Goal: Book appointment/travel/reservation

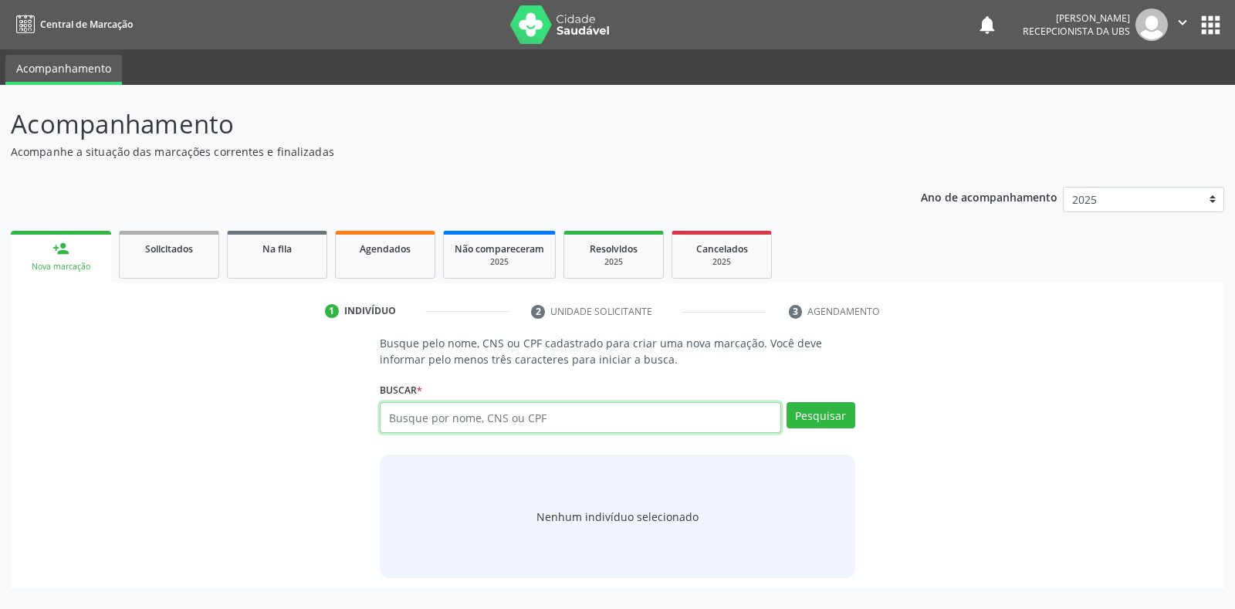
click at [390, 415] on input "text" at bounding box center [580, 417] width 401 height 31
click at [391, 421] on input "text" at bounding box center [580, 417] width 401 height 31
click at [387, 415] on input "text" at bounding box center [580, 417] width 401 height 31
click at [386, 417] on input "text" at bounding box center [580, 417] width 401 height 31
type input "0"
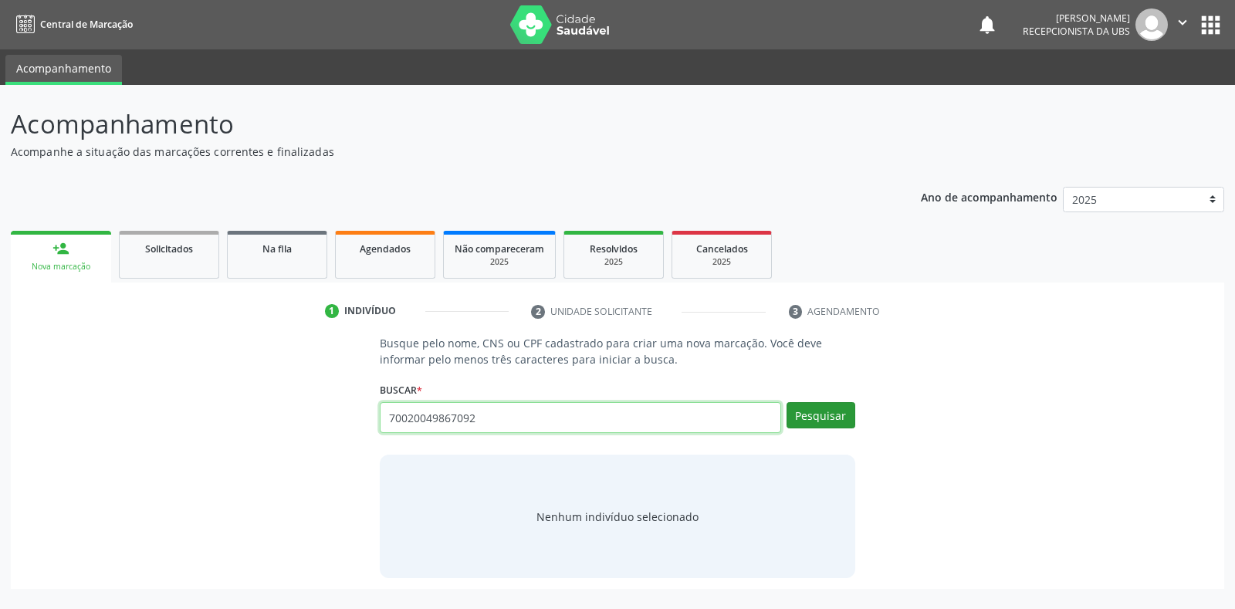
type input "70020049867092"
click at [814, 405] on button "Pesquisar" at bounding box center [821, 415] width 69 height 26
click at [820, 429] on div "Pesquisar" at bounding box center [818, 423] width 74 height 42
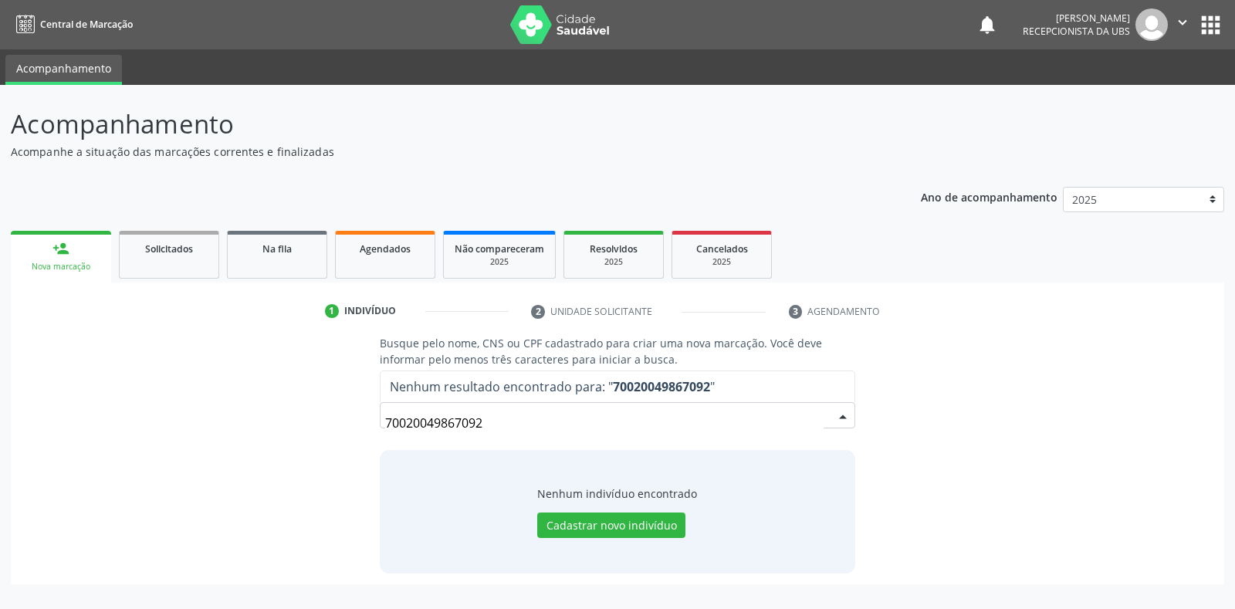
click at [487, 426] on input "70020049867092" at bounding box center [604, 423] width 438 height 31
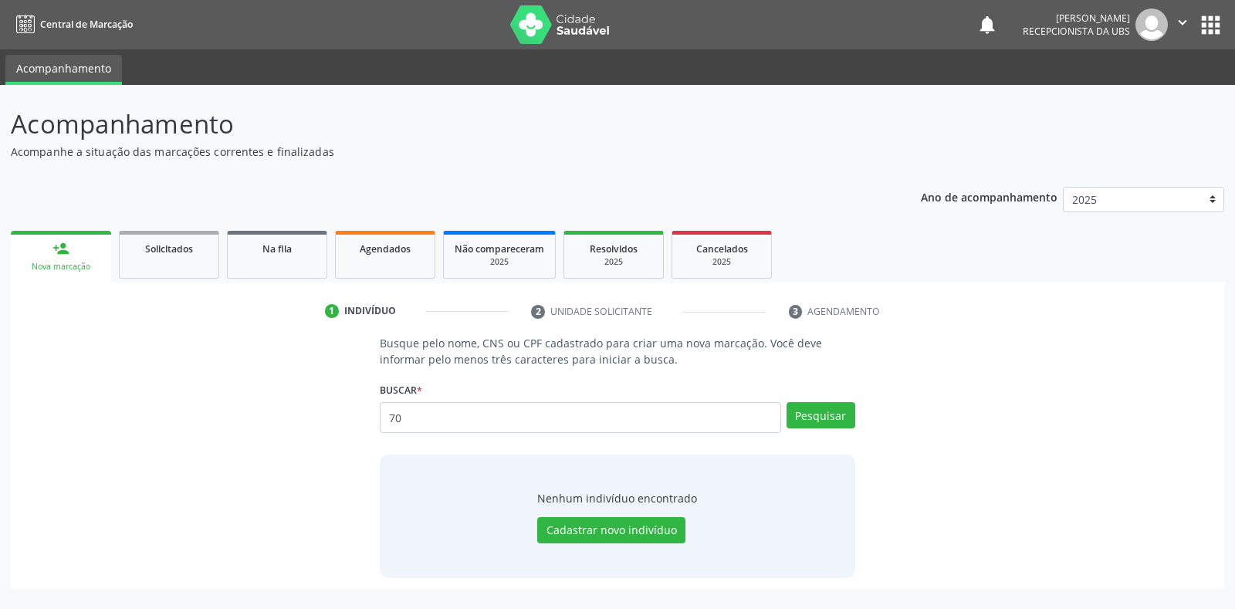
type input "7"
type input "700200498670921"
click at [812, 421] on button "Pesquisar" at bounding box center [821, 415] width 69 height 26
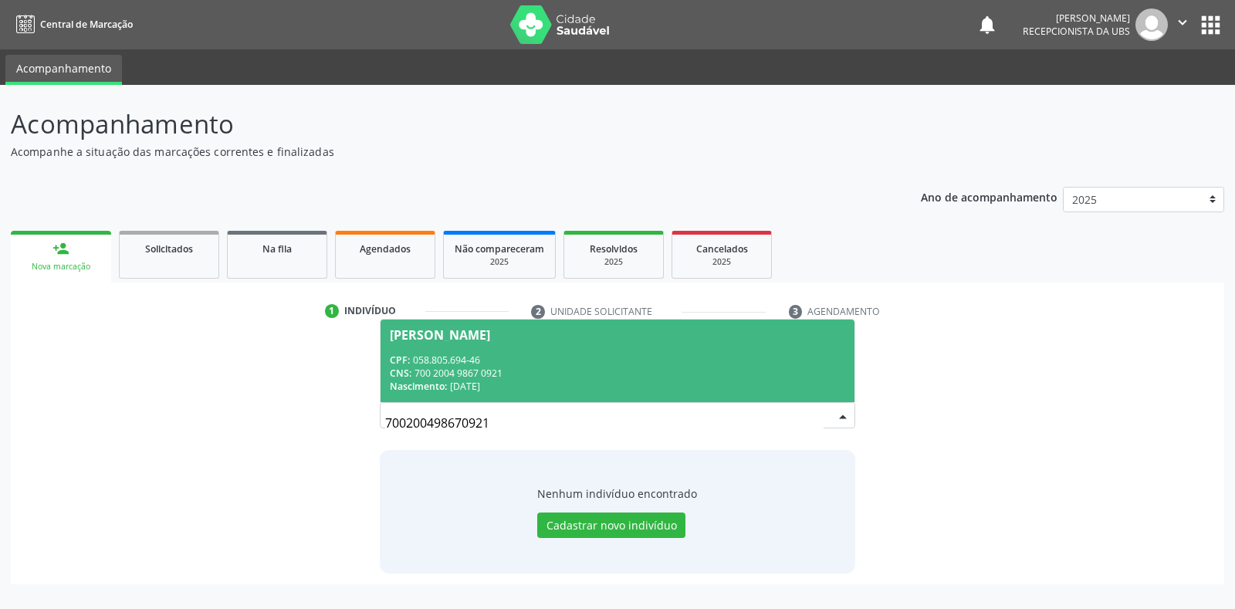
click at [432, 333] on div "[PERSON_NAME]" at bounding box center [440, 335] width 100 height 12
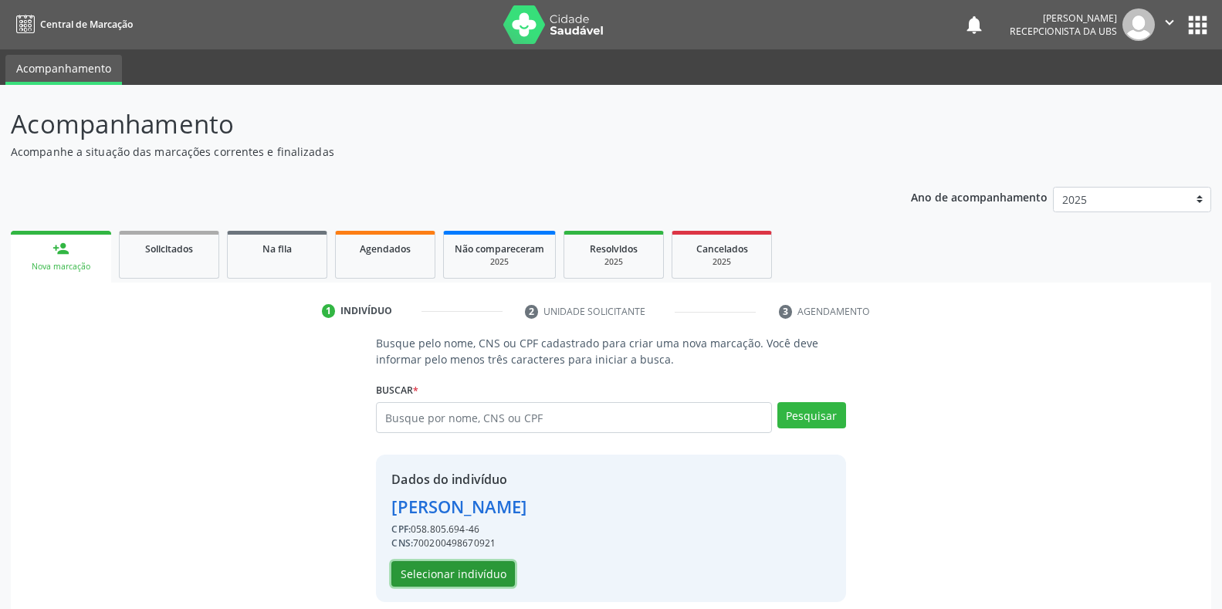
click at [465, 574] on button "Selecionar indivíduo" at bounding box center [453, 574] width 124 height 26
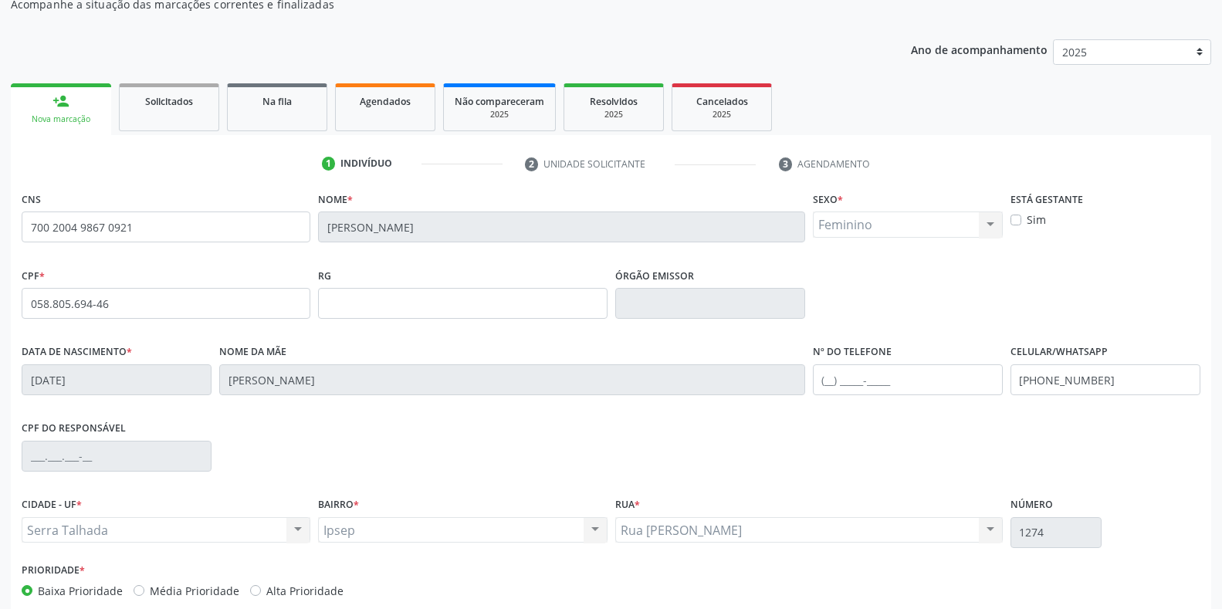
scroll to position [228, 0]
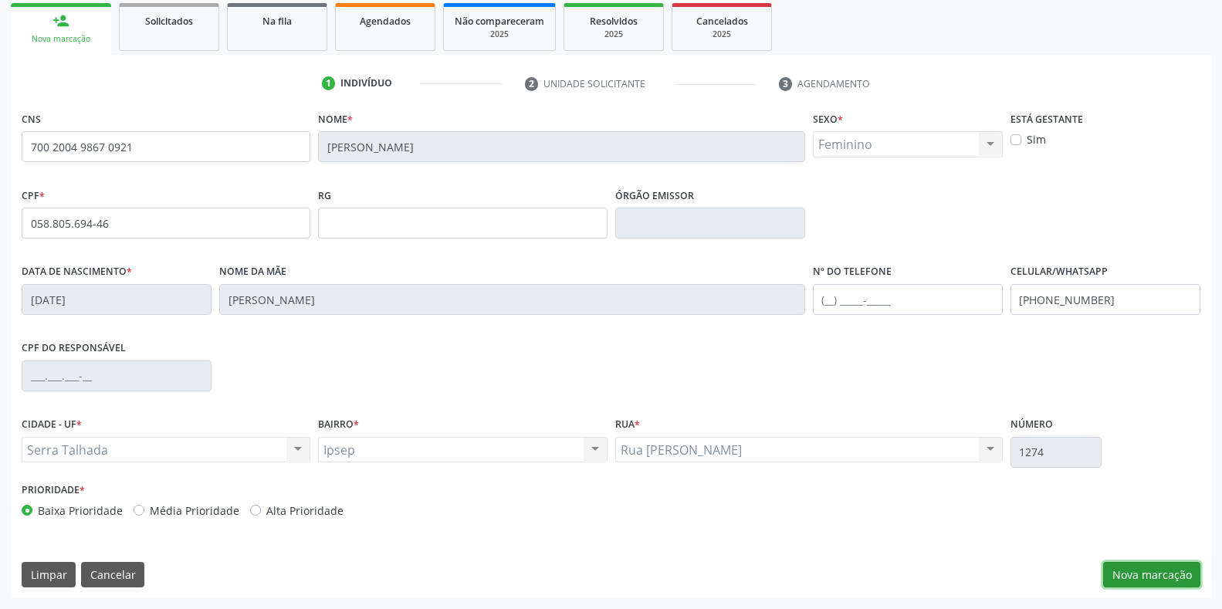
click at [1143, 577] on button "Nova marcação" at bounding box center [1151, 575] width 97 height 26
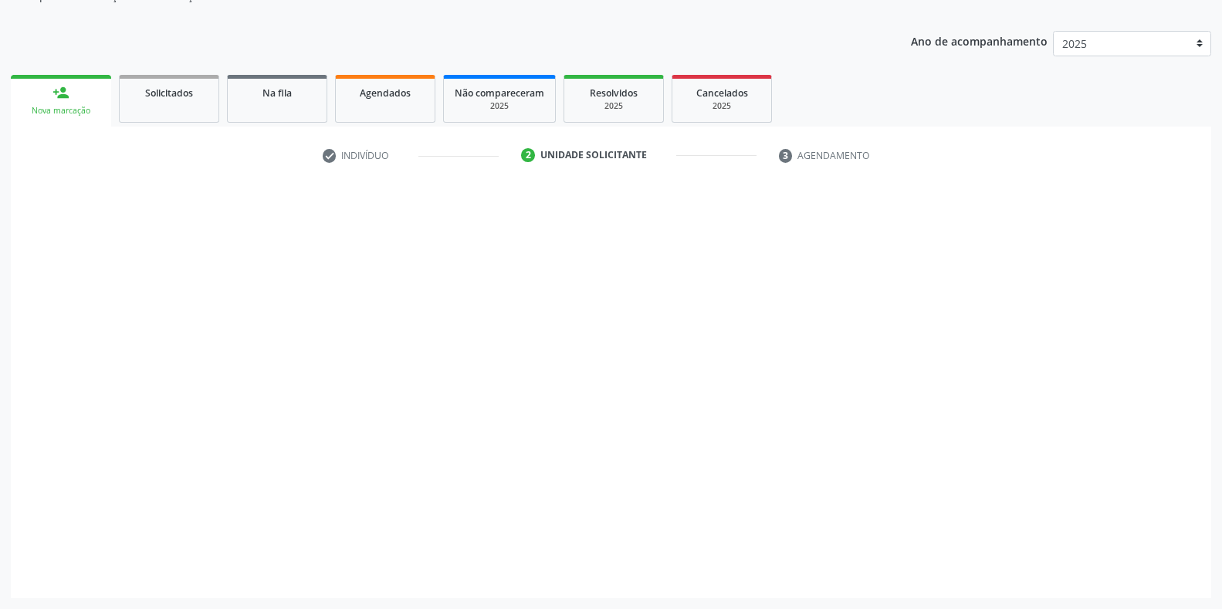
scroll to position [156, 0]
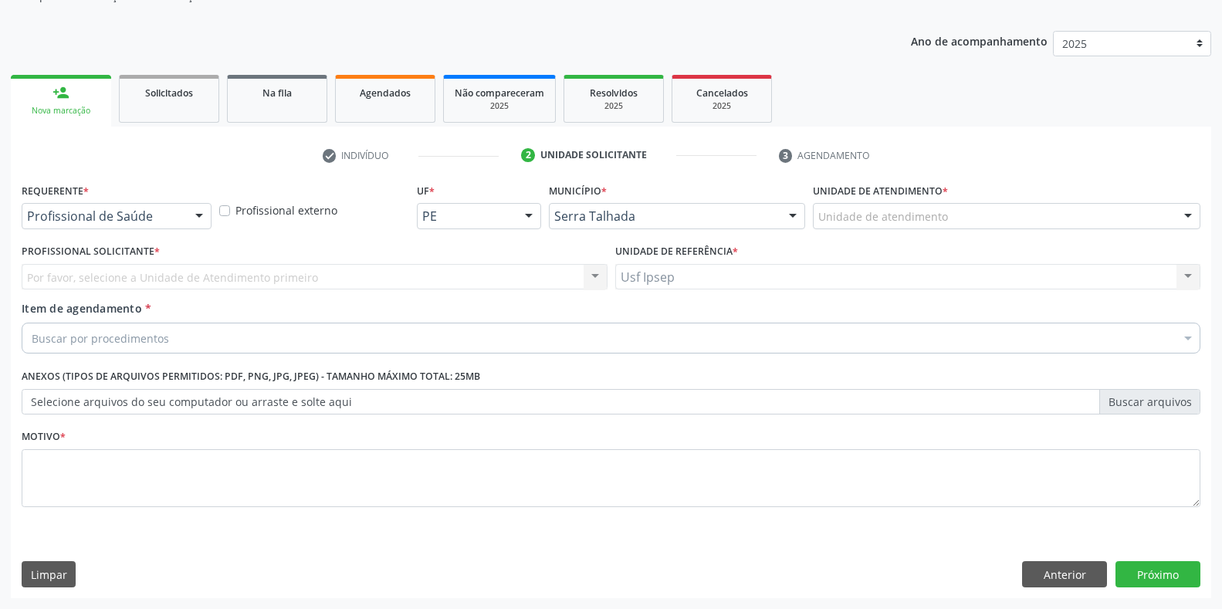
click at [200, 210] on div at bounding box center [199, 217] width 23 height 26
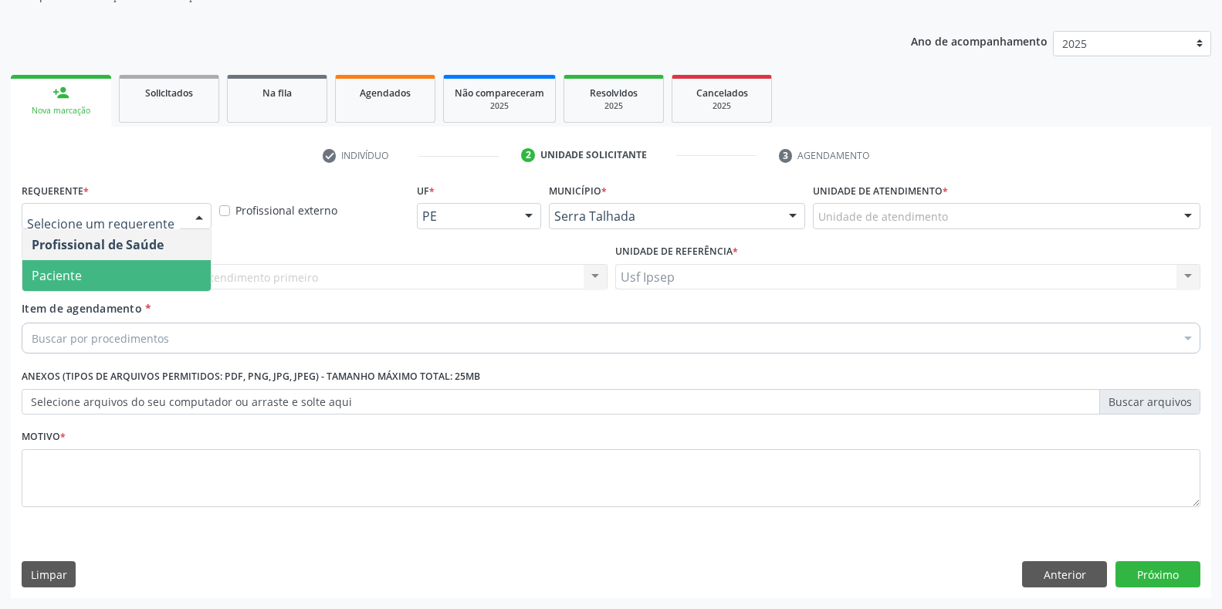
click at [116, 280] on span "Paciente" at bounding box center [116, 275] width 188 height 31
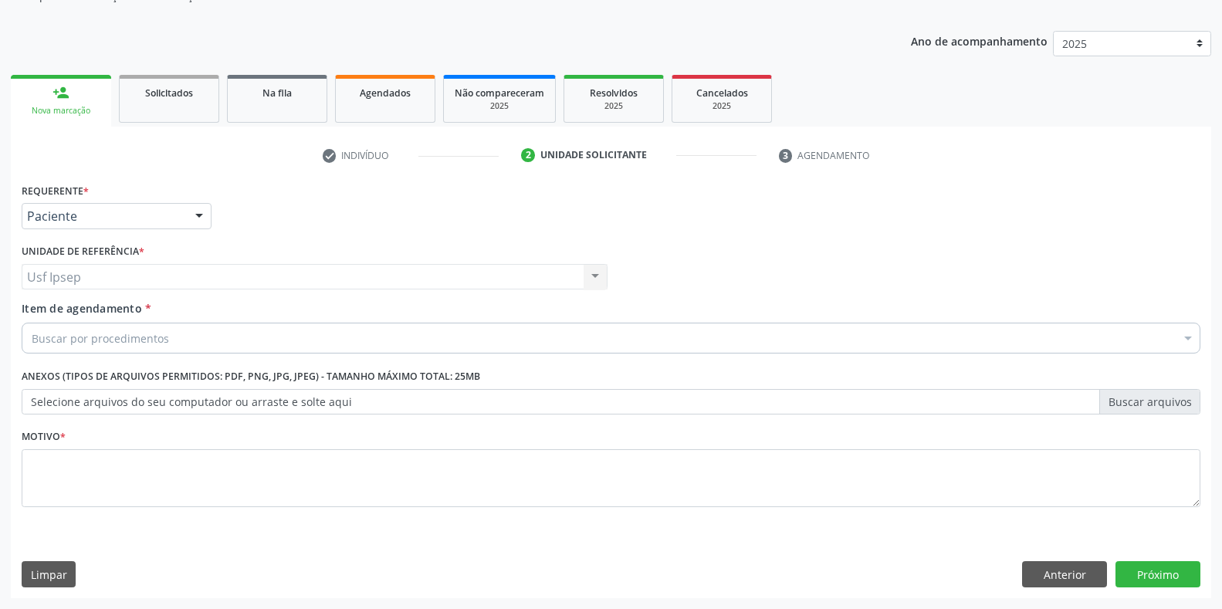
click at [58, 312] on span "Item de agendamento" at bounding box center [82, 308] width 120 height 15
click at [32, 323] on input "Item de agendamento *" at bounding box center [32, 338] width 0 height 31
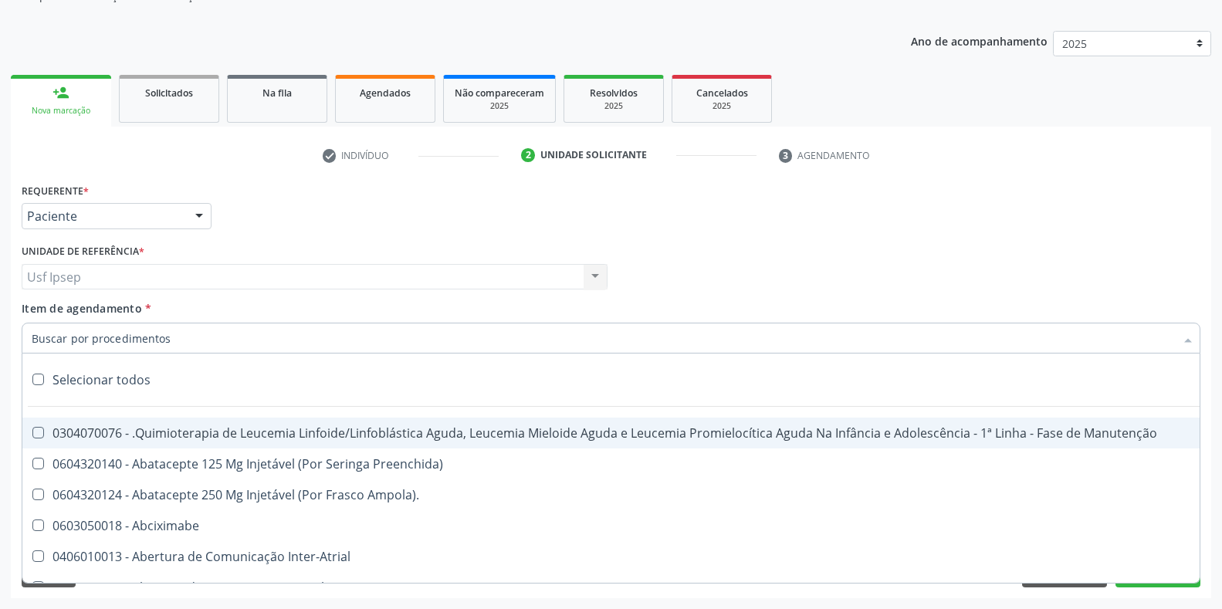
click at [45, 335] on input "Item de agendamento *" at bounding box center [603, 338] width 1143 height 31
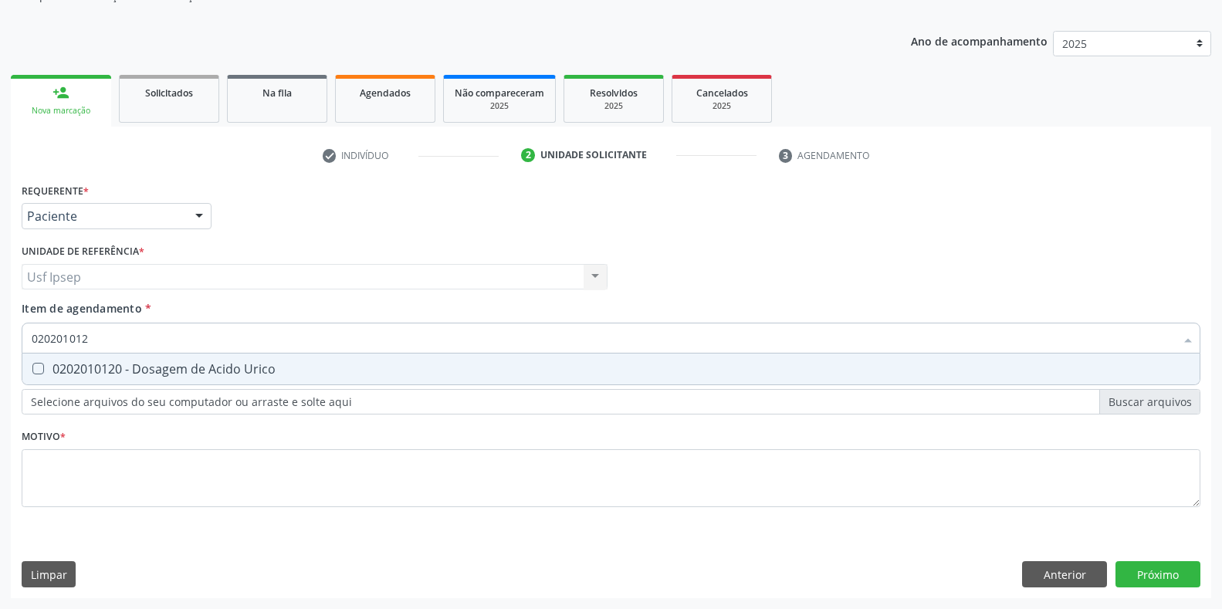
type input "0202010120"
click at [37, 374] on Urico at bounding box center [38, 369] width 12 height 12
click at [32, 374] on Urico "checkbox" at bounding box center [27, 369] width 10 height 10
checkbox Urico "true"
click at [95, 340] on input "0202010120" at bounding box center [603, 338] width 1143 height 31
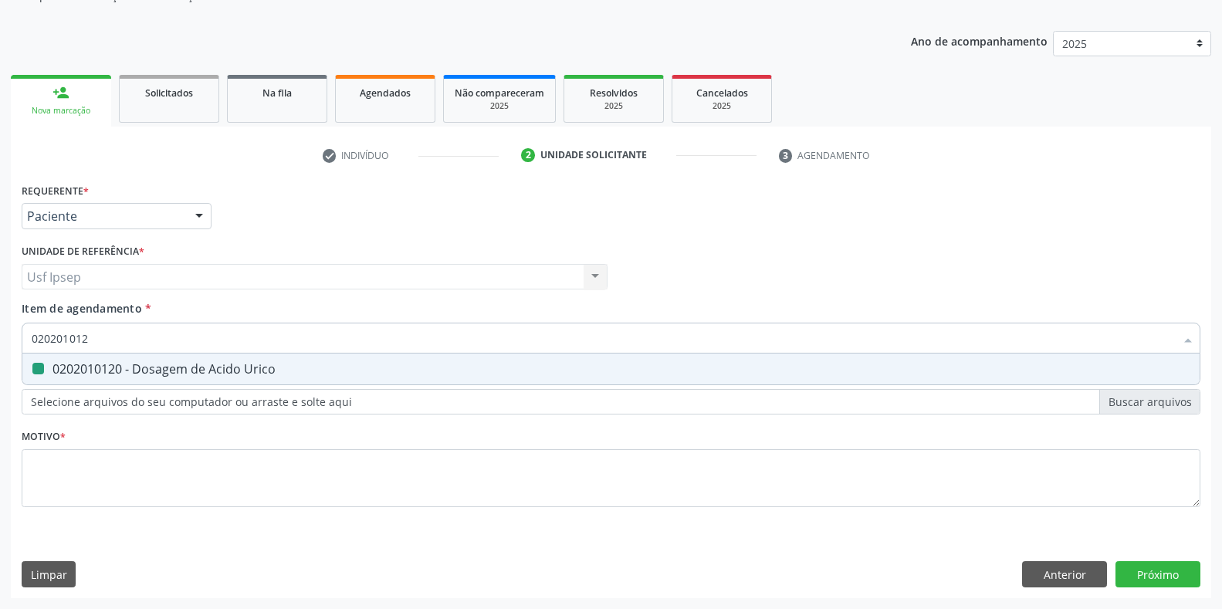
type input "02020101"
checkbox Urico "false"
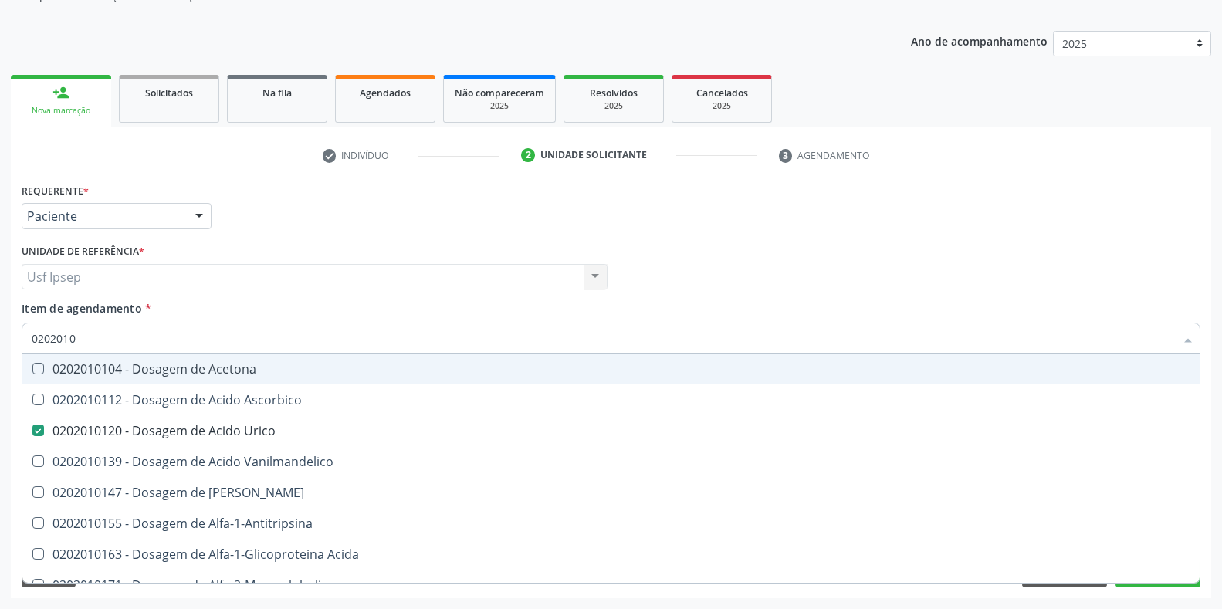
type input "020201"
checkbox Urico "false"
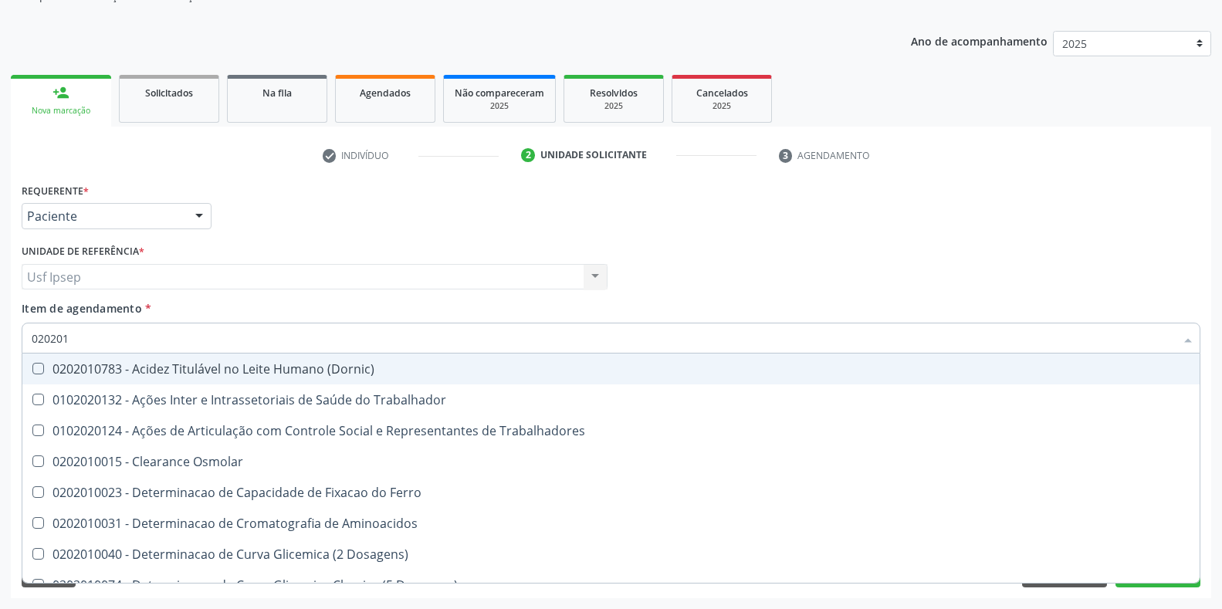
type input "0202010"
checkbox Ativada\) "true"
checkbox Urico "false"
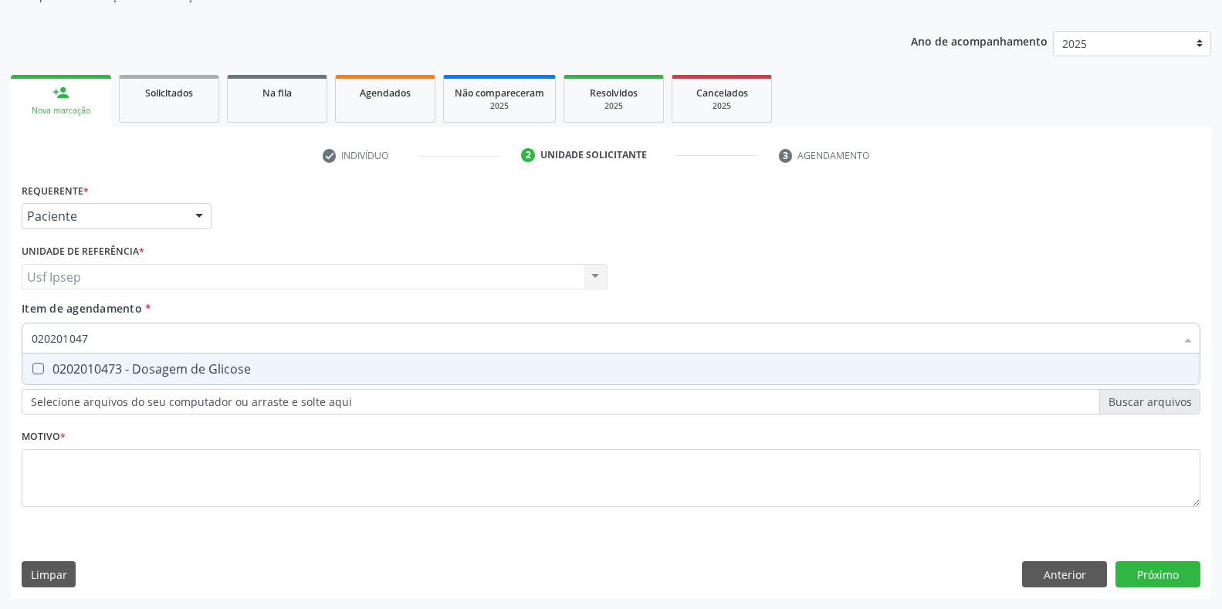
type input "0202010473"
click at [38, 368] on Glicose at bounding box center [38, 369] width 12 height 12
click at [32, 368] on Glicose "checkbox" at bounding box center [27, 369] width 10 height 10
checkbox Glicose "true"
click at [100, 335] on input "0202010473" at bounding box center [603, 338] width 1143 height 31
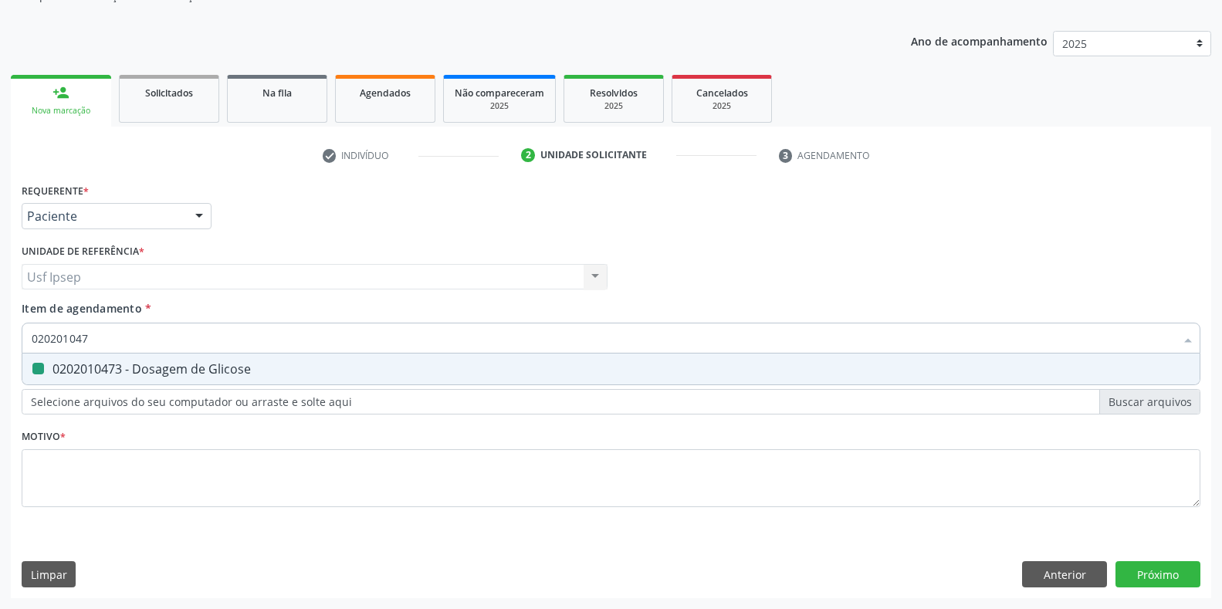
type input "02020104"
checkbox Glicose "false"
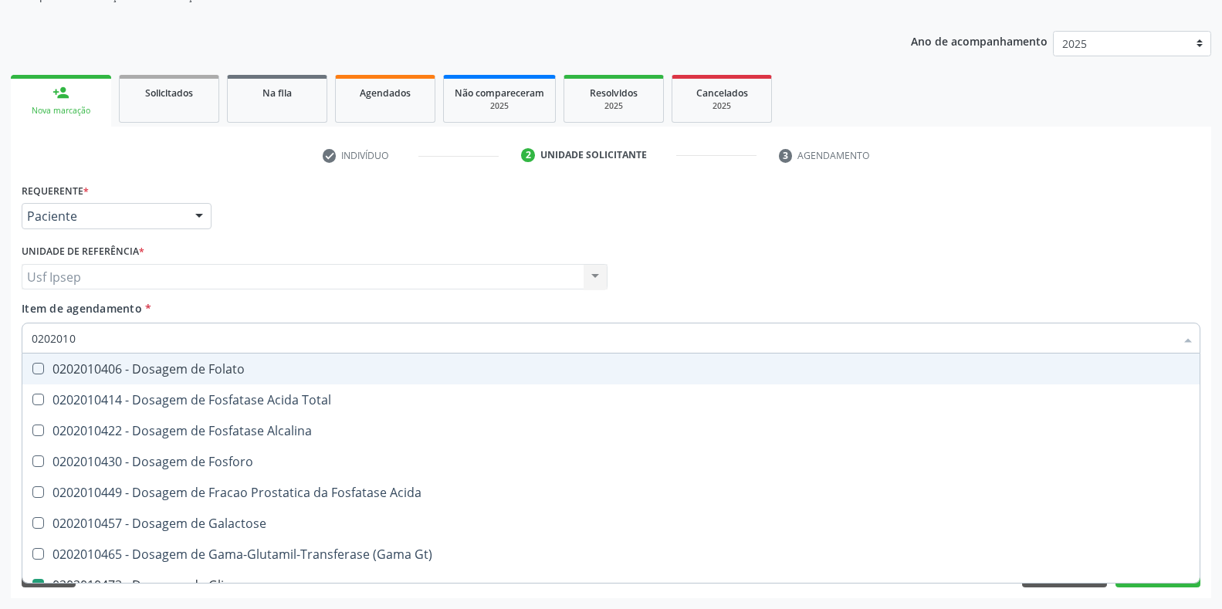
type input "020201"
checkbox Glicose "false"
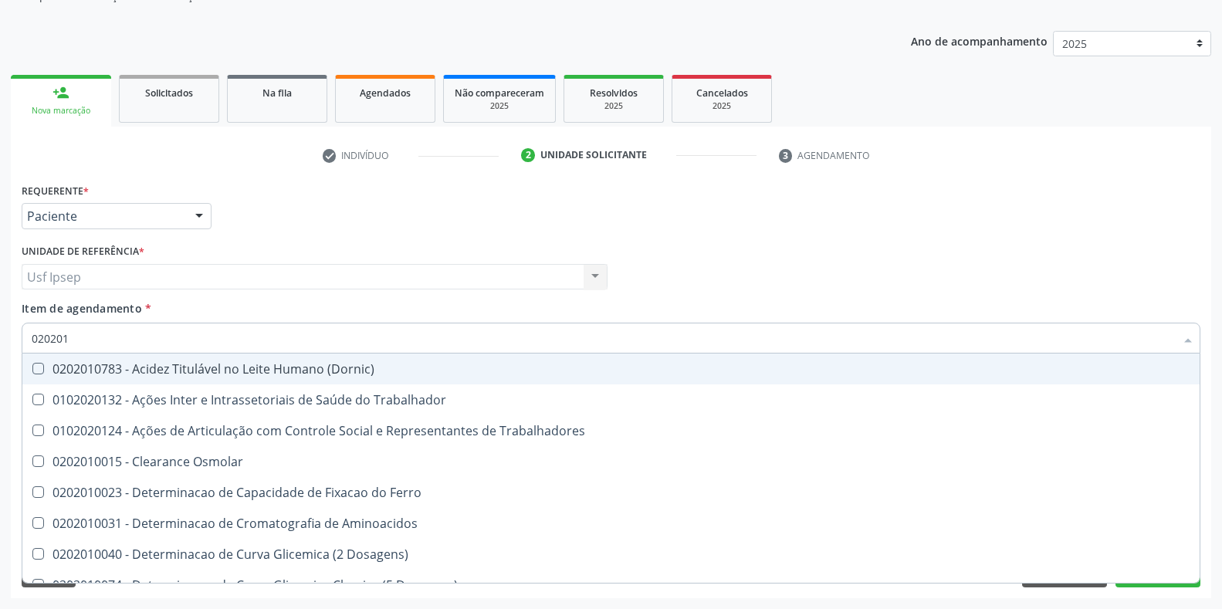
type input "0202010"
checkbox Ativada\) "true"
checkbox Urico "false"
checkbox II "true"
checkbox Glicose "false"
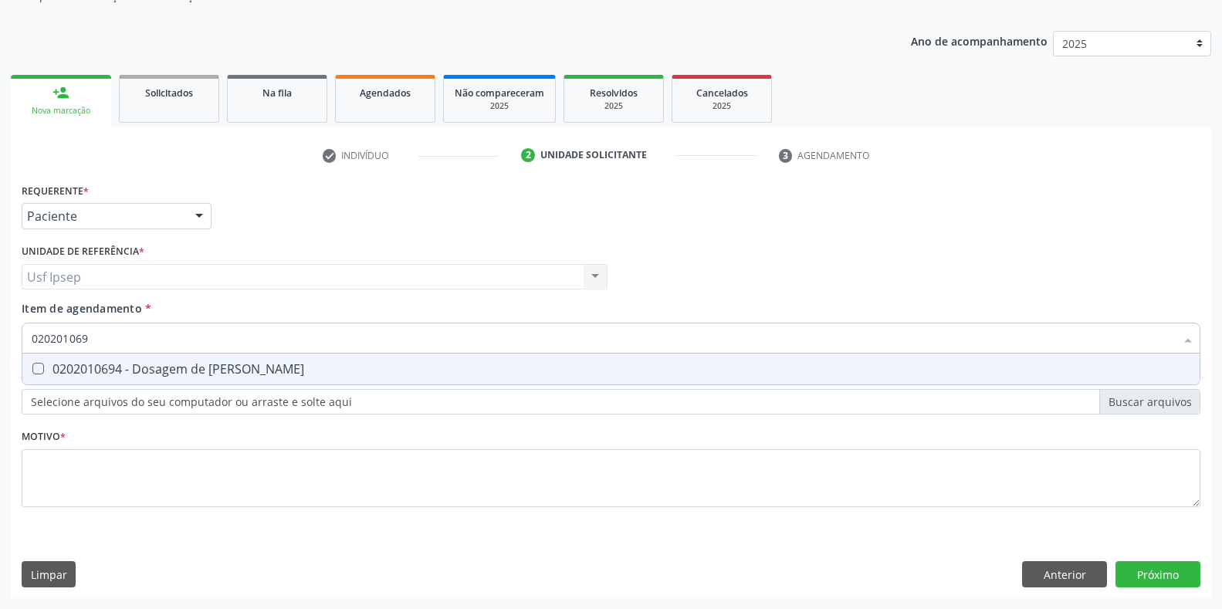
type input "0202010694"
click at [41, 371] on Ureia at bounding box center [38, 369] width 12 height 12
click at [32, 371] on Ureia "checkbox" at bounding box center [27, 369] width 10 height 10
checkbox Ureia "true"
click at [94, 340] on input "0202010694" at bounding box center [603, 338] width 1143 height 31
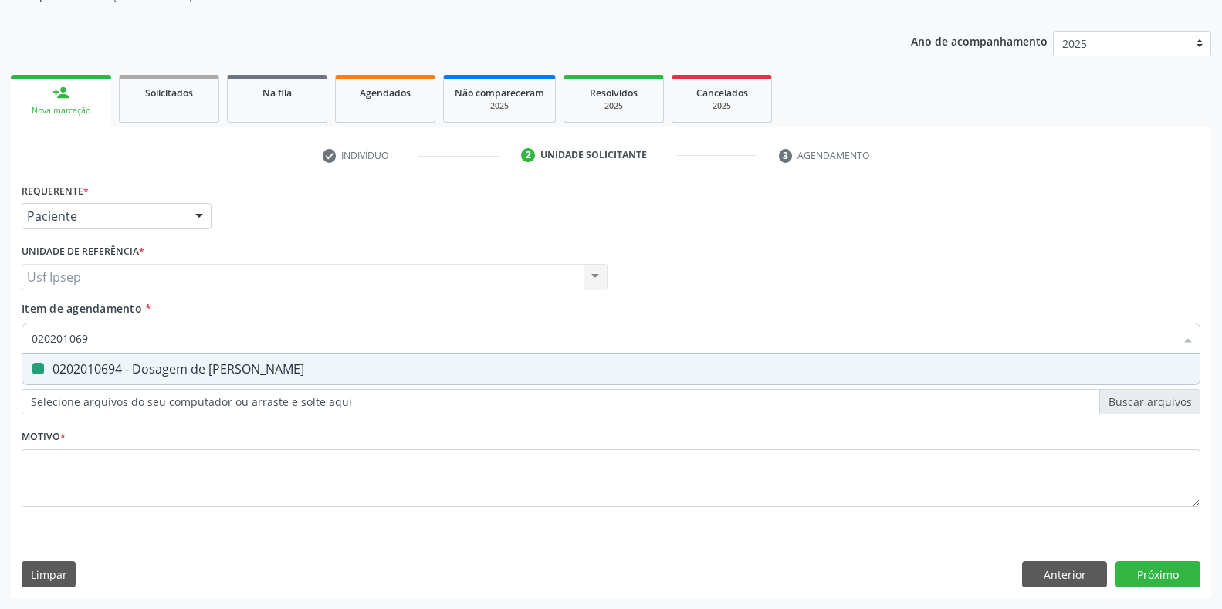
type input "02020106"
checkbox Ureia "false"
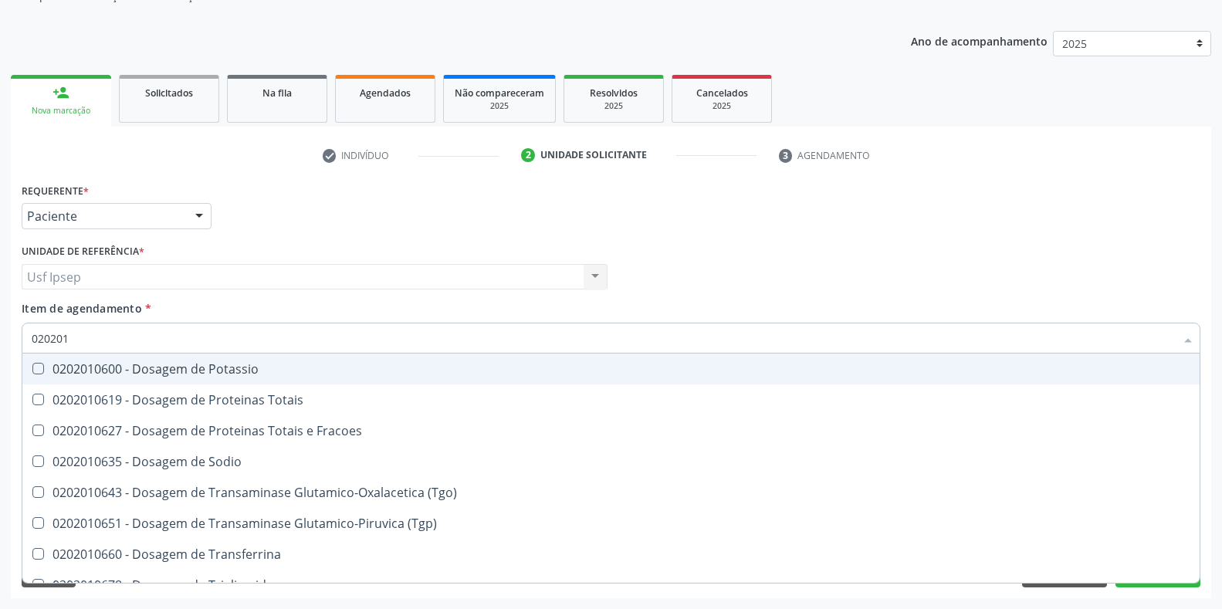
type input "02020"
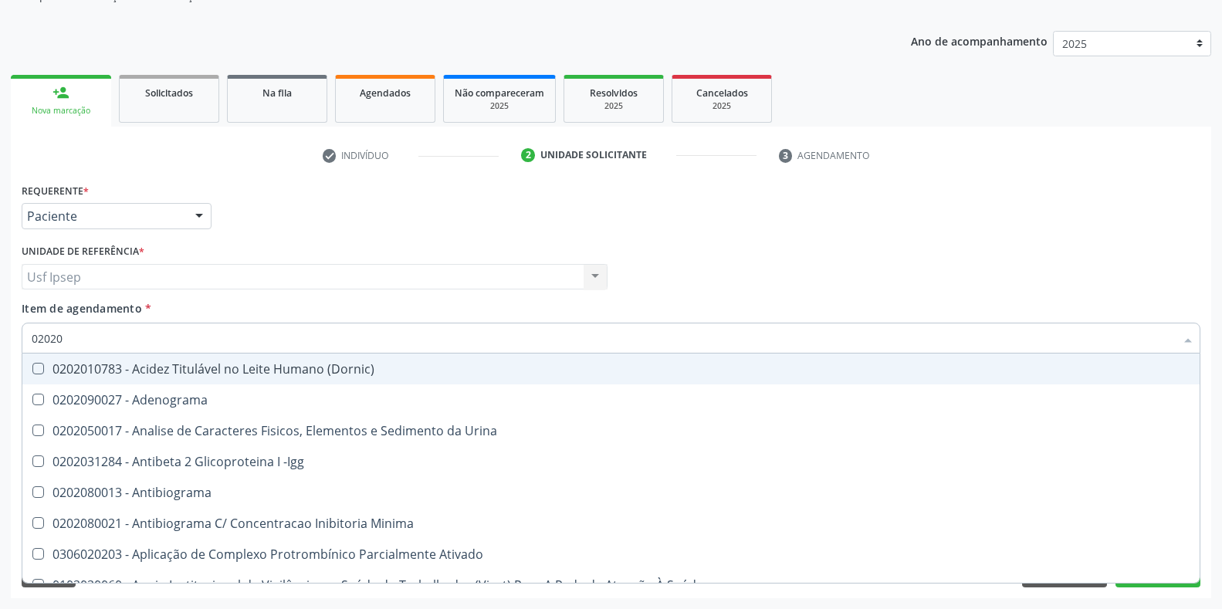
checkbox Oncológica "false"
type input "0202010"
checkbox \(Controle\) "true"
checkbox Osmolar "false"
checkbox Osmolalidade "true"
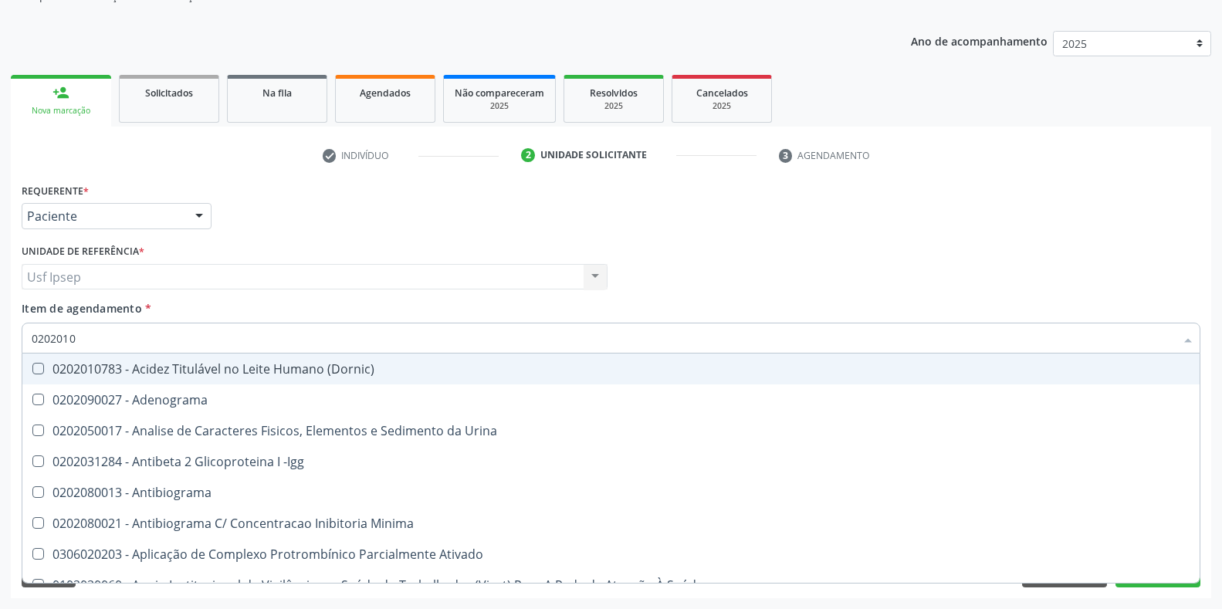
checkbox T3 "false"
checkbox Livre "true"
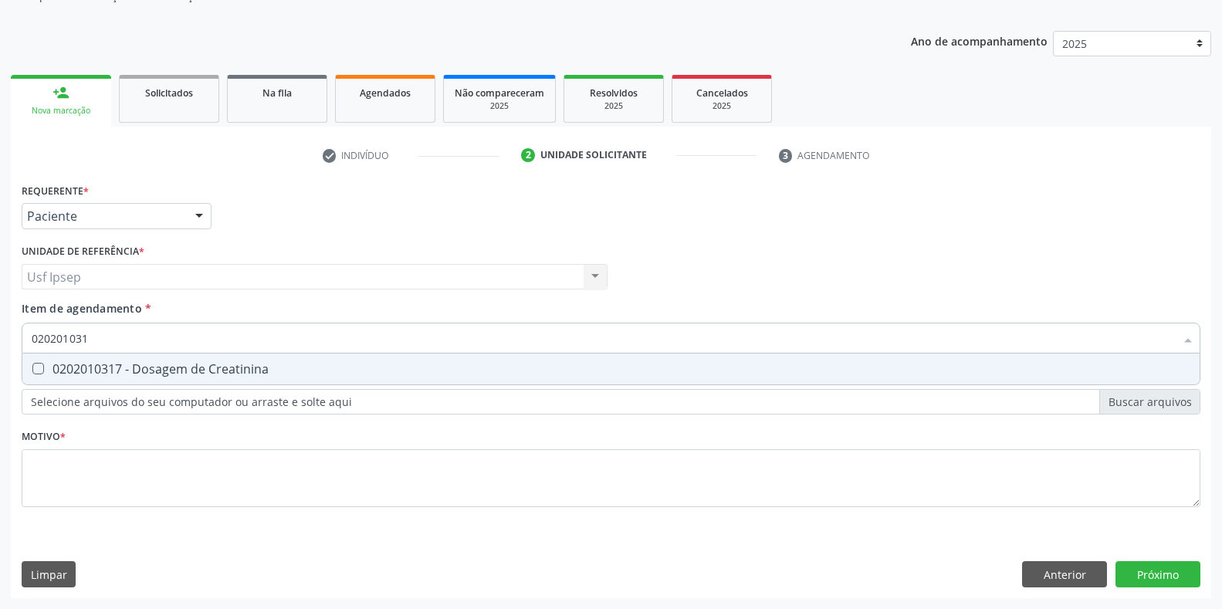
type input "0202010317"
click at [37, 367] on Creatinina at bounding box center [38, 369] width 12 height 12
click at [32, 367] on Creatinina "checkbox" at bounding box center [27, 369] width 10 height 10
checkbox Creatinina "true"
click at [94, 337] on input "0202010317" at bounding box center [603, 338] width 1143 height 31
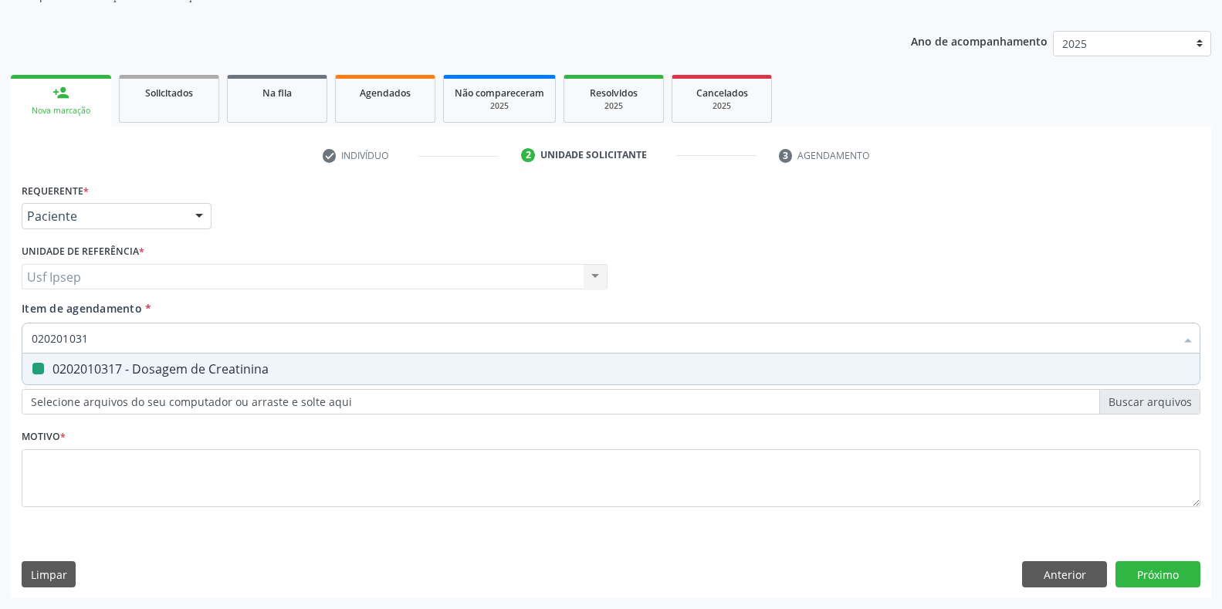
type input "02020103"
checkbox Creatinina "false"
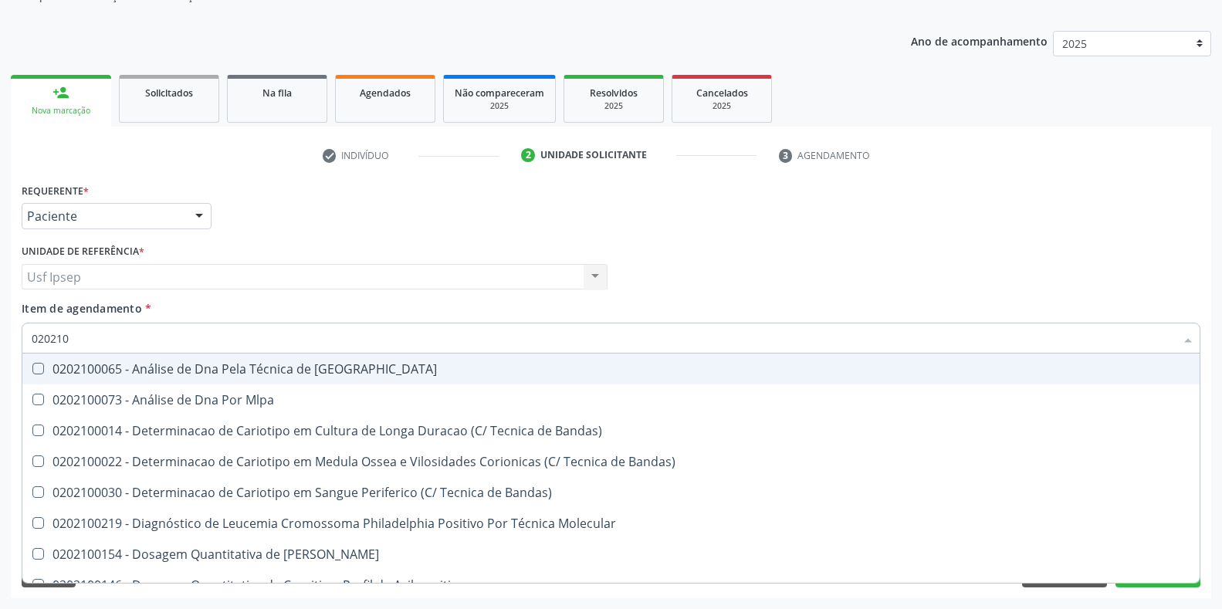
click at [55, 338] on input "020210" at bounding box center [603, 338] width 1143 height 31
type input "0202010"
checkbox Array-Cgh "true"
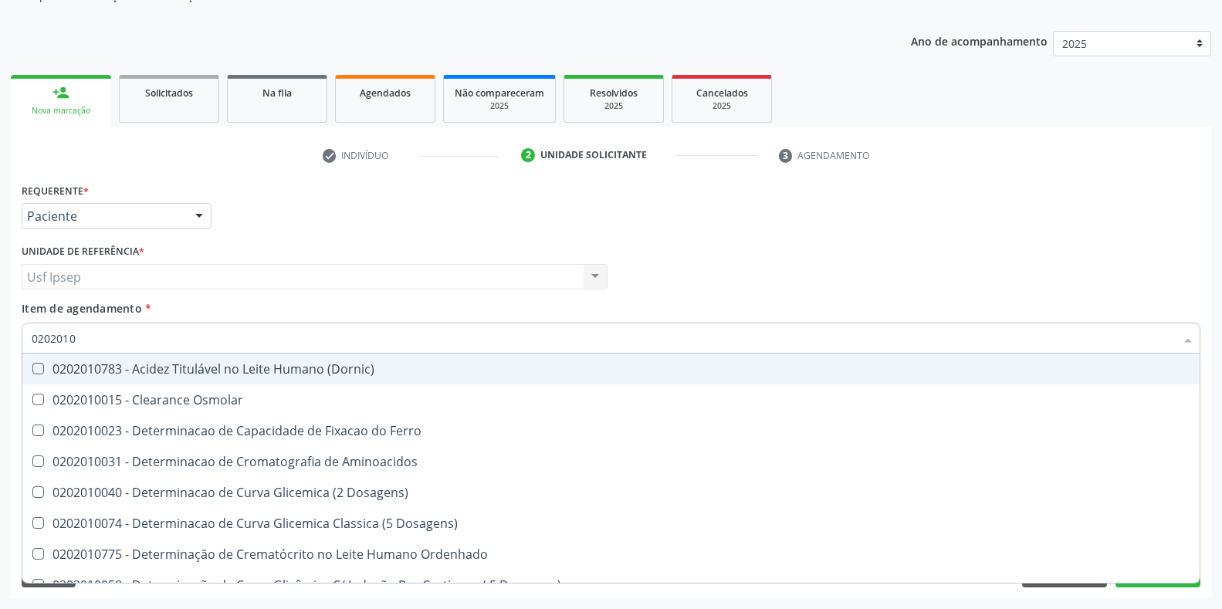
click at [80, 343] on input "0202010" at bounding box center [603, 338] width 1143 height 31
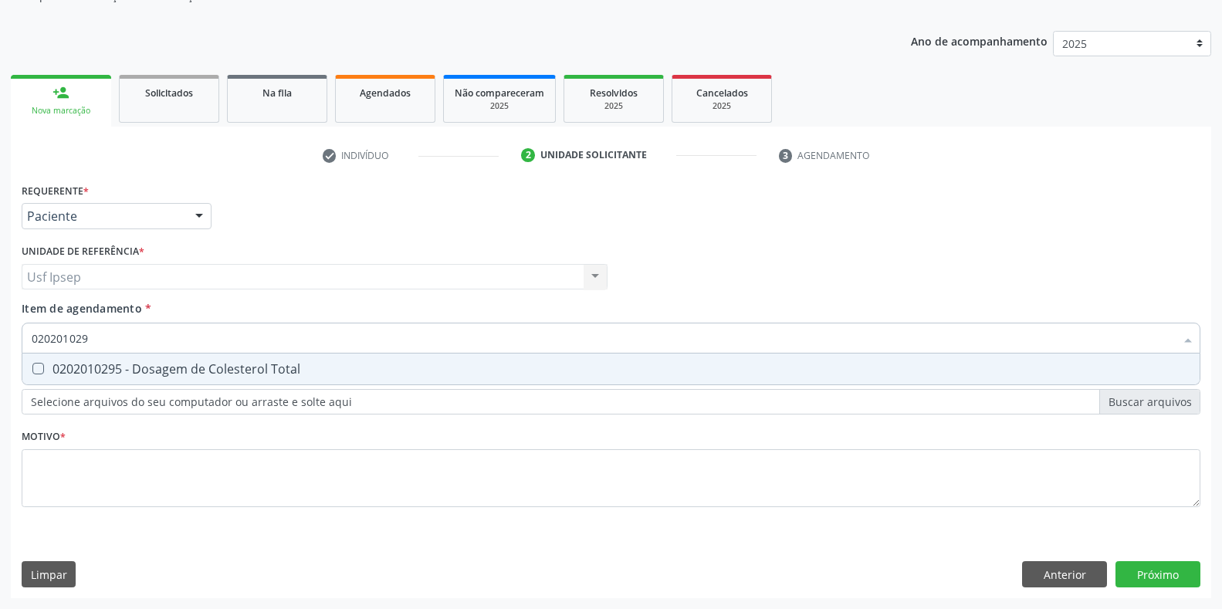
type input "0202010295"
click at [38, 371] on Total at bounding box center [38, 369] width 12 height 12
click at [32, 371] on Total "checkbox" at bounding box center [27, 369] width 10 height 10
checkbox Total "true"
click at [93, 337] on input "0202010295" at bounding box center [603, 338] width 1143 height 31
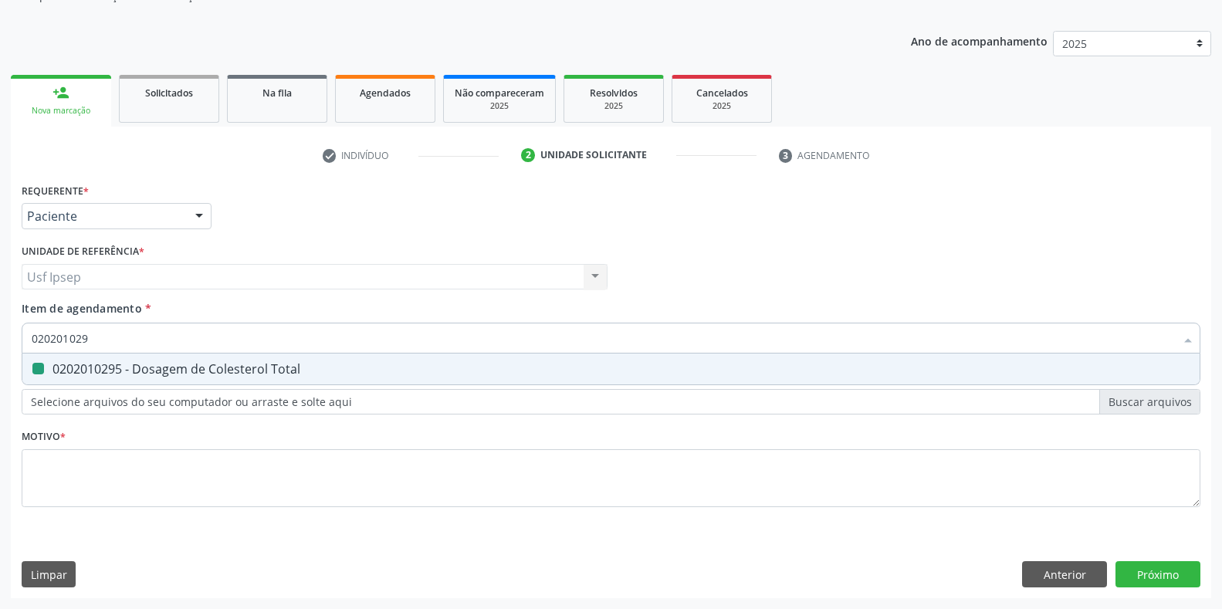
type input "02020102"
checkbox Total "false"
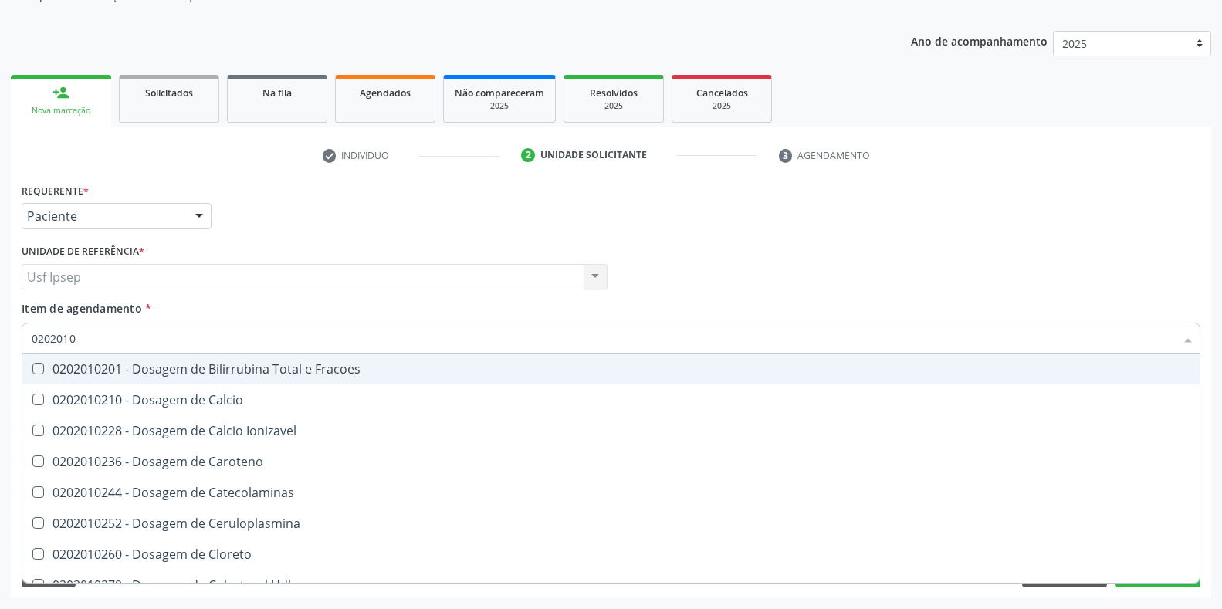
type input "020201"
checkbox Total "false"
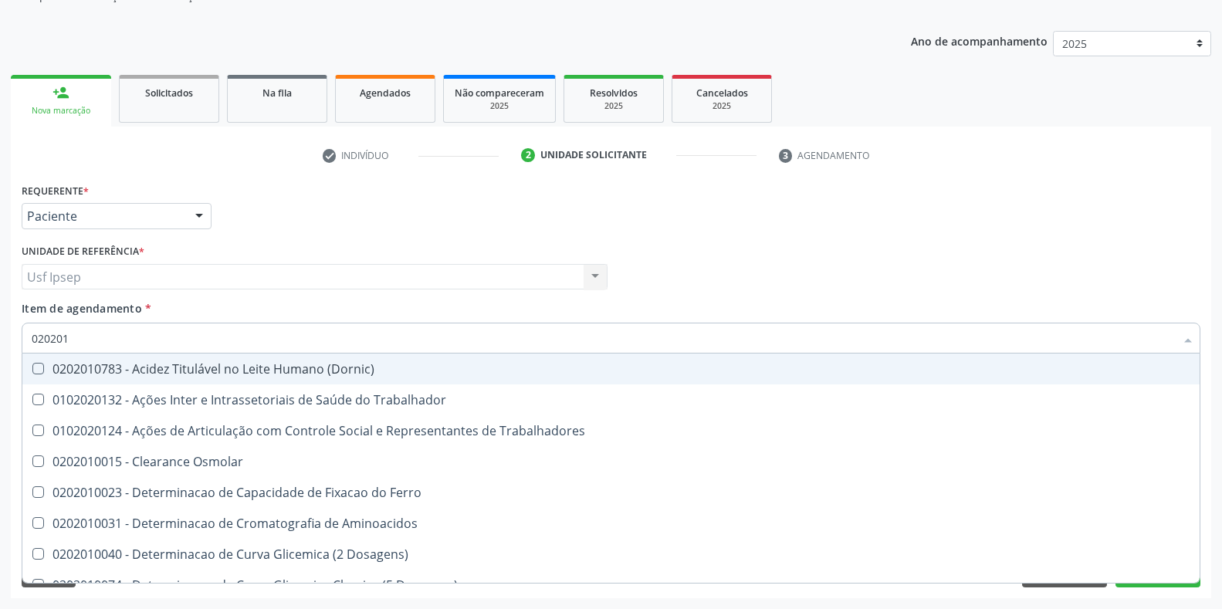
type input "02020"
checkbox Urico "false"
checkbox Total "false"
checkbox Creatinina "false"
checkbox Glicose "false"
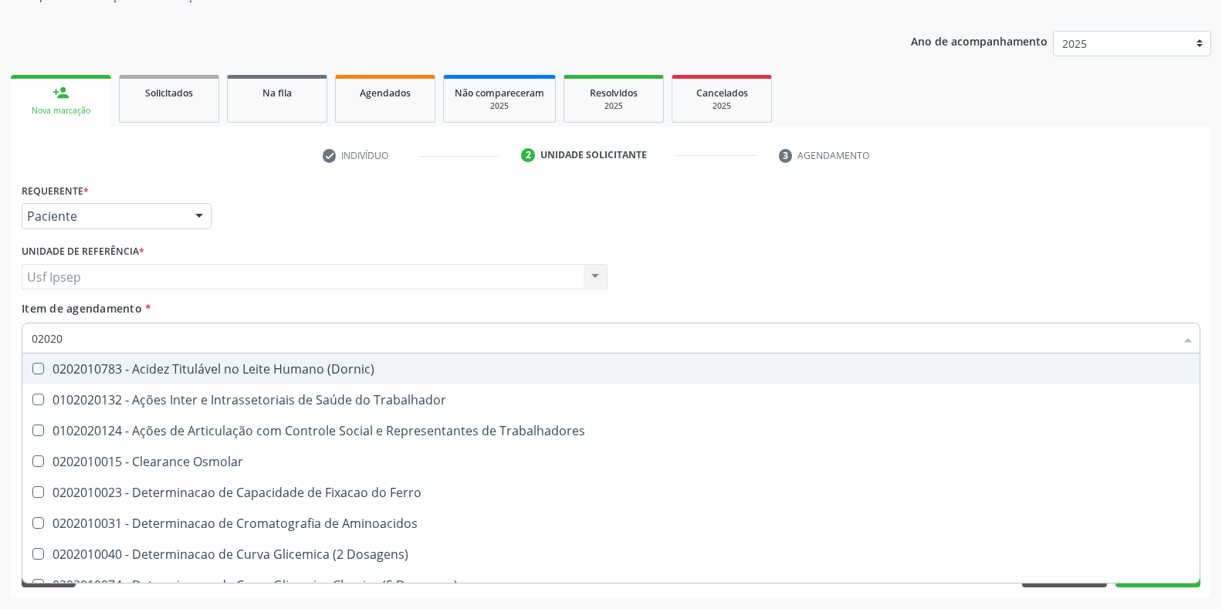
checkbox Ureia "false"
checkbox Trabalho "true"
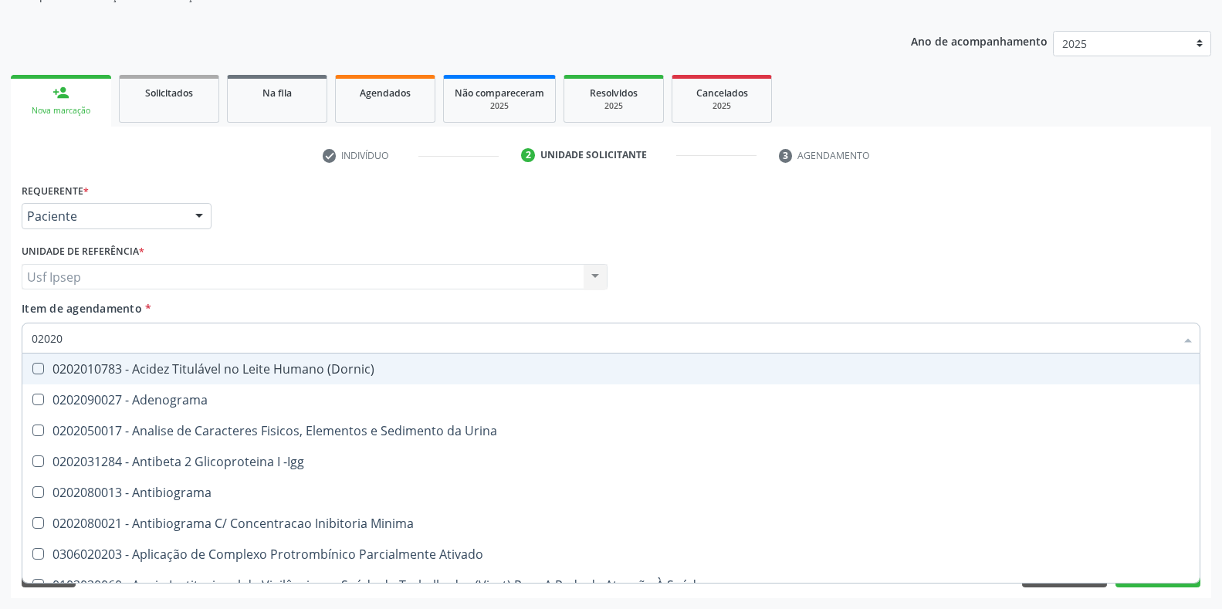
type input "020201"
checkbox Osmolar "true"
checkbox Parceria\) "true"
checkbox Gestante "true"
checkbox T3 "true"
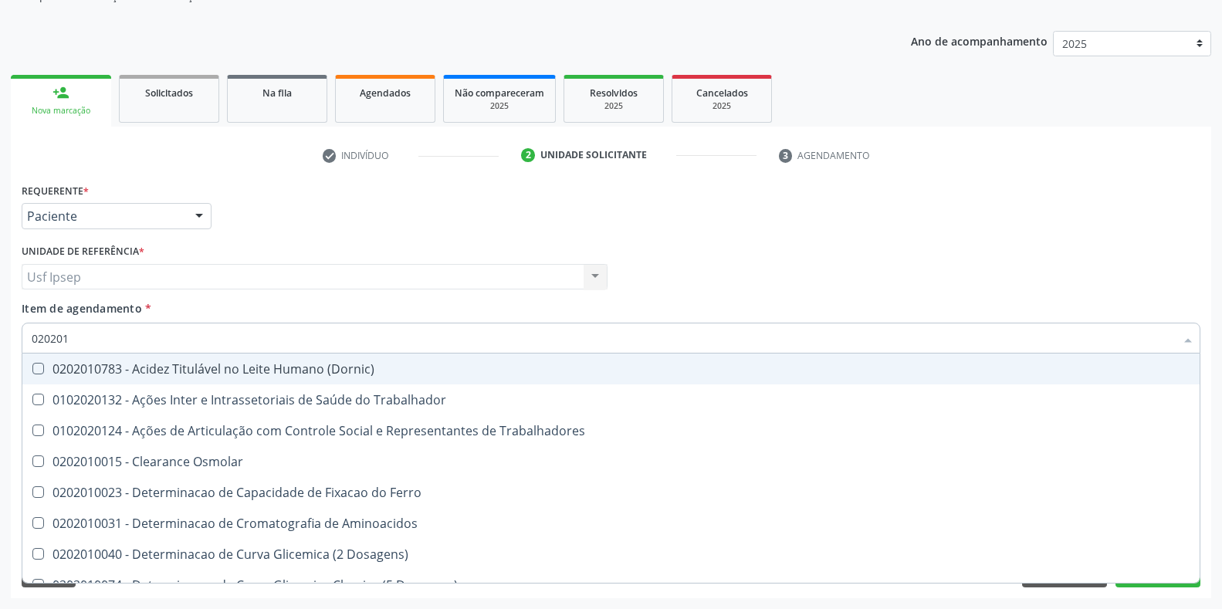
type input "0202010"
checkbox Ativada\) "true"
checkbox Urico "false"
checkbox Fracoes "true"
checkbox Ionizavel "true"
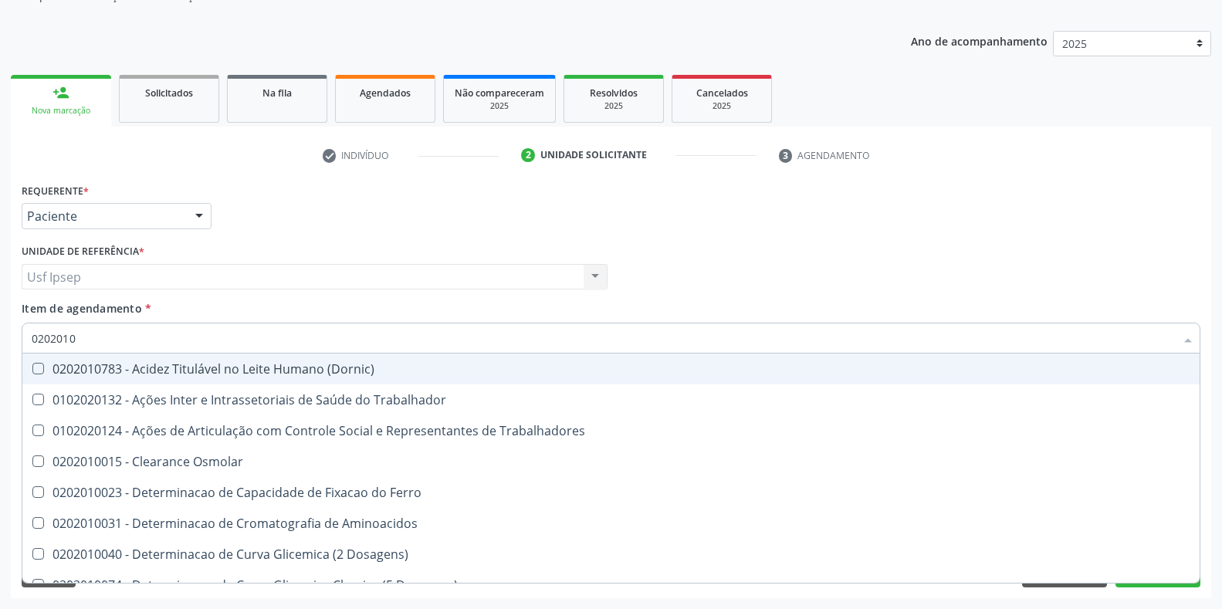
checkbox Total "false"
checkbox Creatinina "false"
checkbox II "true"
checkbox Glicose "false"
checkbox Piruvato "true"
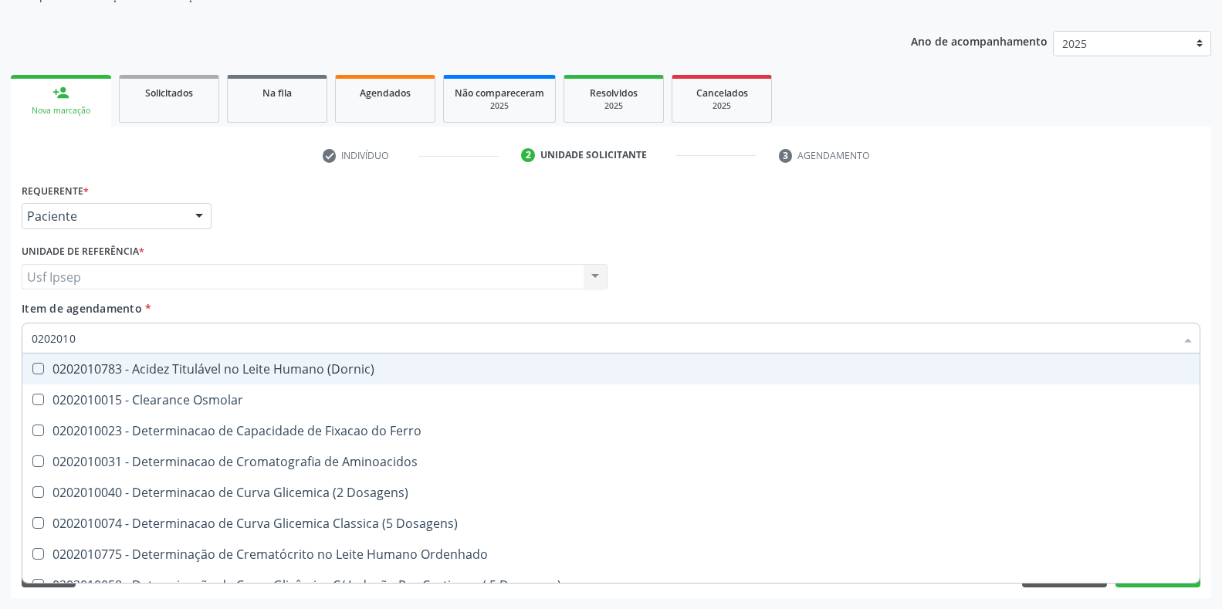
type input "02020106"
checkbox Osmolaridade "true"
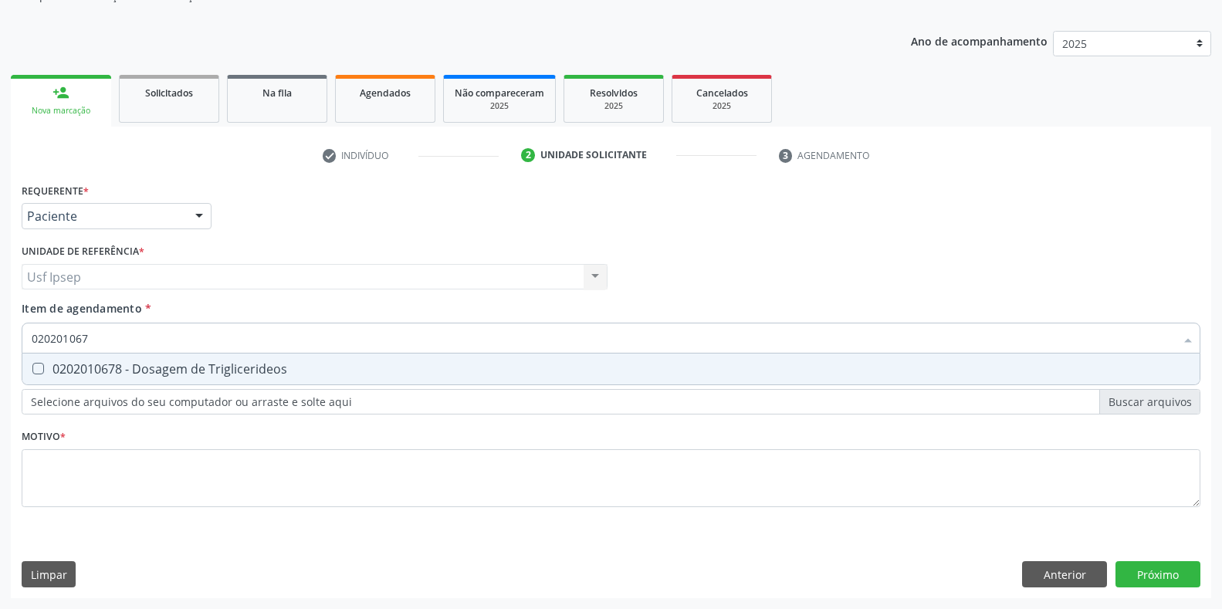
type input "0202010678"
click at [41, 366] on Triglicerideos at bounding box center [38, 369] width 12 height 12
click at [32, 366] on Triglicerideos "checkbox" at bounding box center [27, 369] width 10 height 10
checkbox Triglicerideos "true"
click at [96, 336] on input "0202010678" at bounding box center [603, 338] width 1143 height 31
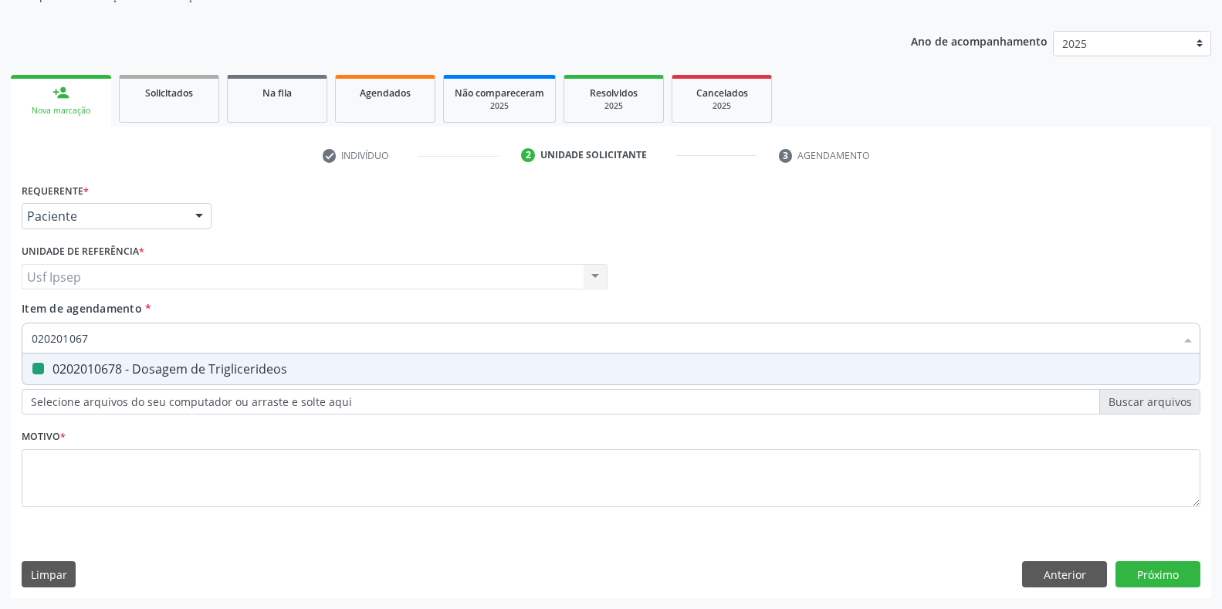
type input "02020106"
checkbox Triglicerideos "false"
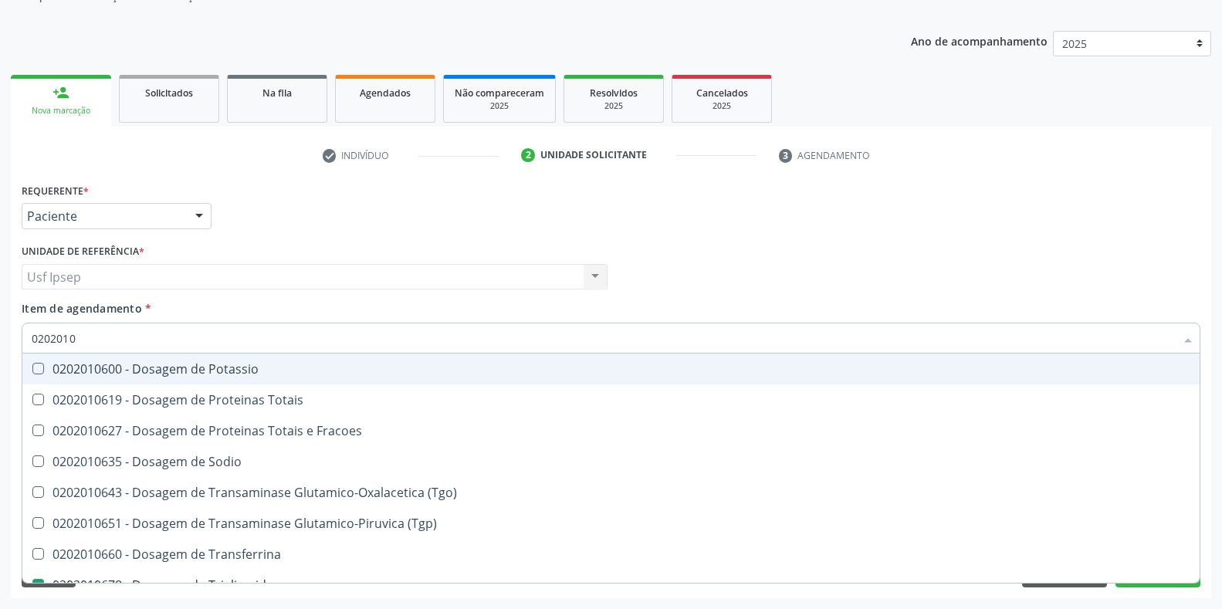
type input "020201"
checkbox Triglicerideos "false"
checkbox Ureia "false"
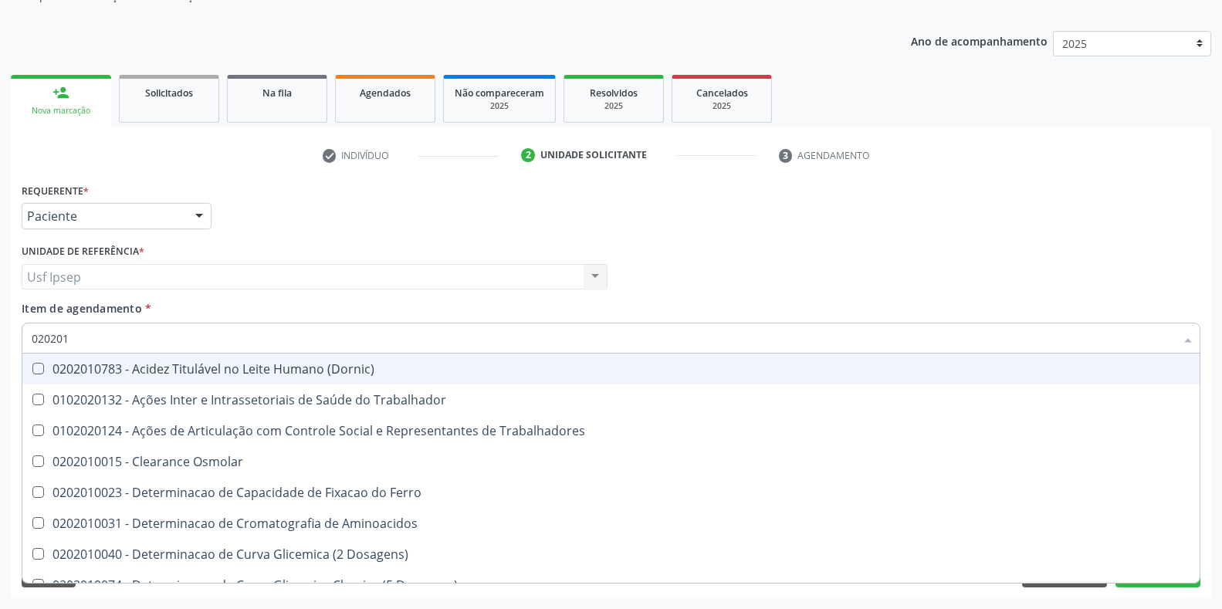
type input "0202010"
checkbox Ativada\) "true"
checkbox Urico "false"
checkbox Fracoes "true"
checkbox Ionizavel "true"
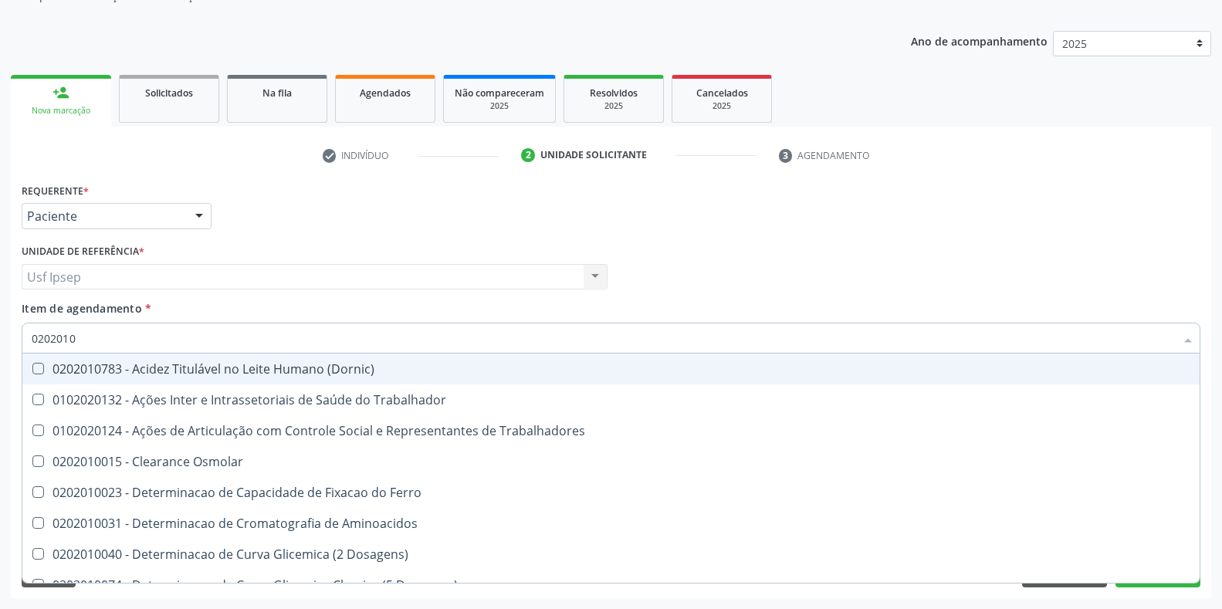
checkbox Total "false"
checkbox Creatinina "false"
checkbox II "true"
checkbox Glicose "false"
checkbox Muco-Proteinas "true"
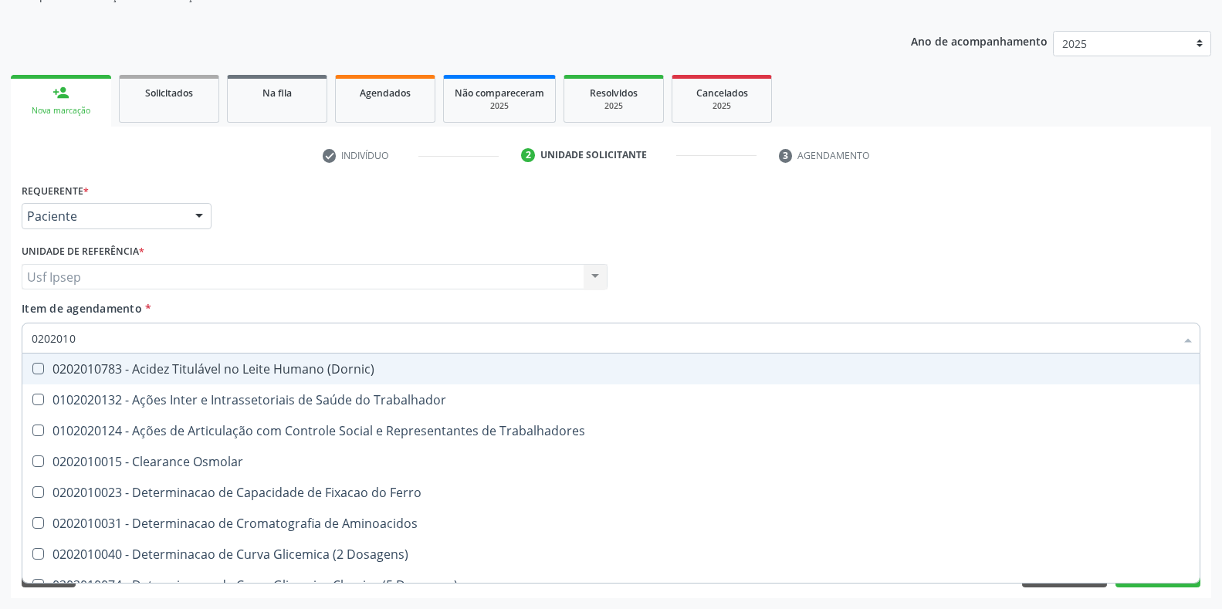
checkbox Piruvato "true"
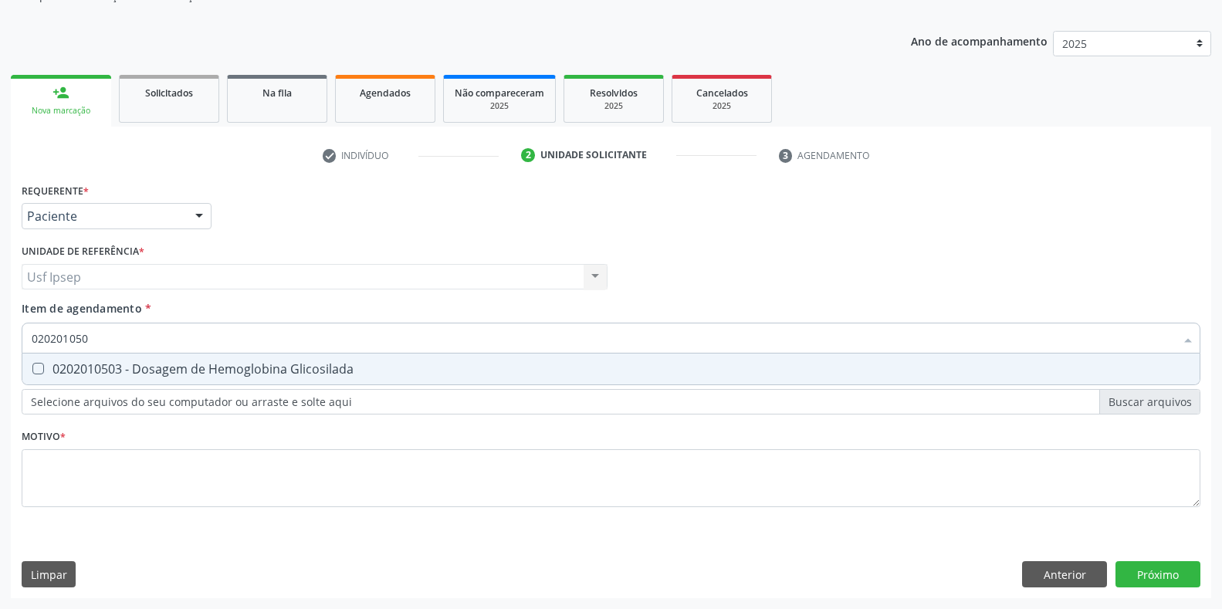
type input "0202010503"
click at [42, 371] on Glicosilada at bounding box center [38, 369] width 12 height 12
click at [32, 371] on Glicosilada "checkbox" at bounding box center [27, 369] width 10 height 10
checkbox Glicosilada "true"
click at [98, 335] on input "0202010503" at bounding box center [603, 338] width 1143 height 31
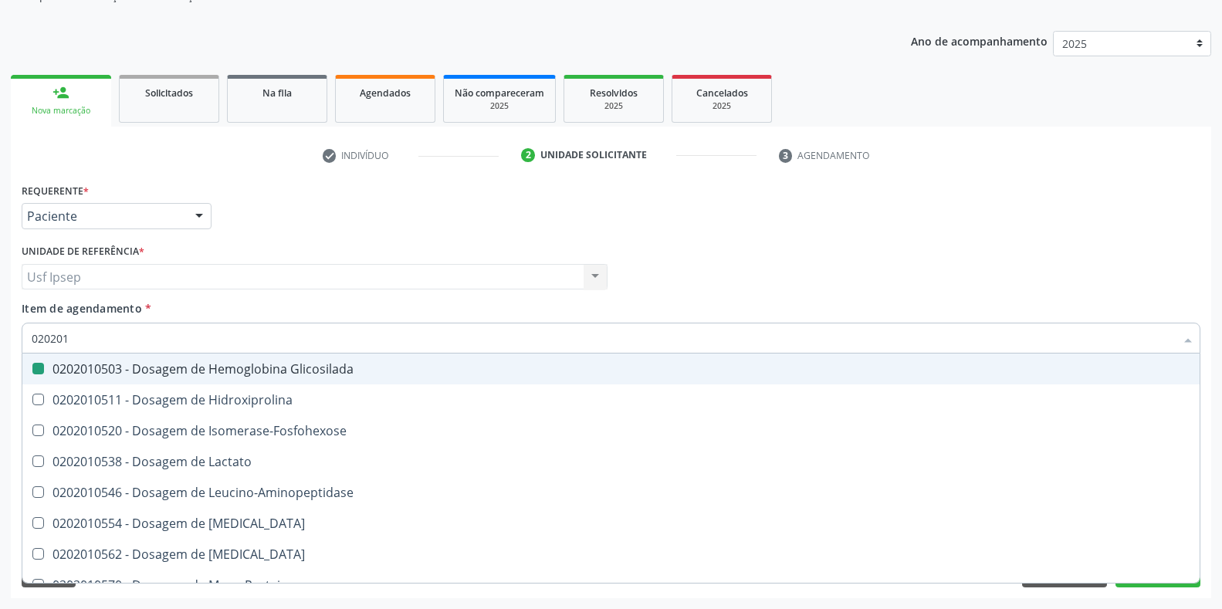
type input "02020"
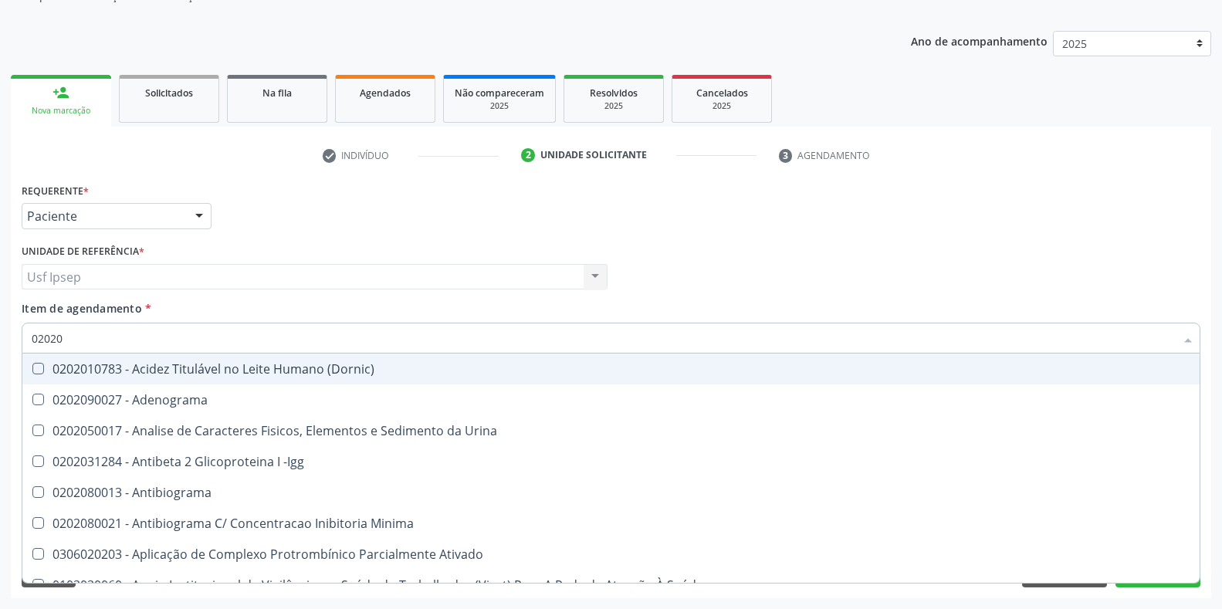
checkbox \(Dornic\) "false"
type input "020201"
checkbox Osmolar "true"
checkbox Parceria\) "true"
checkbox Gestante "true"
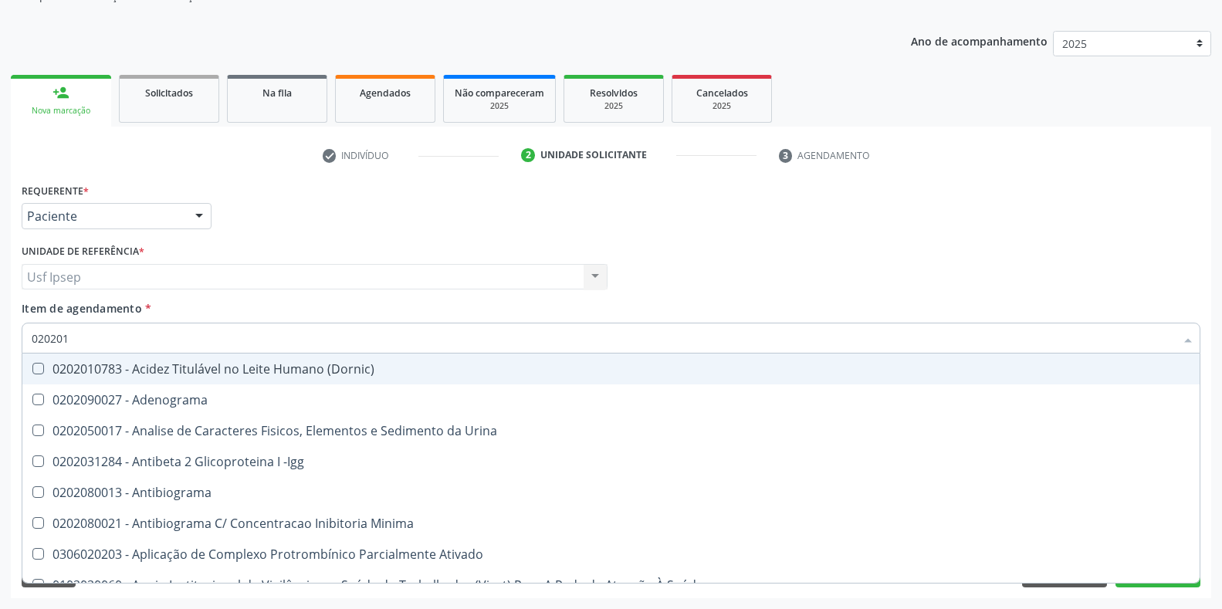
checkbox T3 "true"
checkbox Coagulação "true"
checkbox Acetona "true"
checkbox Ascorbico "true"
checkbox Urico "false"
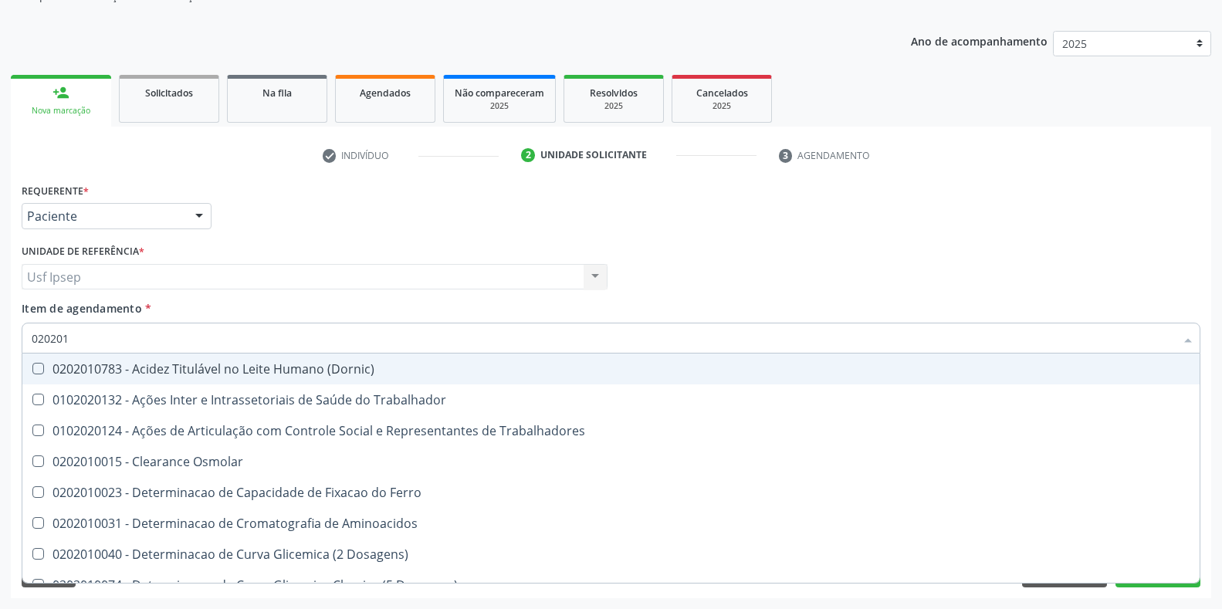
type input "0202010"
checkbox Ativada\) "true"
checkbox Urico "false"
checkbox Fracoes "true"
checkbox Ionizavel "true"
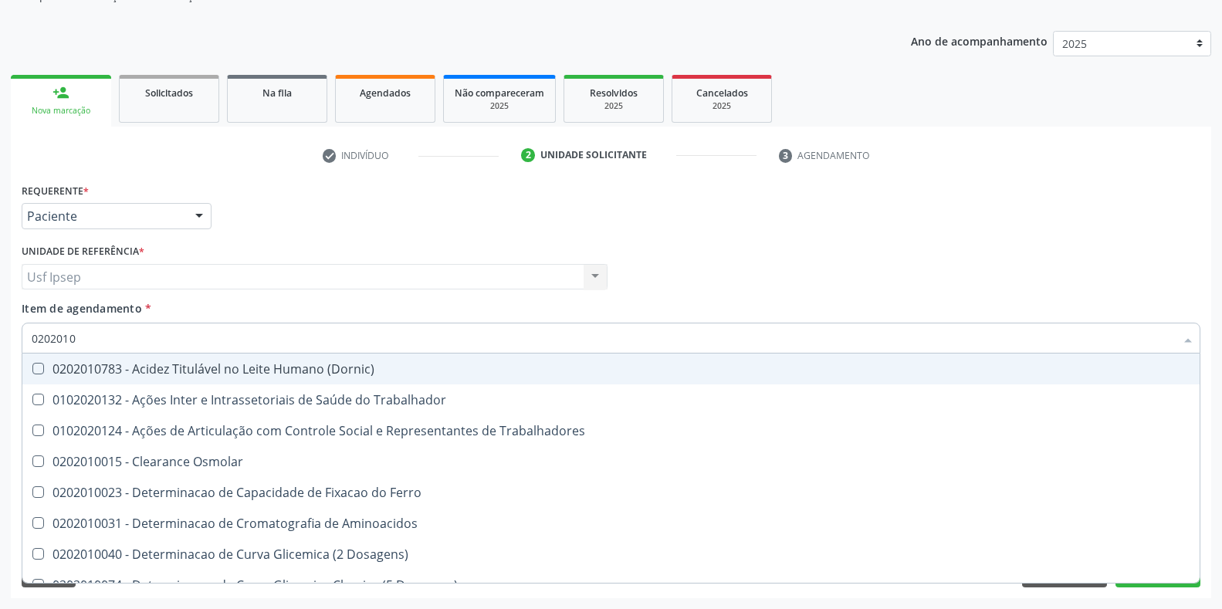
checkbox Total "false"
checkbox Creatinina "false"
checkbox II "true"
checkbox Serico "true"
checkbox Glicose "false"
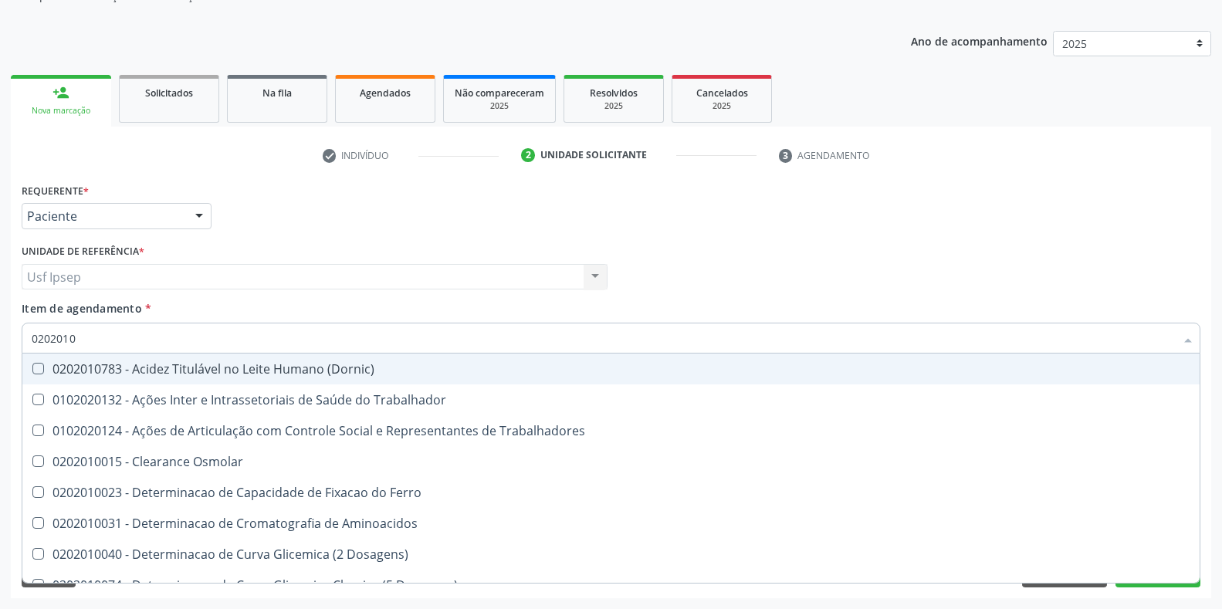
checkbox Glicosilada "false"
checkbox Muco-Proteinas "true"
checkbox Piruvato "true"
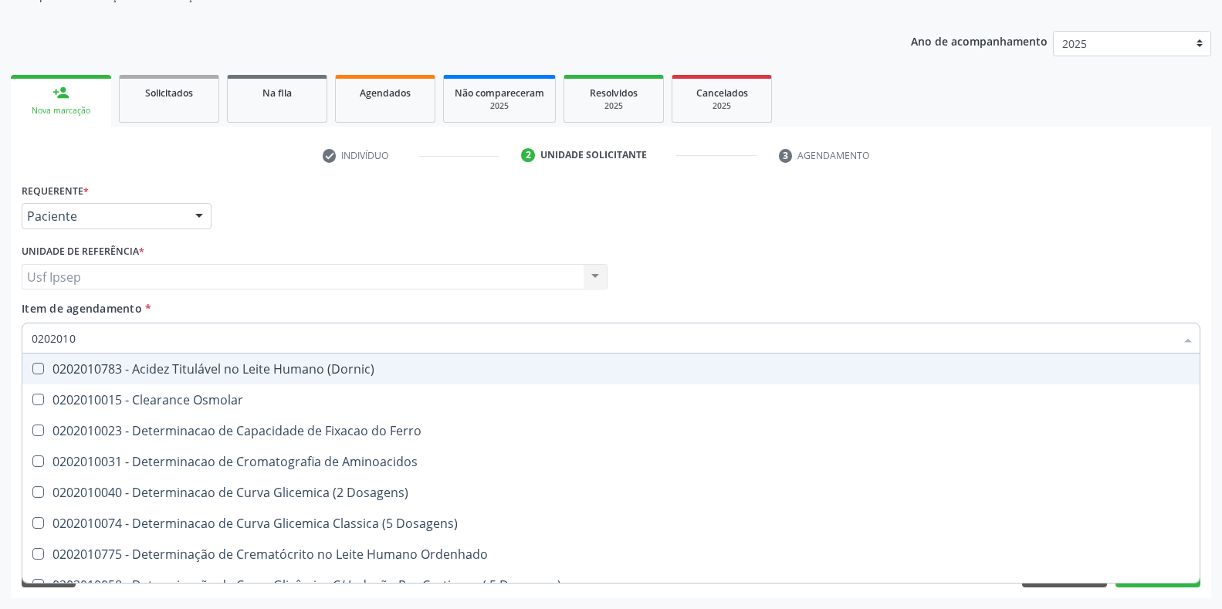
type input "02020106"
checkbox Dosagens\) "true"
checkbox Osmolaridade "true"
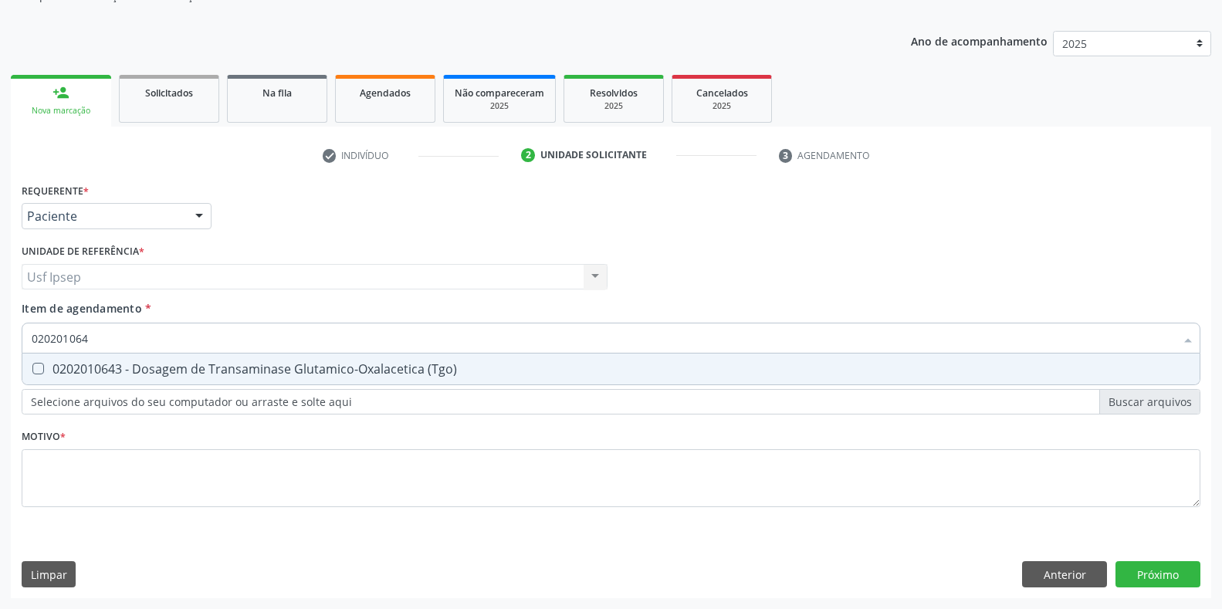
type input "0202010643"
click at [40, 367] on \(Tgo\) at bounding box center [38, 369] width 12 height 12
click at [32, 367] on \(Tgo\) "checkbox" at bounding box center [27, 369] width 10 height 10
checkbox \(Tgo\) "true"
click at [102, 340] on input "0202010643" at bounding box center [603, 338] width 1143 height 31
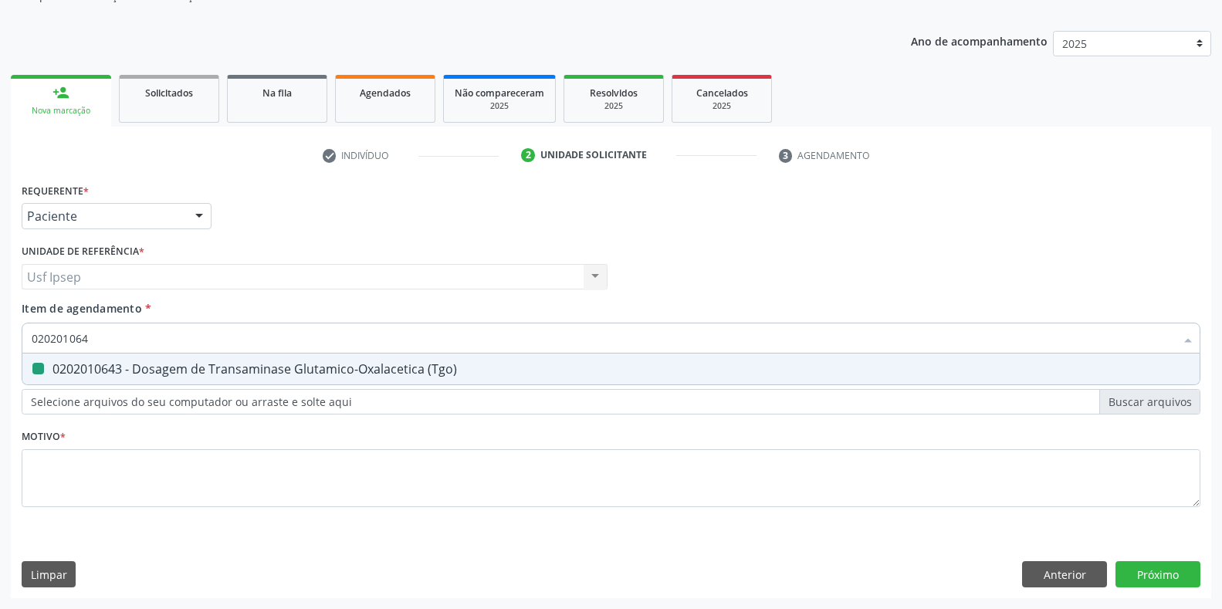
type input "02020106"
checkbox \(Tgo\) "false"
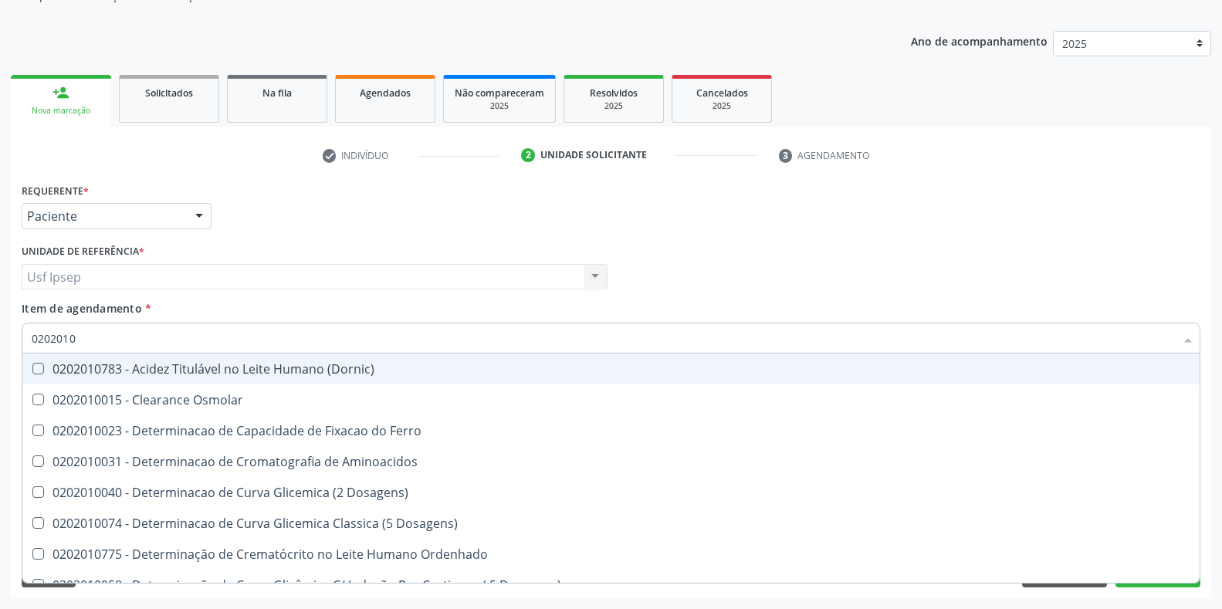
type input "02020101"
checkbox Ferro "true"
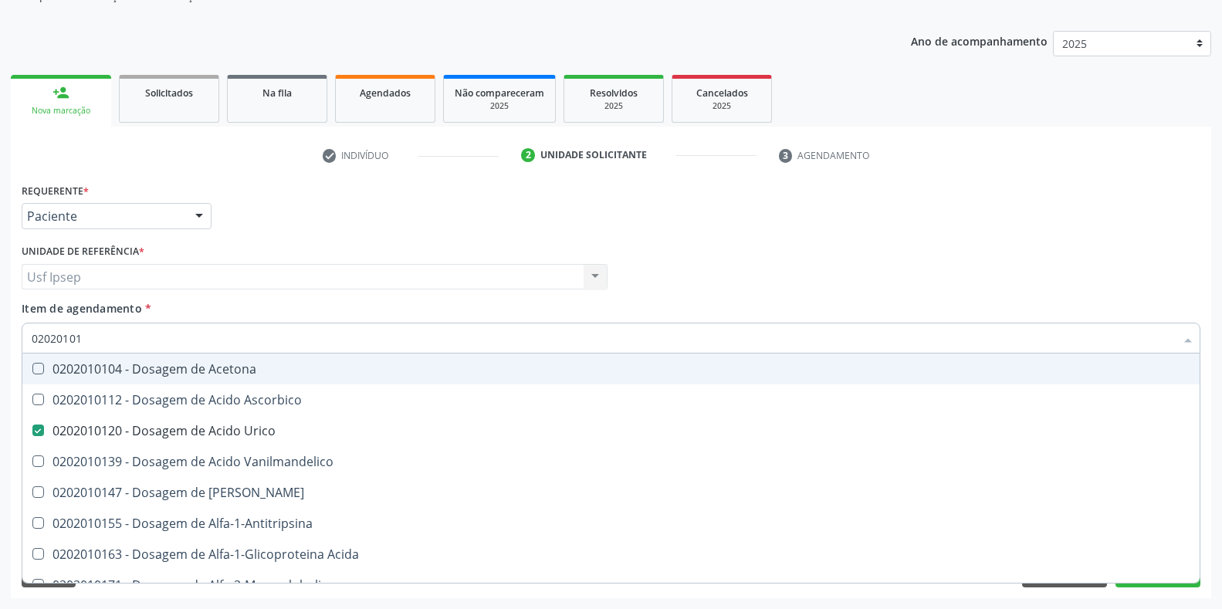
type input "0202010"
checkbox Urico "false"
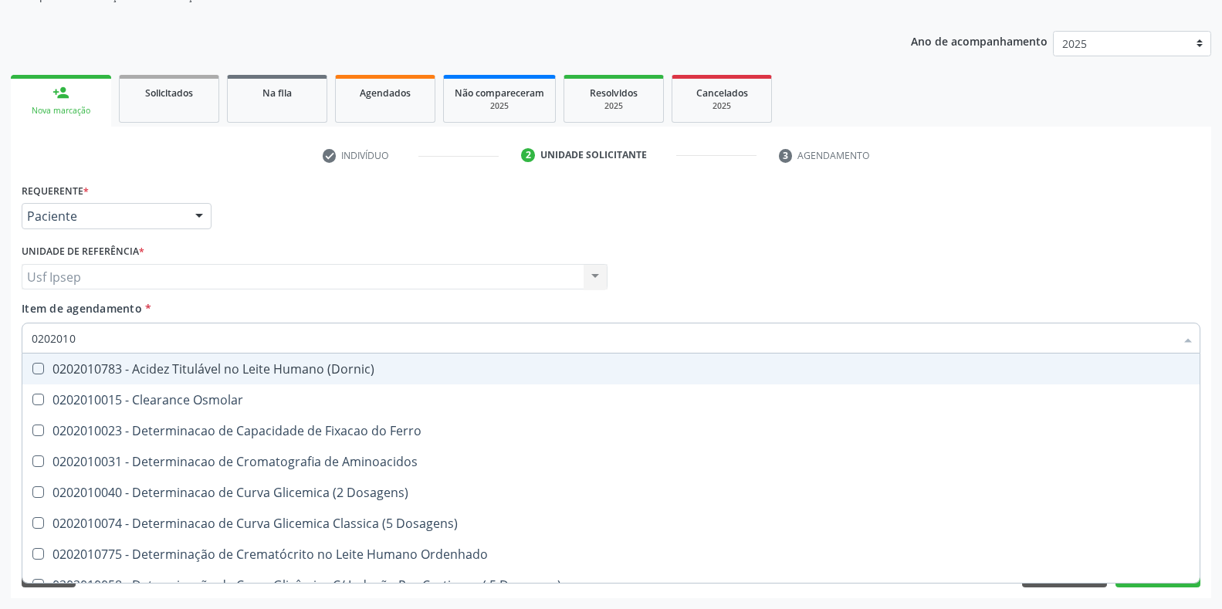
type input "02020106"
checkbox Dosagens\) "true"
checkbox Osmolaridade "true"
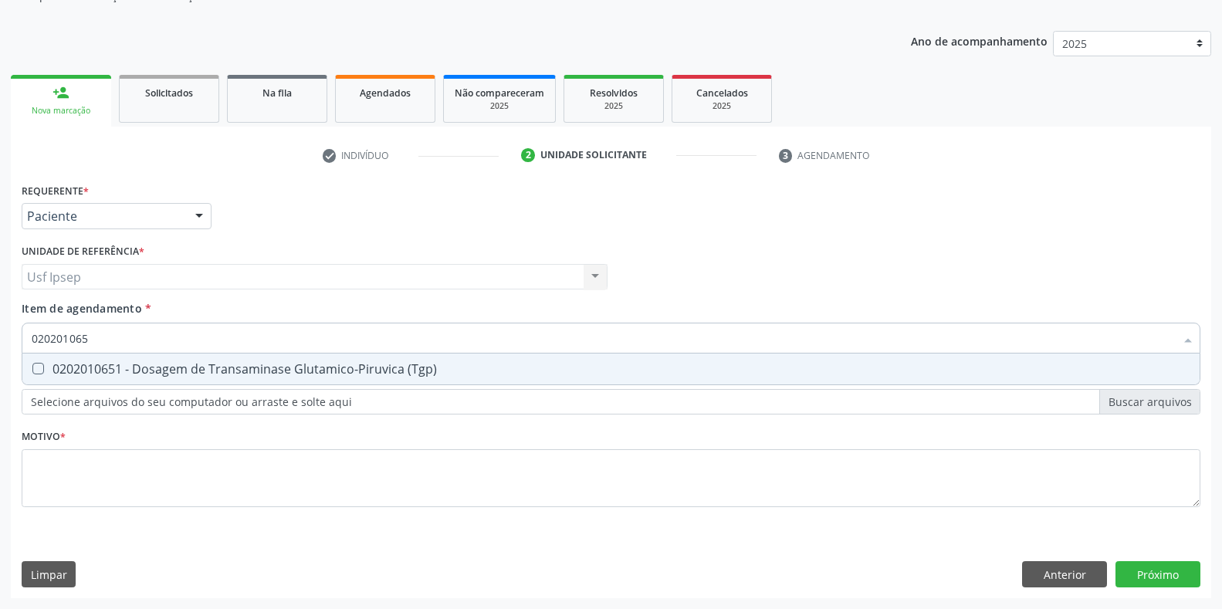
type input "0202010651"
click at [31, 369] on div at bounding box center [28, 369] width 12 height 12
checkbox \(Tgp\) "true"
click at [95, 340] on input "0202010651" at bounding box center [603, 338] width 1143 height 31
type input "02020106"
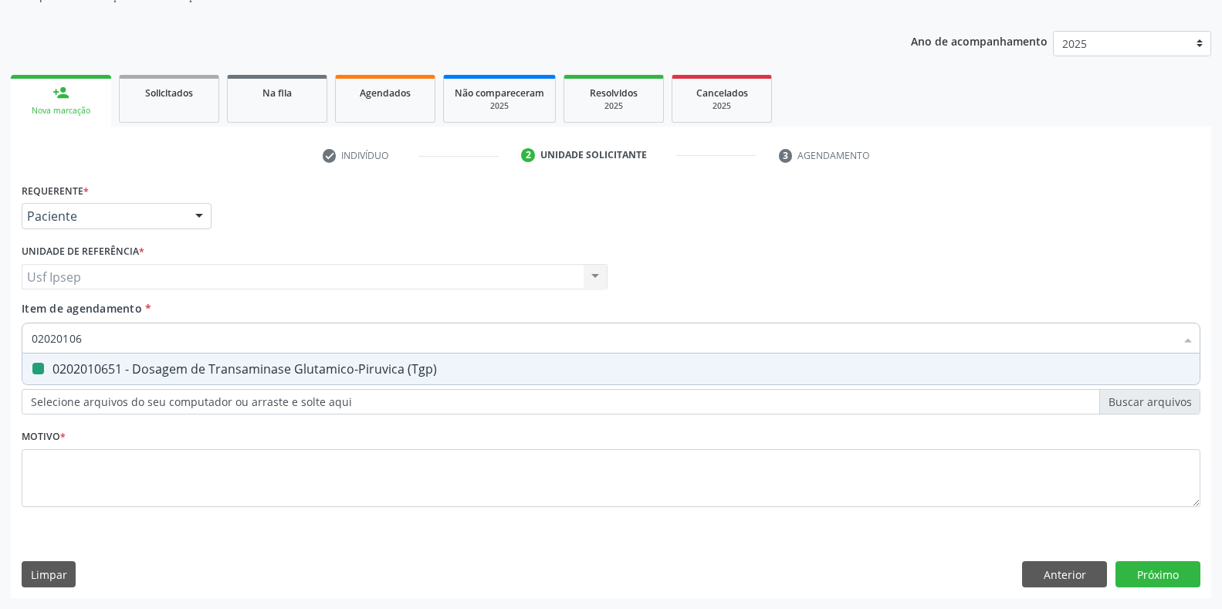
checkbox \(Tgp\) "false"
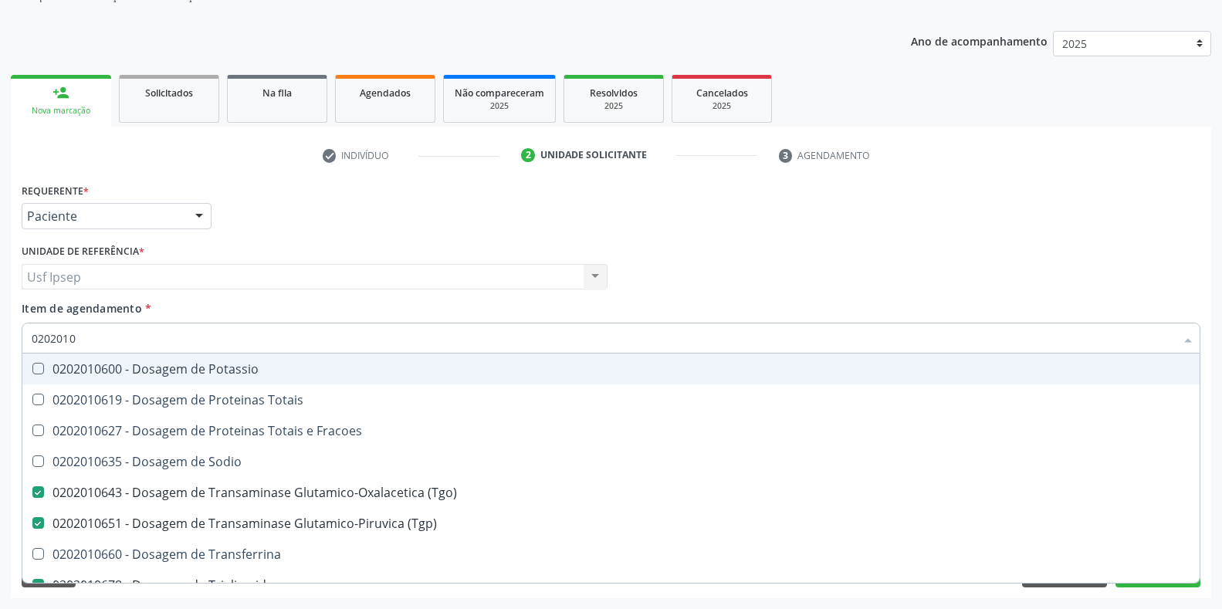
type input "020201"
checkbox \(Tgo\) "false"
checkbox \(Tgp\) "false"
checkbox Triglicerideos "false"
checkbox Ureia "false"
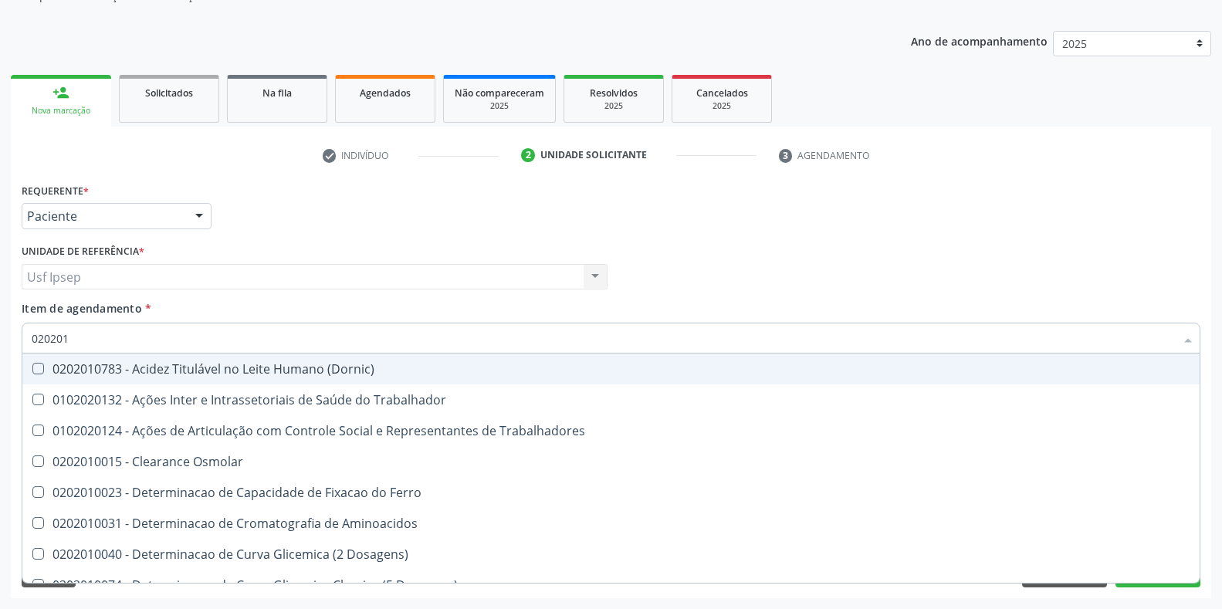
type input "0202010"
checkbox Ativada\) "true"
checkbox Urico "false"
checkbox Fracoes "true"
checkbox Ionizavel "true"
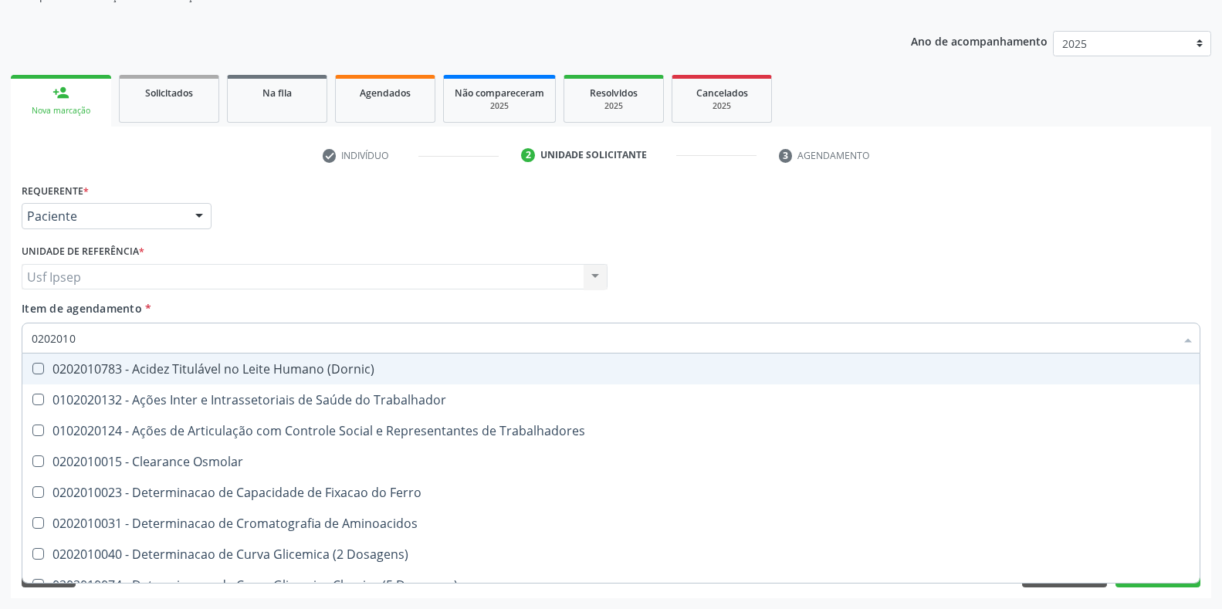
checkbox Total "false"
checkbox Creatinina "false"
checkbox II "true"
checkbox Serico "true"
checkbox Glicose "false"
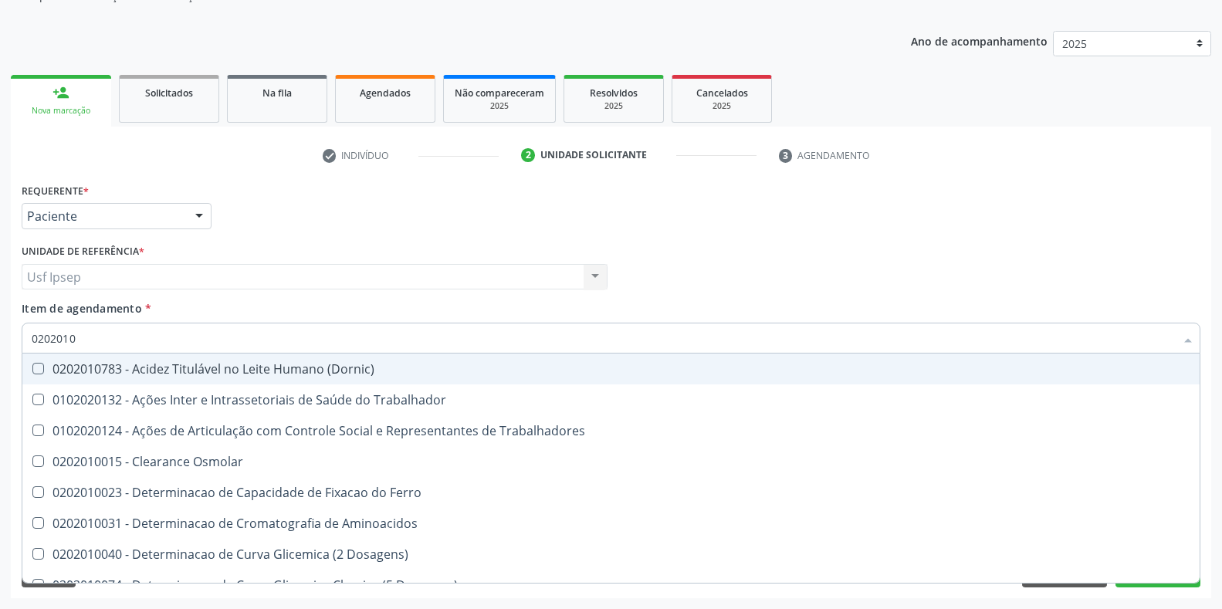
checkbox Glicosilada "false"
checkbox Leucino-Aminopeptidase "true"
checkbox Lipase "true"
checkbox Muco-Proteinas "true"
checkbox Piruvato "true"
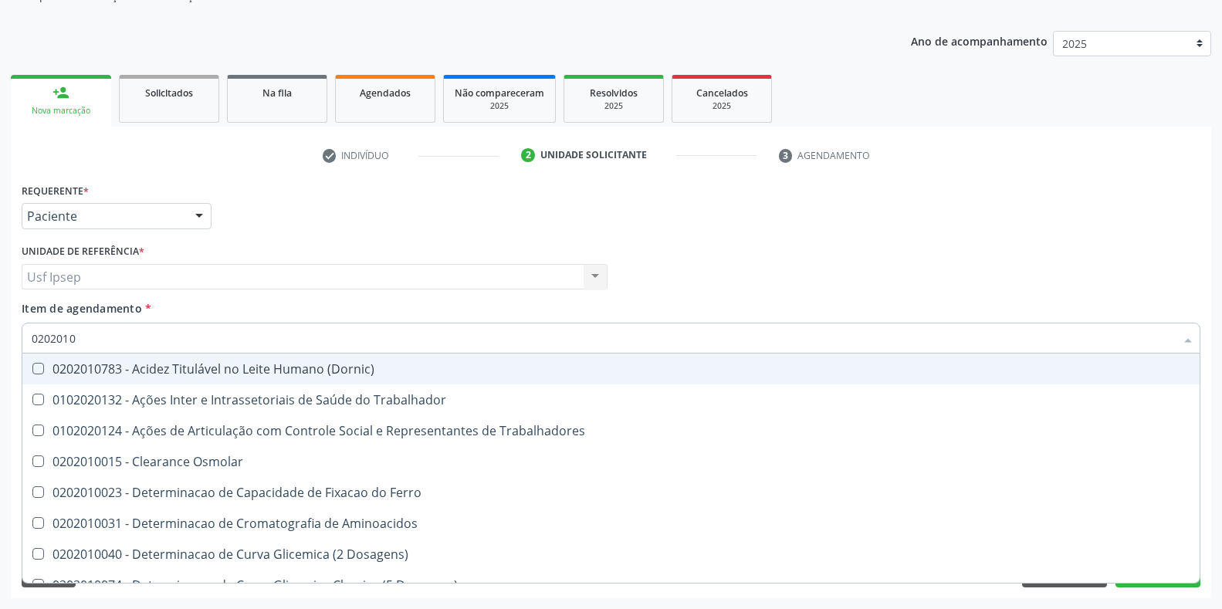
checkbox \(Tgo\) "false"
checkbox \(Tgp\) "false"
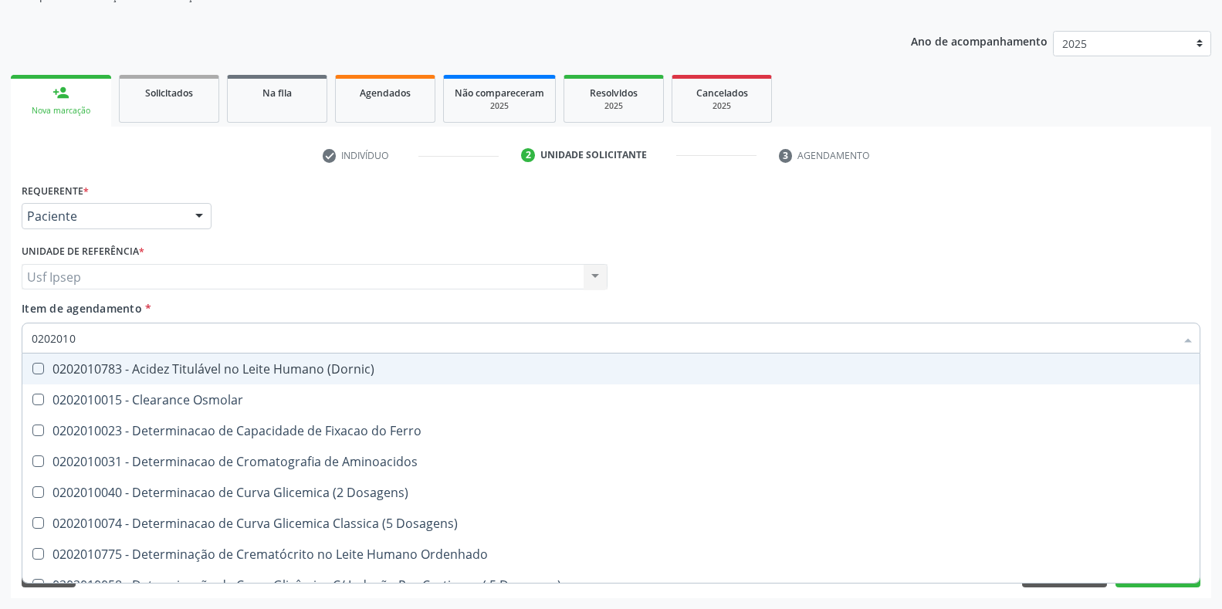
type input "020201"
checkbox Urico "false"
checkbox Amonia "true"
checkbox Total "false"
checkbox Creatinina "false"
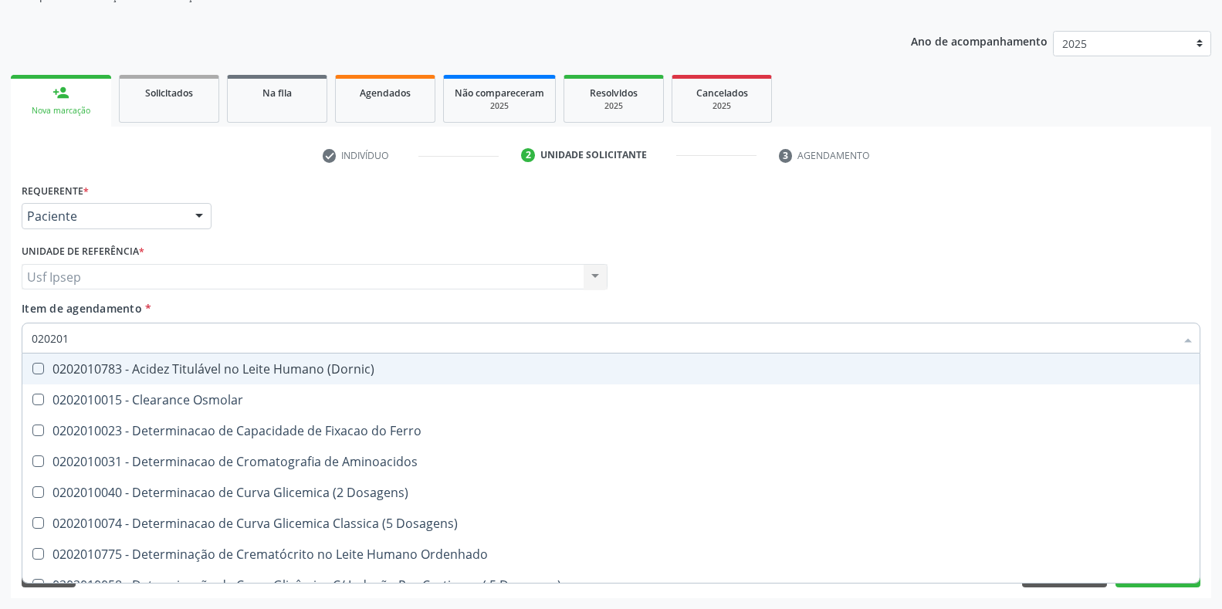
checkbox Ferritina "true"
checkbox Folato "true"
checkbox Glicose "false"
checkbox Glicosilada "false"
checkbox Nt-Probnp\) "true"
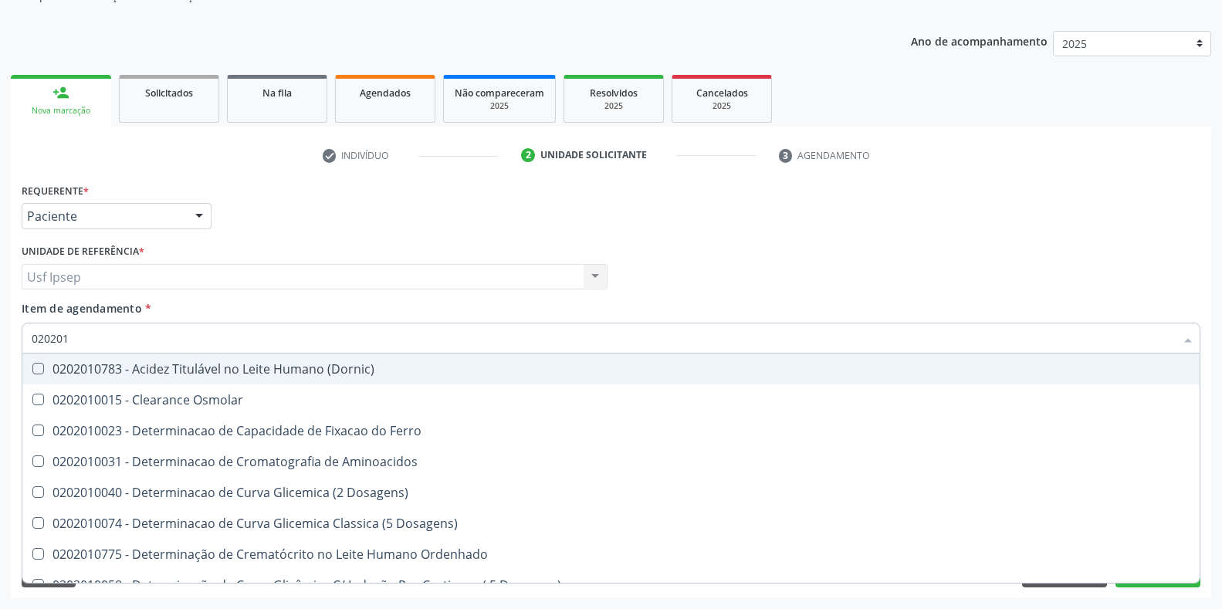
checkbox Potassio "true"
checkbox \(Tgo\) "false"
checkbox \(Tgp\) "false"
checkbox Triglicerideos "false"
checkbox Ureia "false"
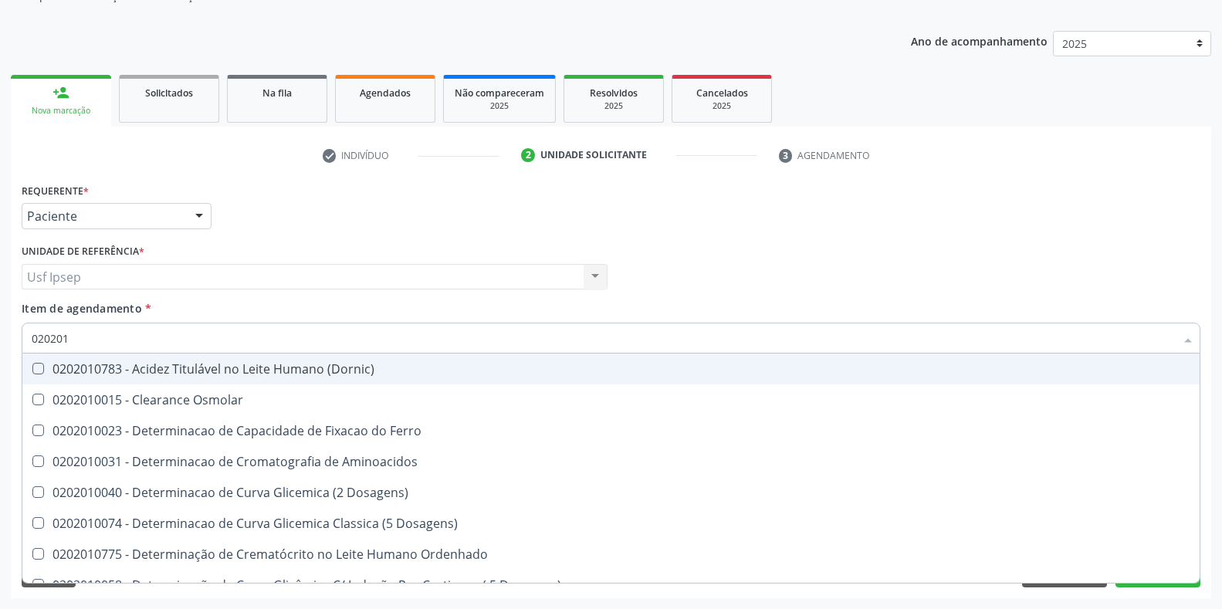
checkbox D-Xilose "true"
checkbox Orais "true"
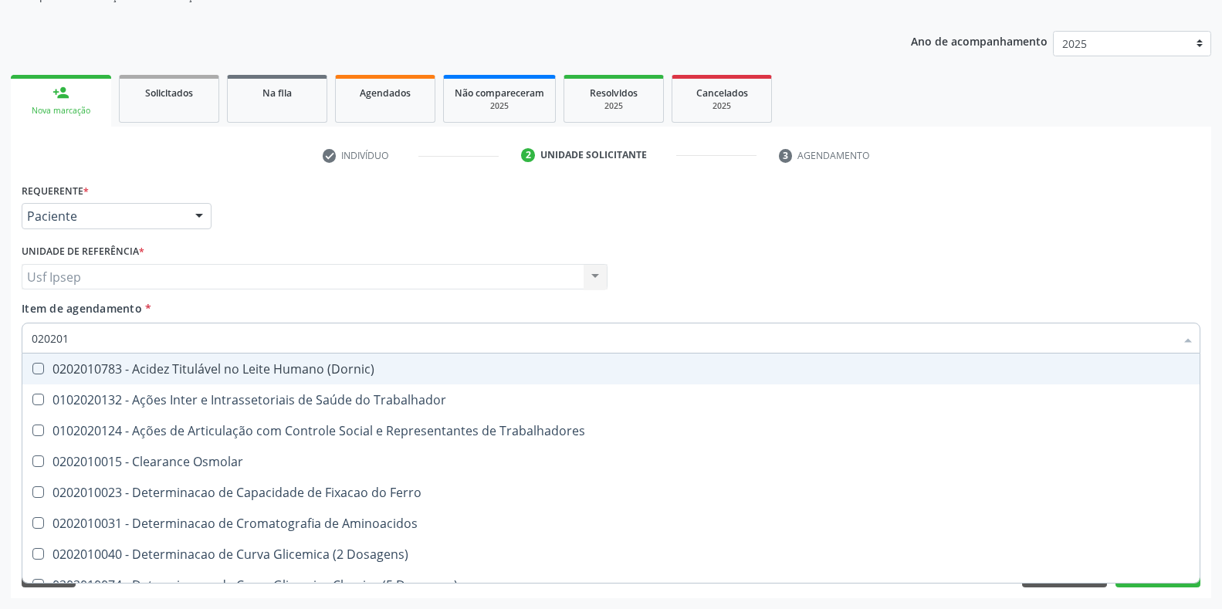
type input "02020"
checkbox Urico "false"
checkbox Total "false"
checkbox Creatinina "false"
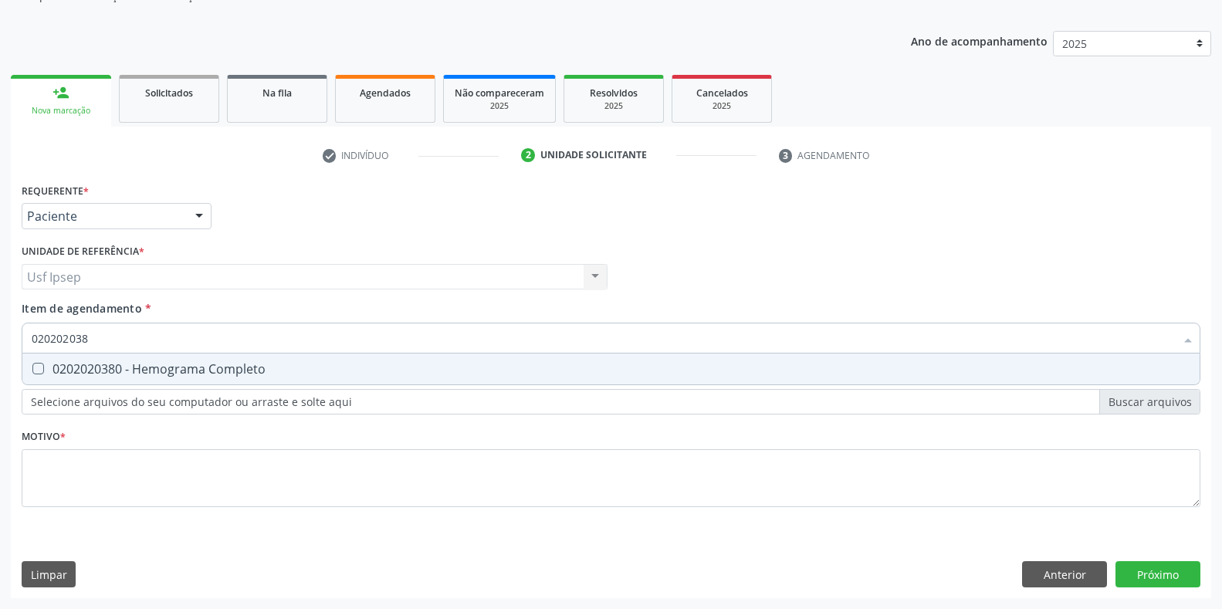
type input "0202020380"
click at [37, 367] on Completo at bounding box center [38, 369] width 12 height 12
click at [32, 367] on Completo "checkbox" at bounding box center [27, 369] width 10 height 10
checkbox Completo "true"
click at [96, 337] on input "0202020380" at bounding box center [603, 338] width 1143 height 31
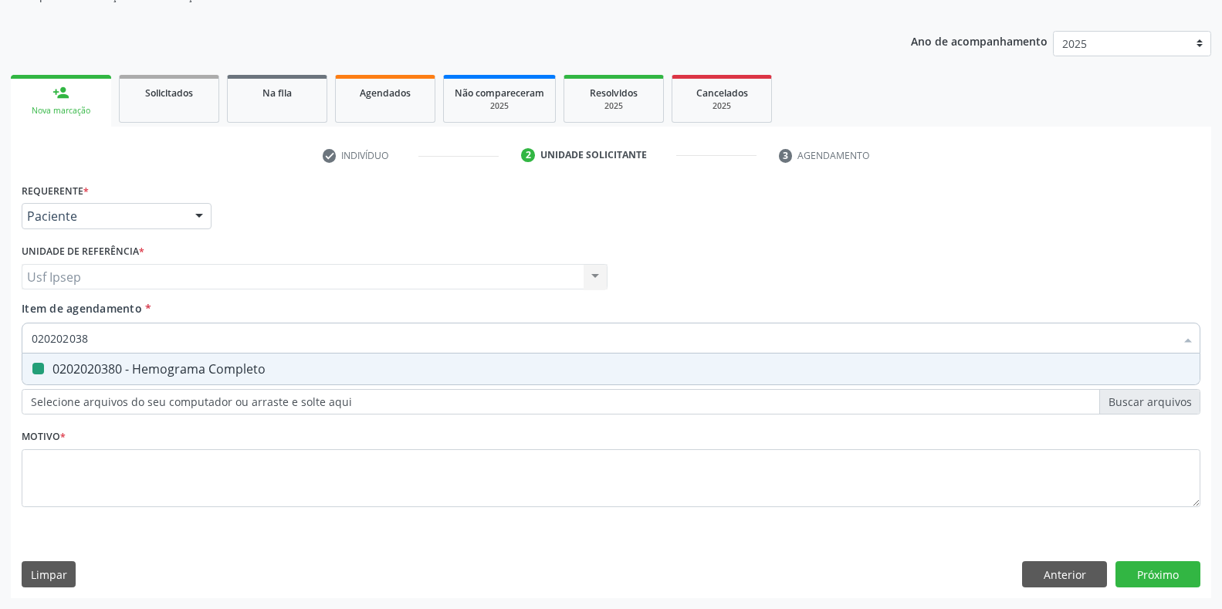
type input "02020203"
checkbox Completo "false"
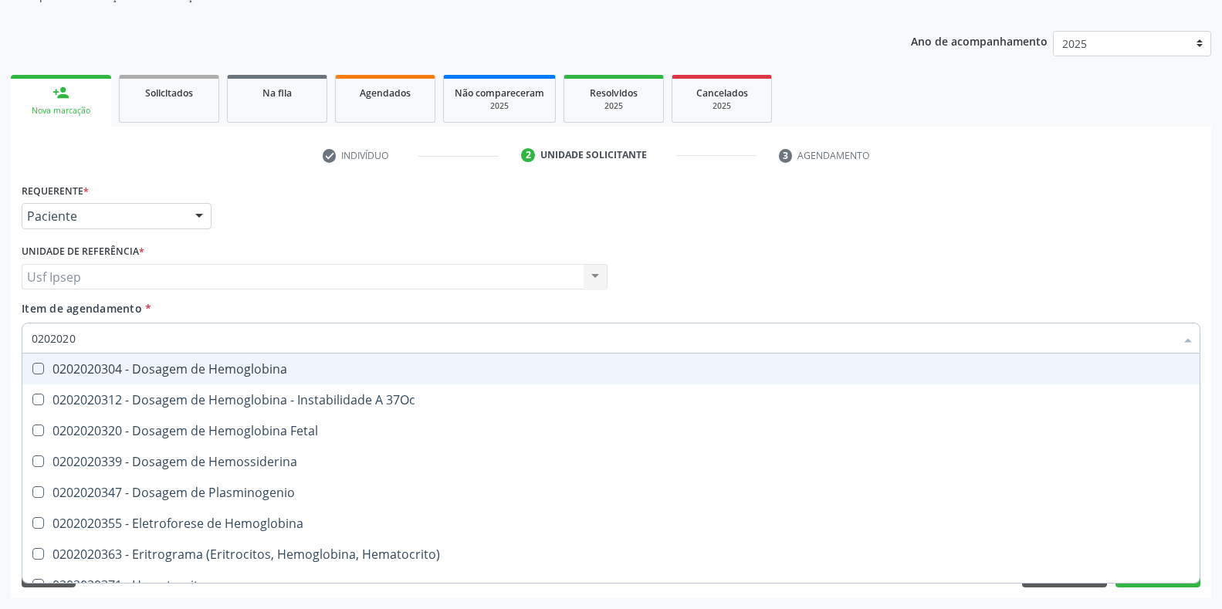
type input "020202"
checkbox Completo "false"
type input "02020"
checkbox Completo "false"
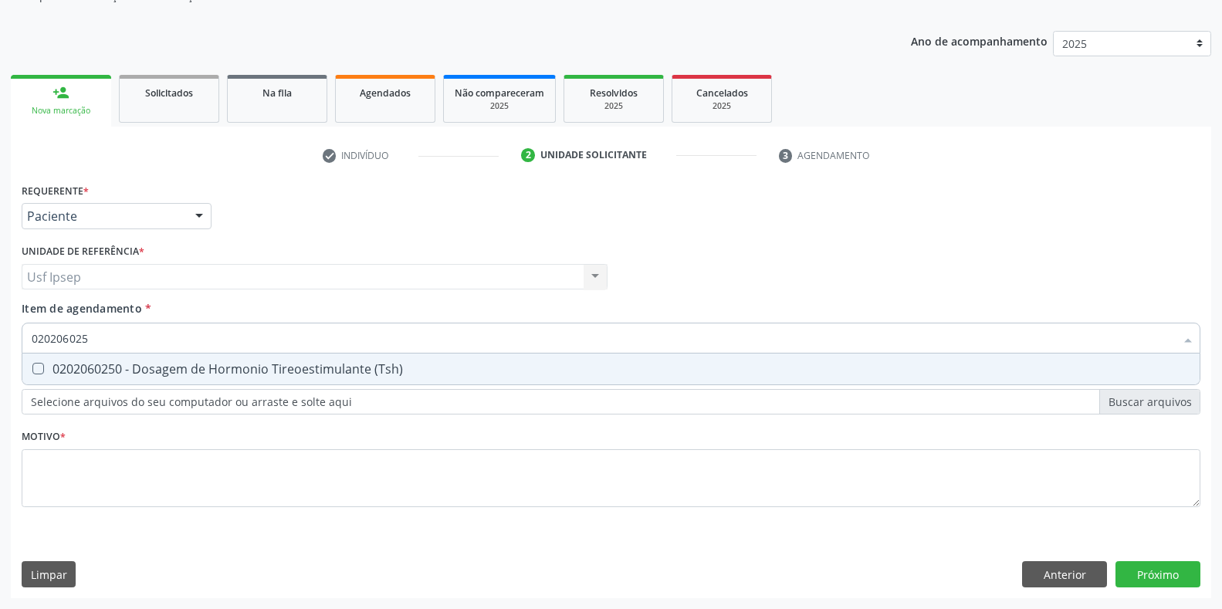
type input "0202060250"
click at [32, 367] on div at bounding box center [28, 369] width 12 height 12
checkbox \(Tsh\) "true"
click at [93, 337] on input "0202060250" at bounding box center [603, 338] width 1143 height 31
type input "0"
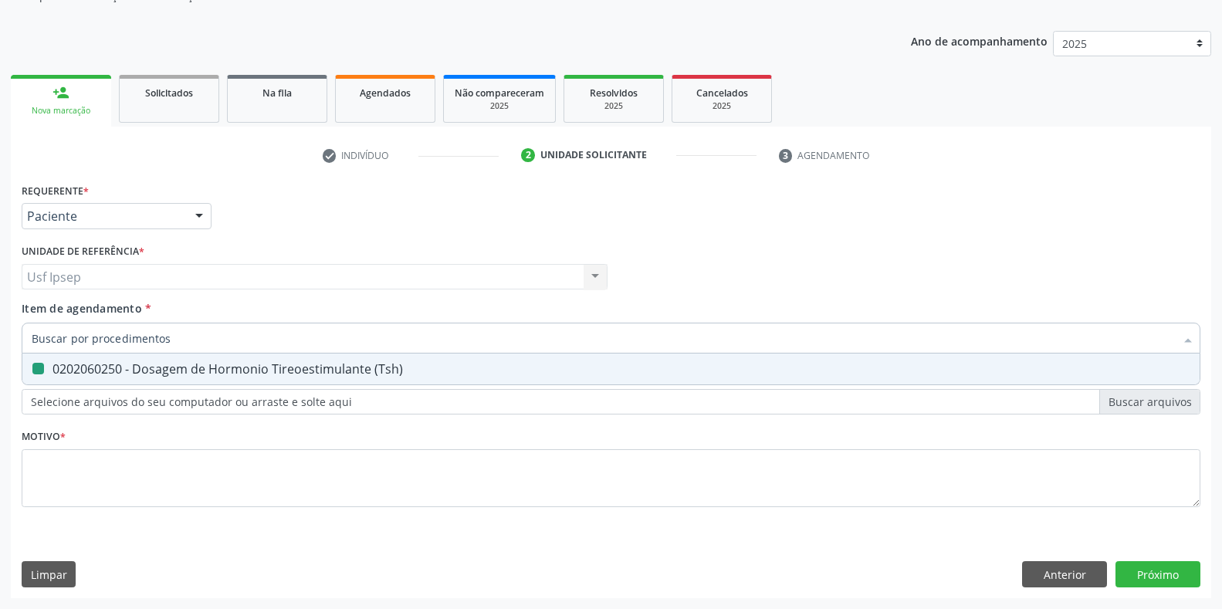
checkbox \(Tsh\) "false"
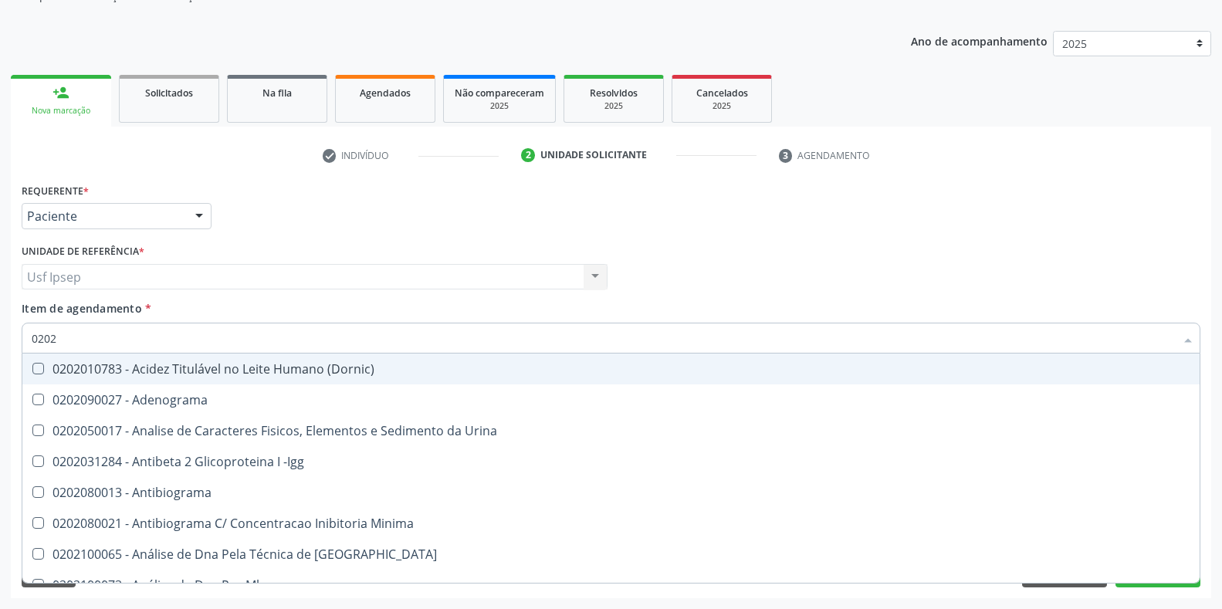
type input "02020"
checkbox Organicos "true"
checkbox Urico "false"
checkbox Barbituratos "true"
checkbox Calcio "true"
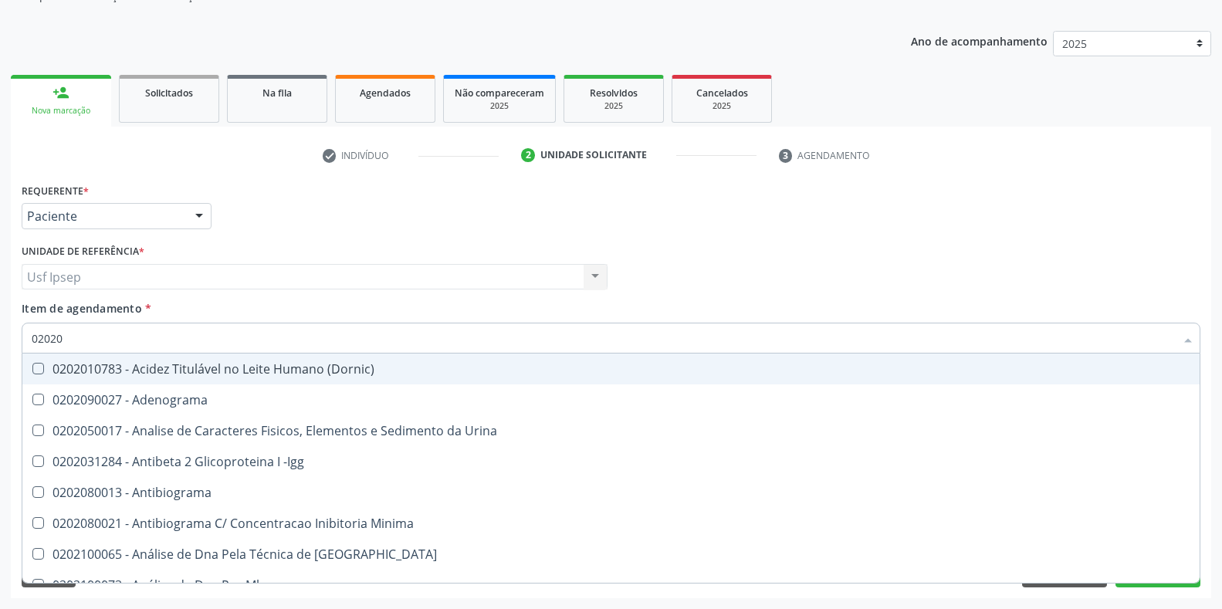
checkbox Total "false"
checkbox Creatinina "false"
checkbox Xi "true"
checkbox Fibrinogenio "true"
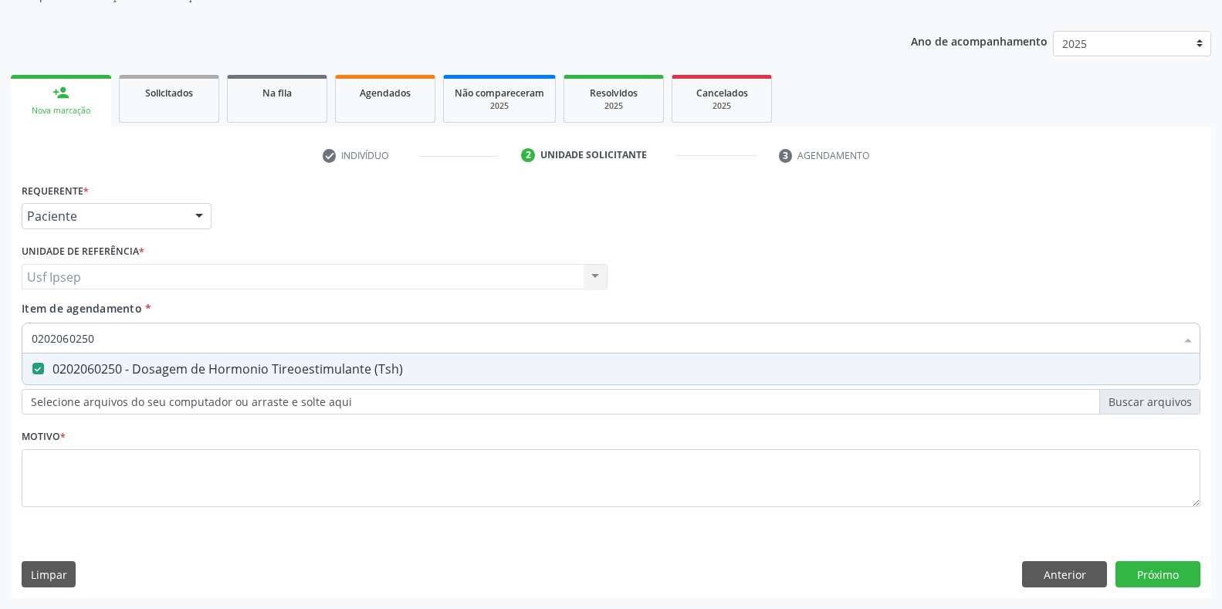
click at [93, 340] on input "0202060250" at bounding box center [603, 338] width 1143 height 31
click at [99, 338] on input "0202060250" at bounding box center [603, 338] width 1143 height 31
click at [31, 364] on div at bounding box center [28, 369] width 12 height 12
click at [99, 340] on input "0202060381" at bounding box center [603, 338] width 1143 height 31
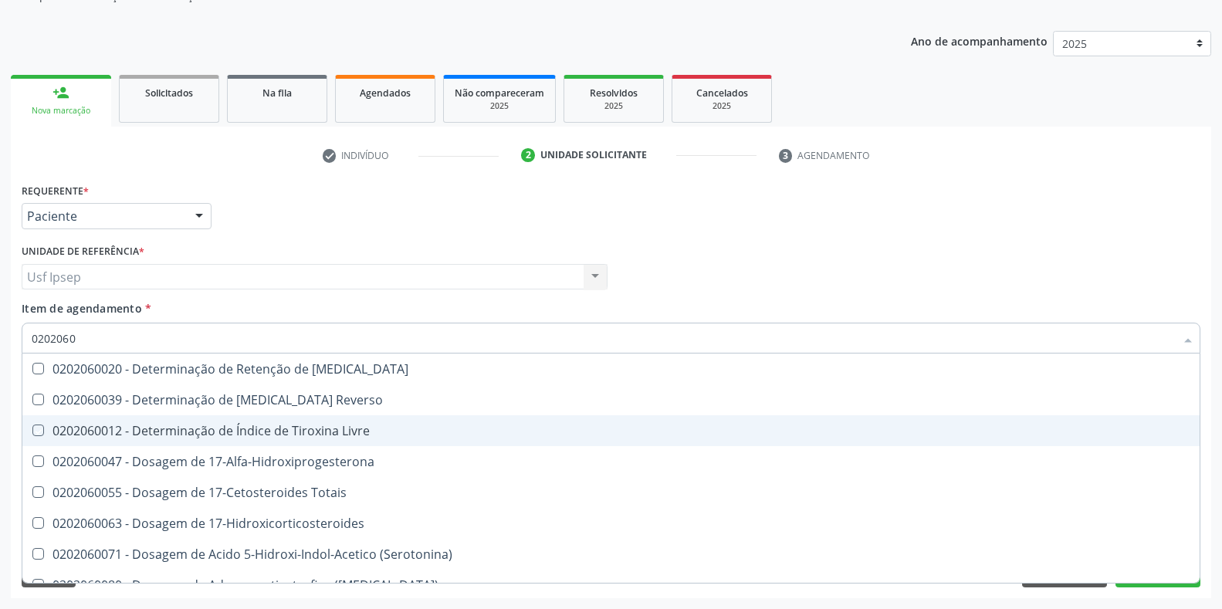
click at [905, 238] on div "Requerente * Paciente Profissional de Saúde Paciente Nenhum resultado encontrad…" at bounding box center [611, 209] width 1186 height 60
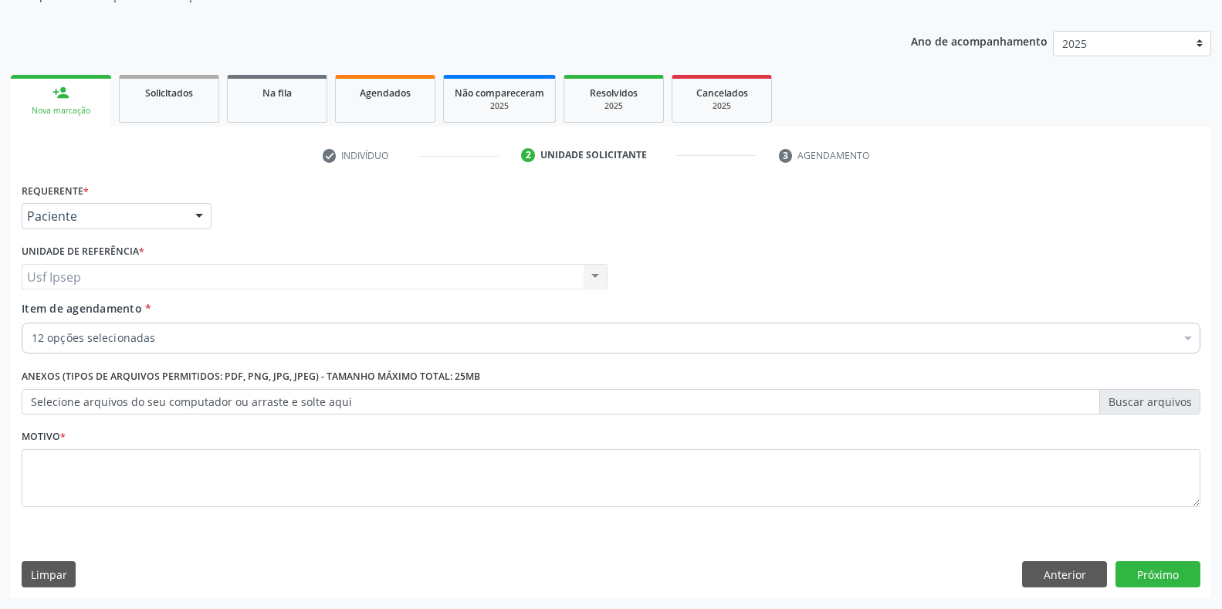
click at [900, 222] on div "Requerente * Paciente Profissional de Saúde Paciente Nenhum resultado encontrad…" at bounding box center [611, 209] width 1186 height 60
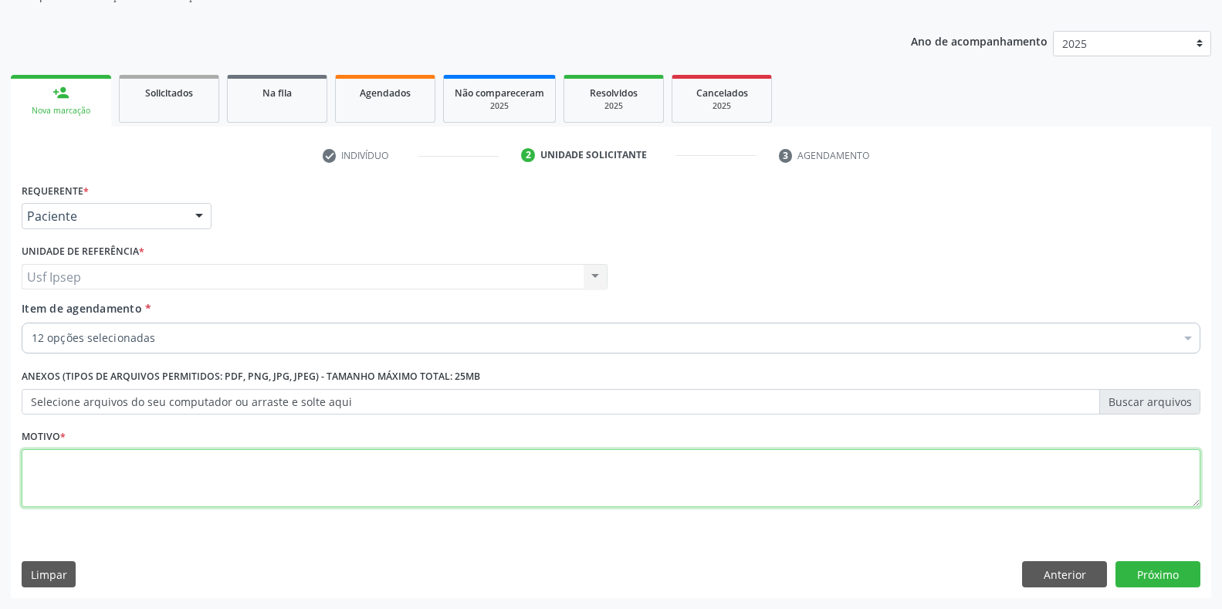
click at [32, 478] on textarea at bounding box center [611, 478] width 1179 height 59
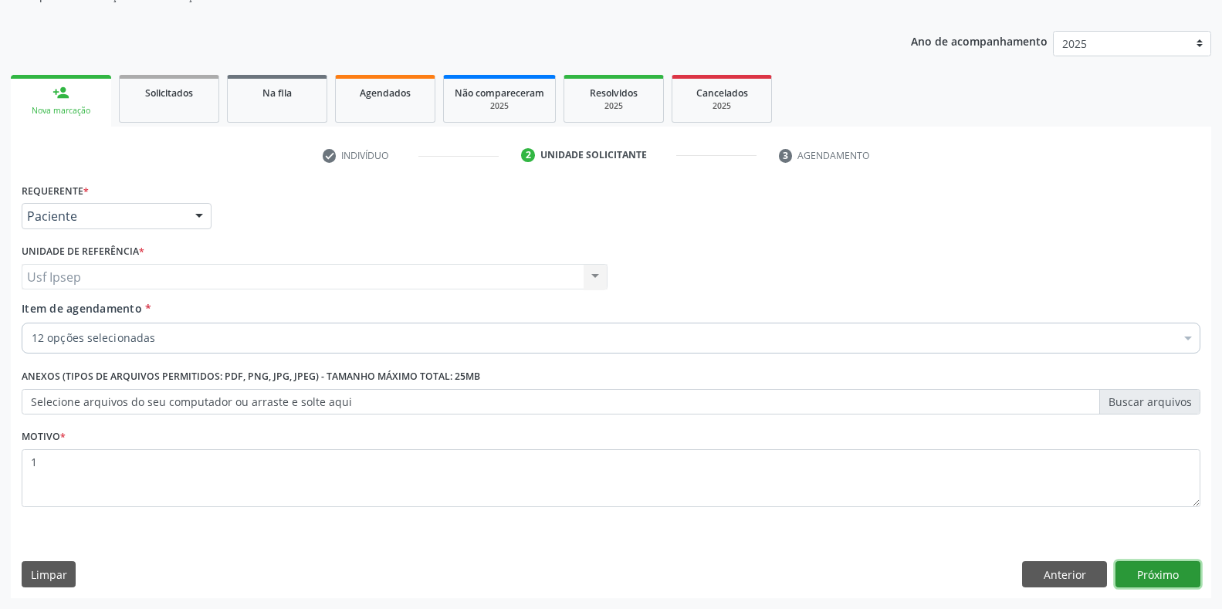
click at [1166, 579] on button "Próximo" at bounding box center [1157, 574] width 85 height 26
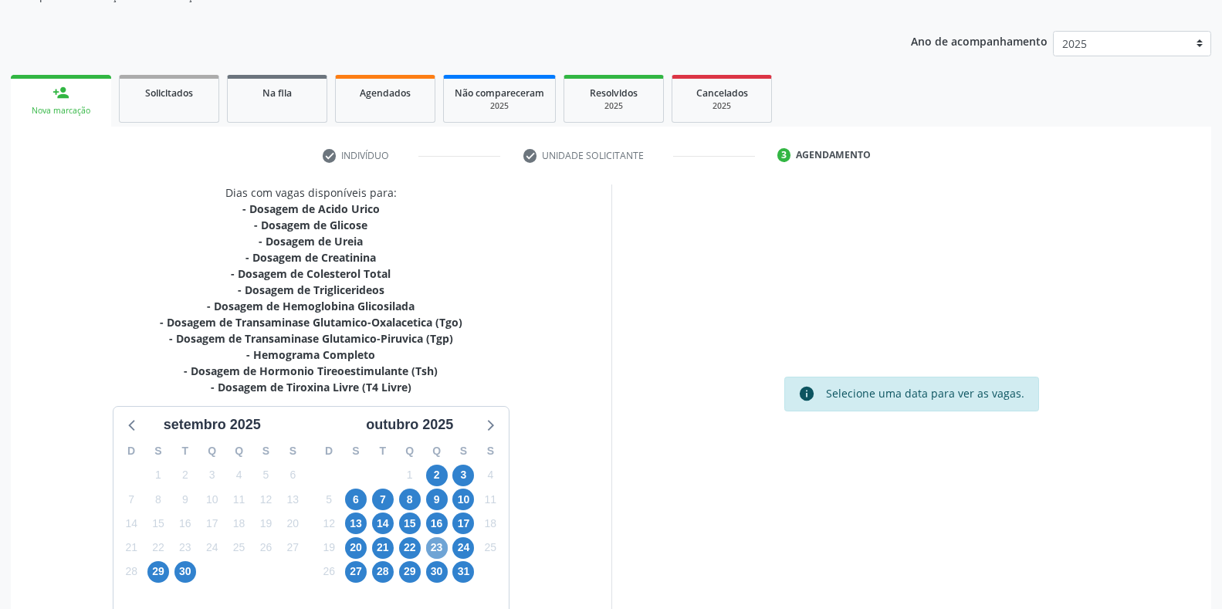
click at [432, 553] on span "23" at bounding box center [437, 548] width 22 height 22
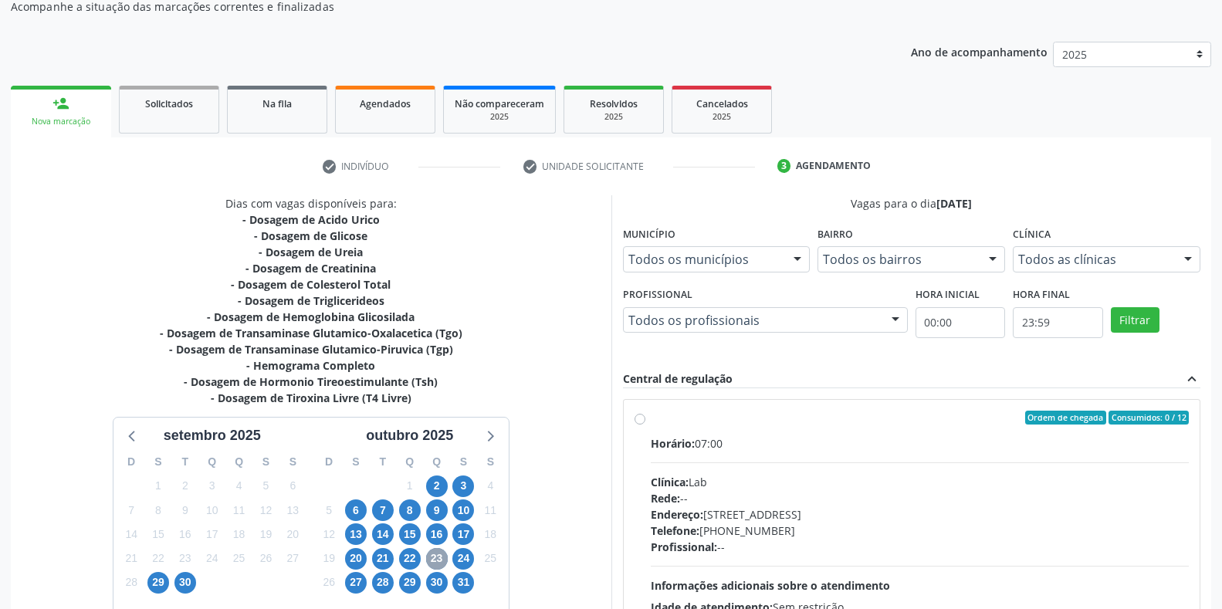
scroll to position [286, 0]
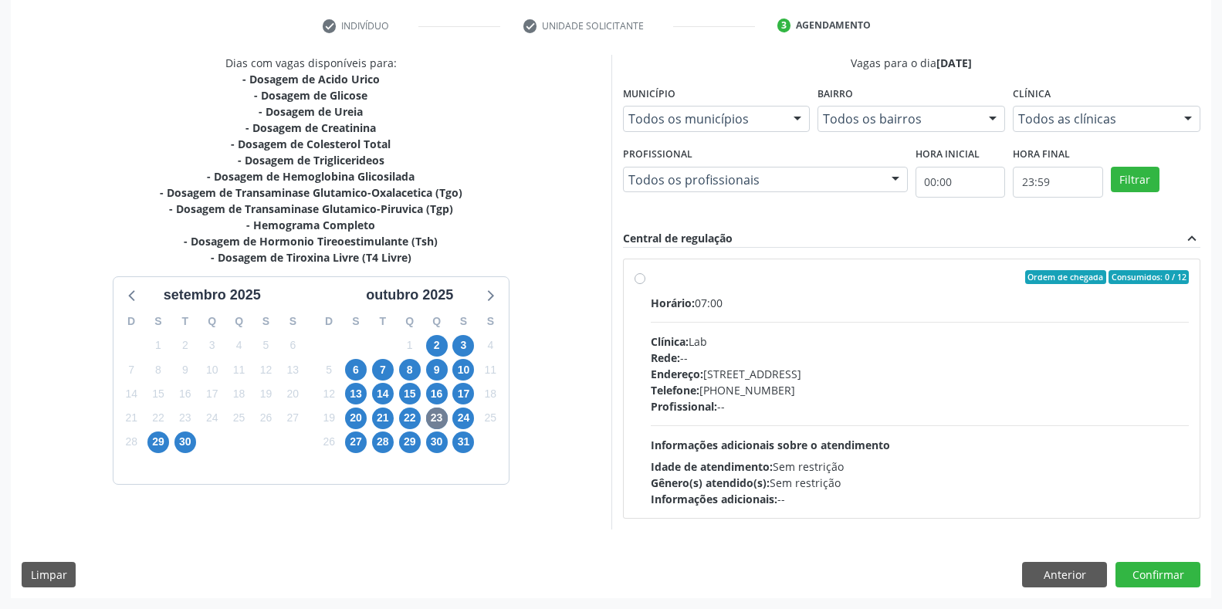
click at [552, 276] on div "Dias com vagas disponíveis para: - Dosagem de Acido Urico - Dosagem de Glicose …" at bounding box center [311, 292] width 601 height 474
click at [1062, 571] on button "Anterior" at bounding box center [1064, 575] width 85 height 26
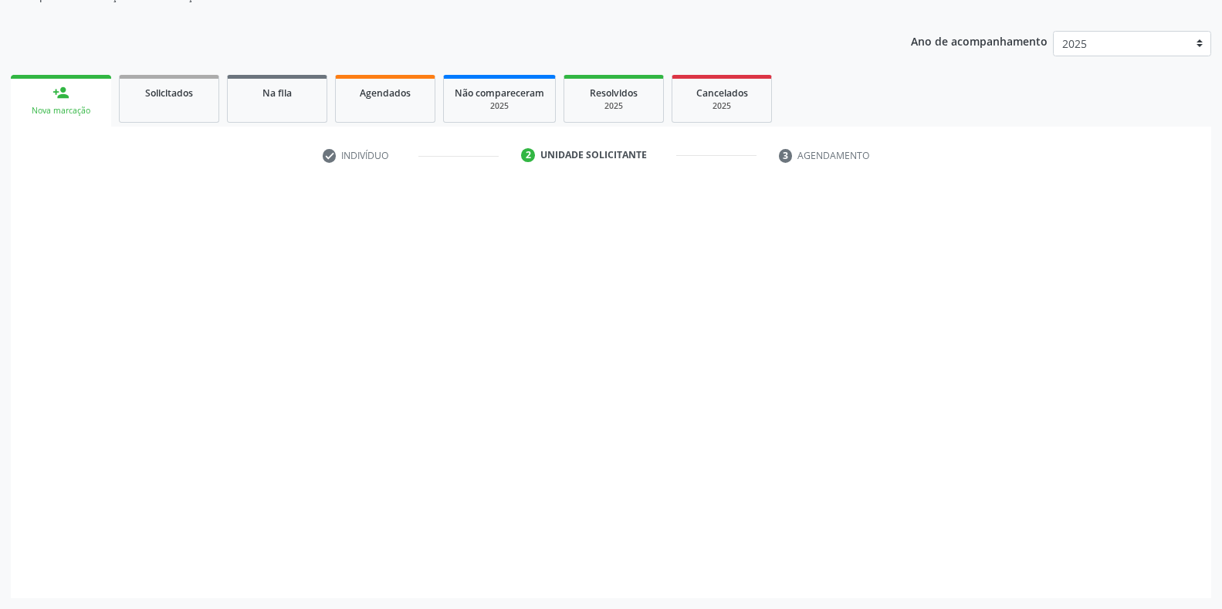
scroll to position [156, 0]
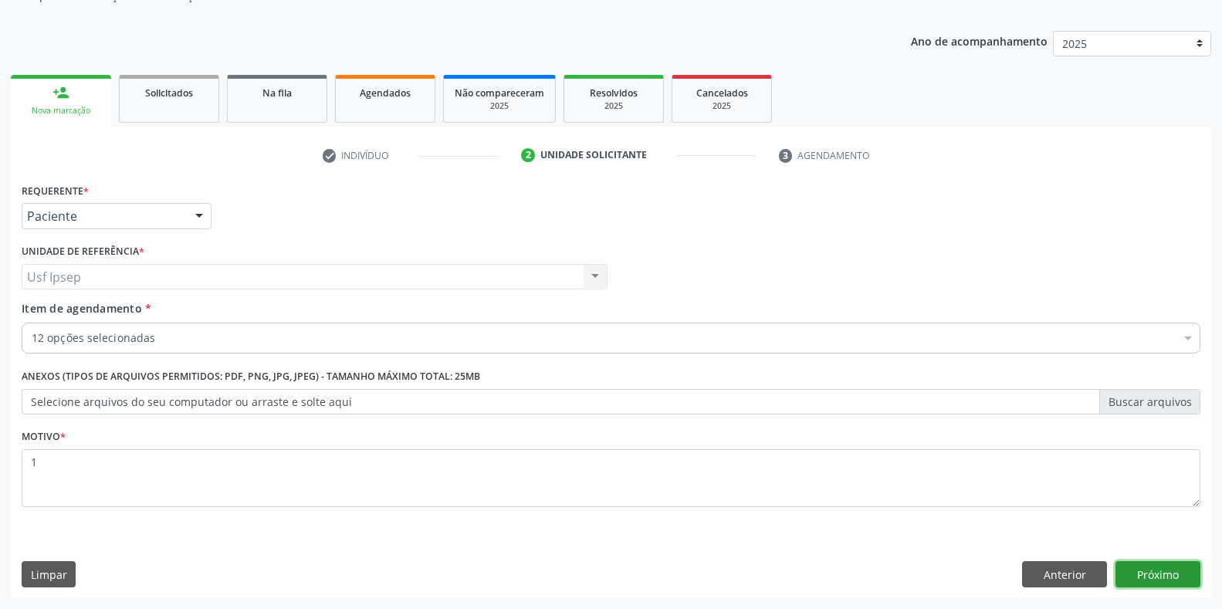
click at [1155, 579] on button "Próximo" at bounding box center [1157, 574] width 85 height 26
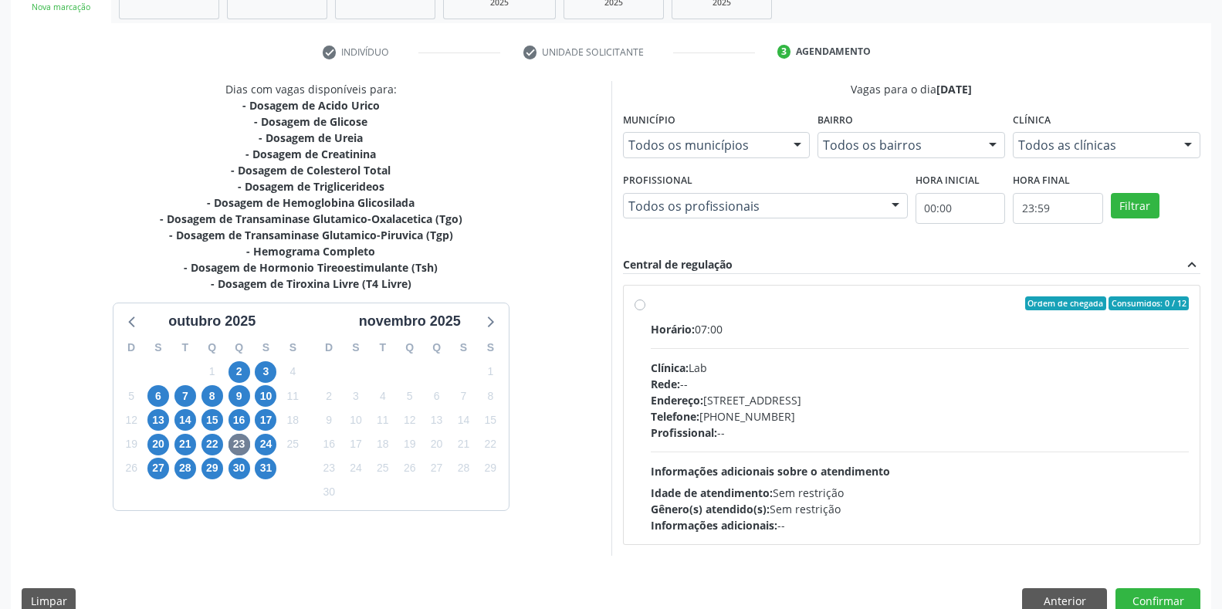
scroll to position [286, 0]
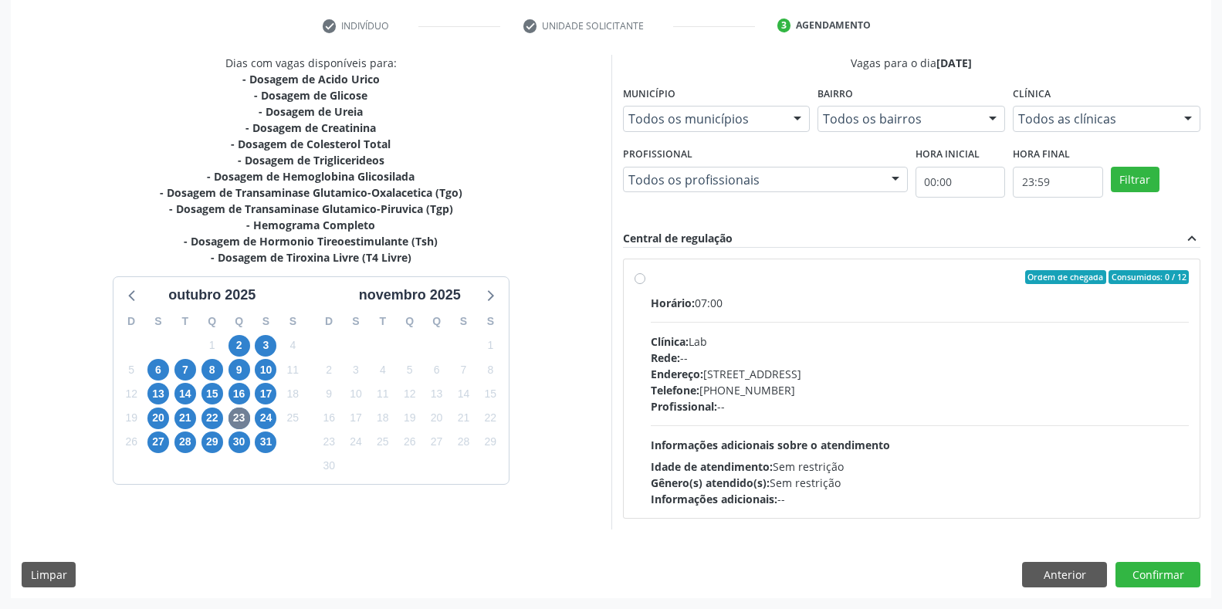
click at [537, 313] on div "Dias com vagas disponíveis para: - Dosagem de Acido Urico - Dosagem de Glicose …" at bounding box center [311, 292] width 601 height 474
click at [1040, 571] on button "Anterior" at bounding box center [1064, 575] width 85 height 26
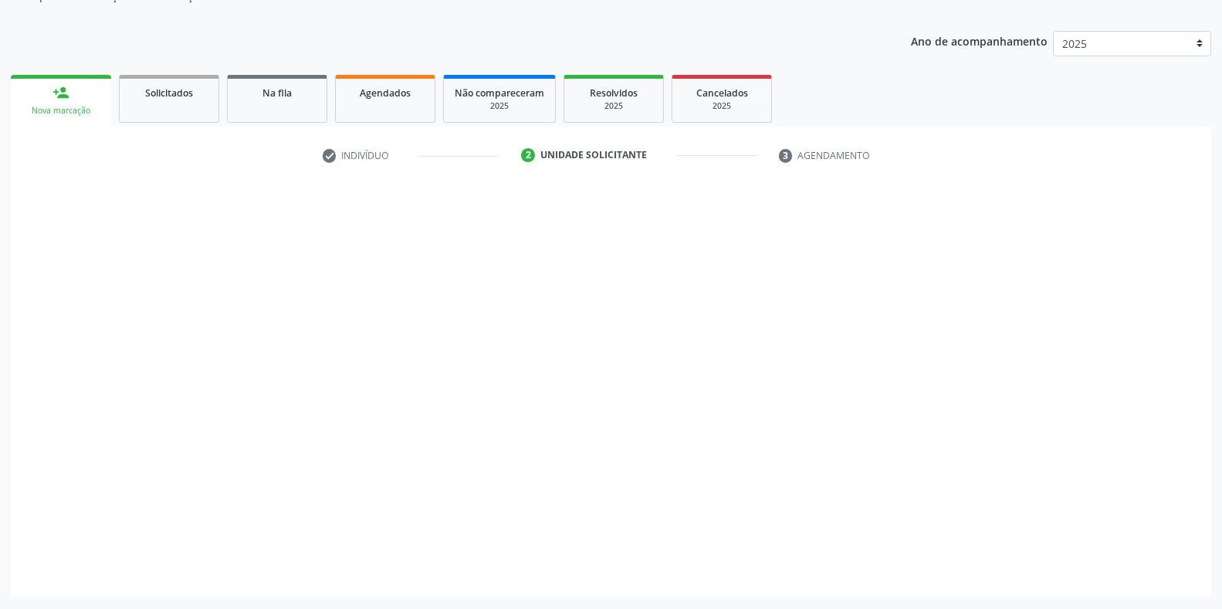
scroll to position [156, 0]
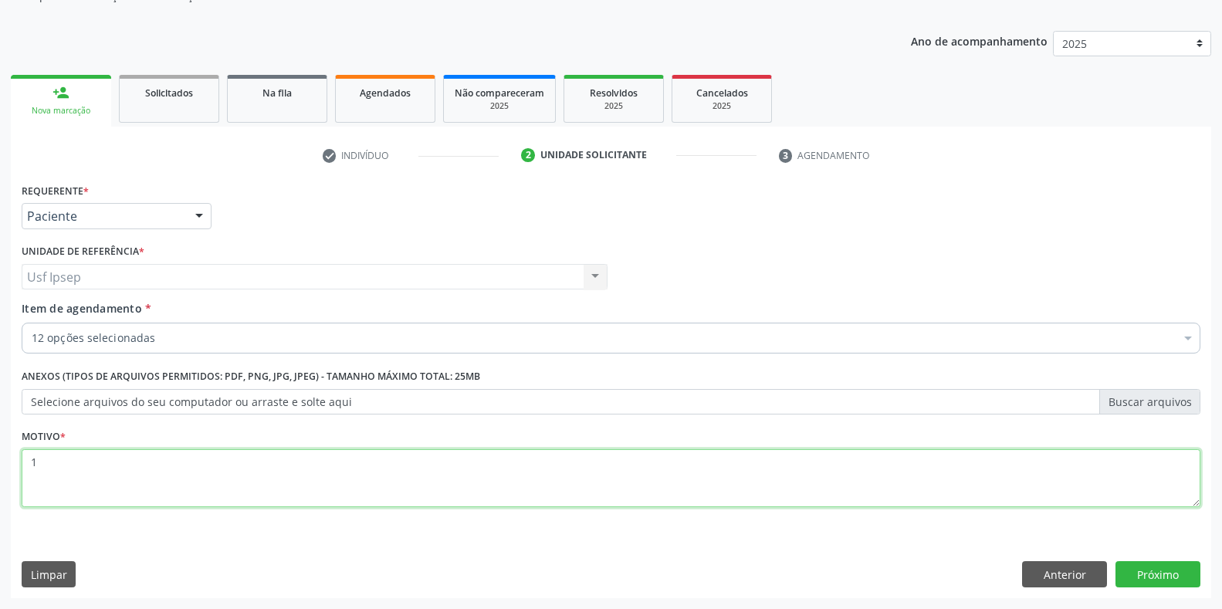
click at [46, 458] on textarea "1" at bounding box center [611, 478] width 1179 height 59
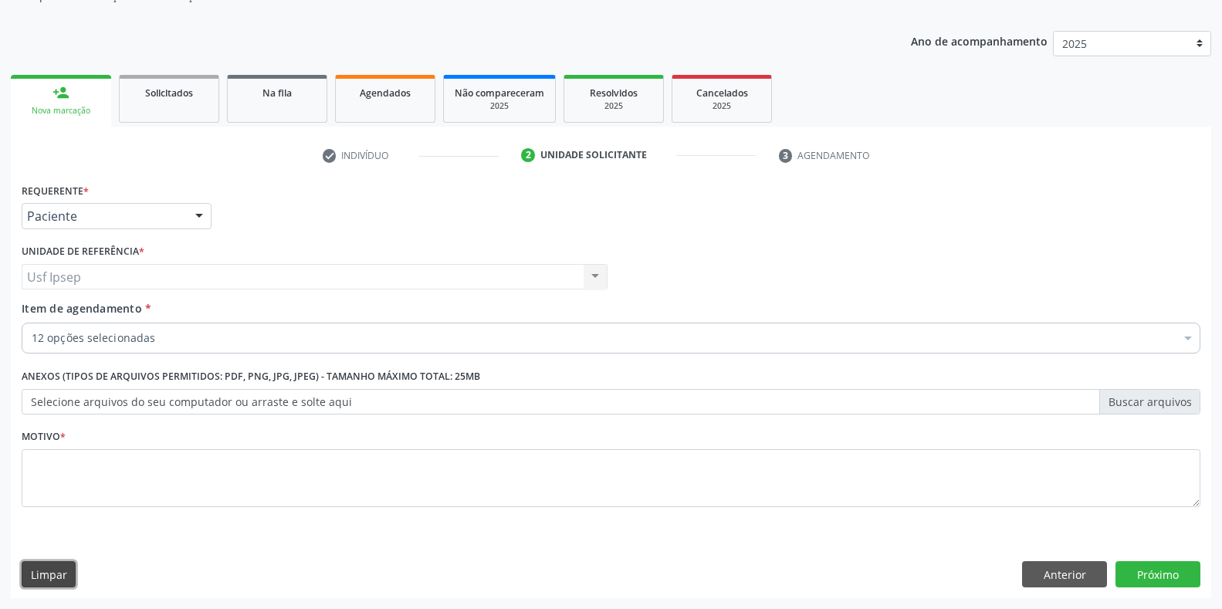
click at [36, 577] on button "Limpar" at bounding box center [49, 574] width 54 height 26
click at [1081, 581] on button "Anterior" at bounding box center [1064, 574] width 85 height 26
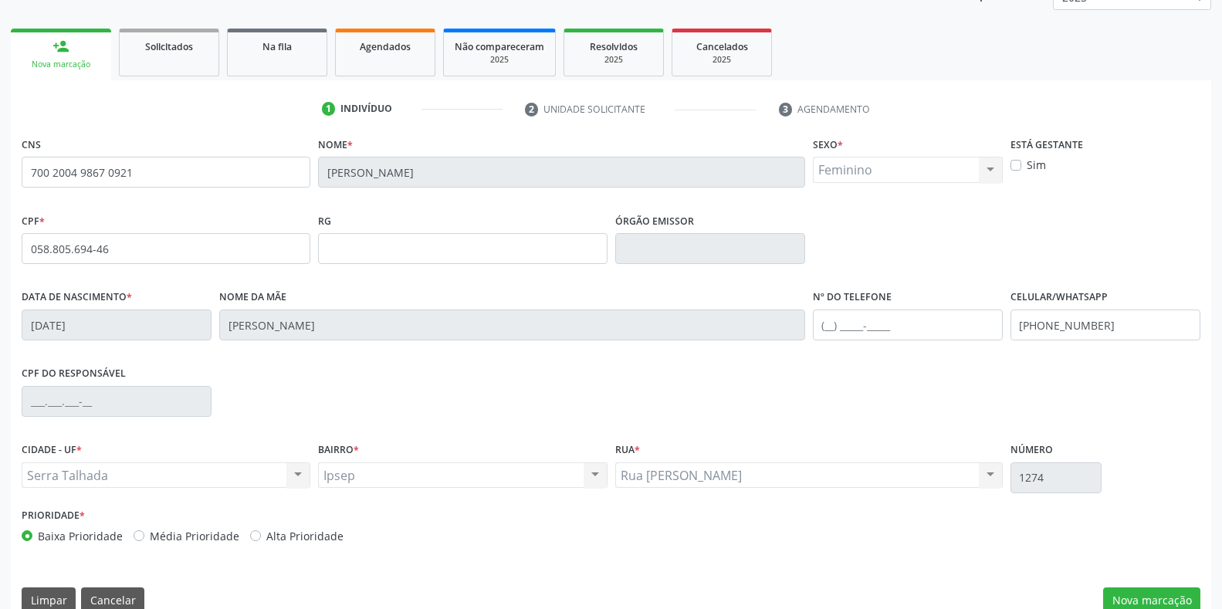
scroll to position [228, 0]
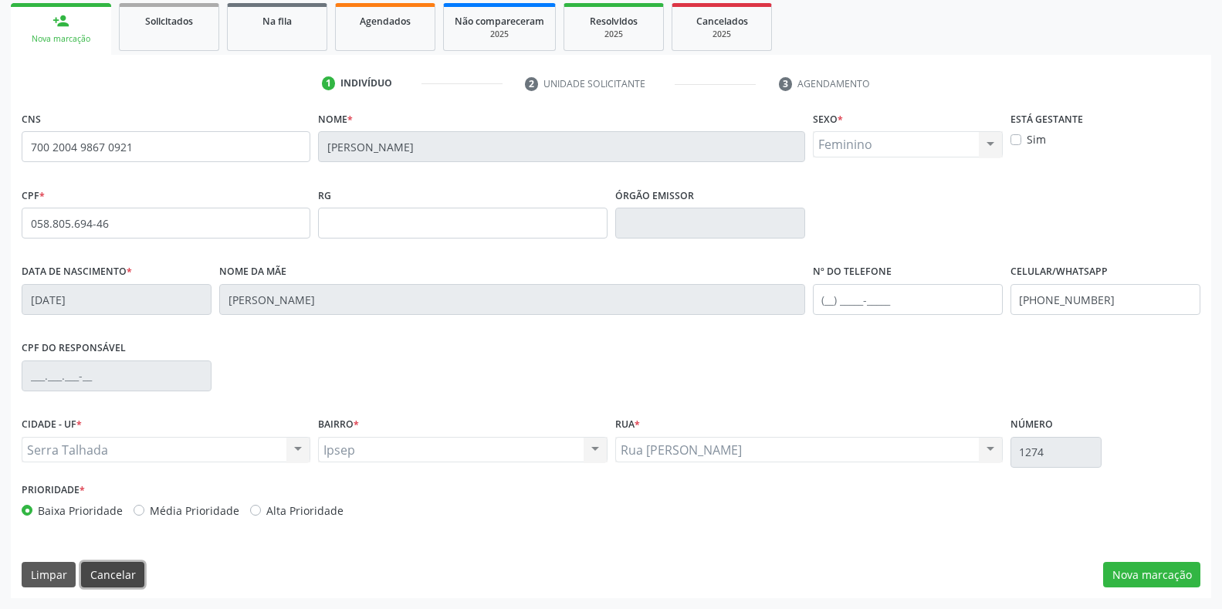
click at [88, 581] on button "Cancelar" at bounding box center [112, 575] width 63 height 26
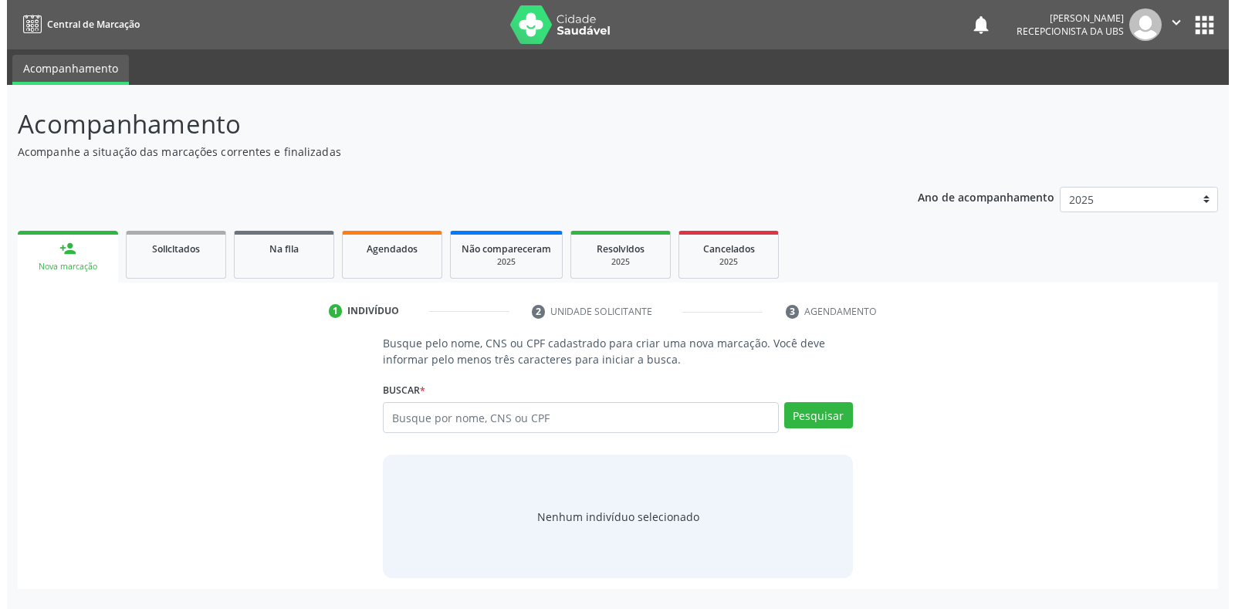
scroll to position [0, 0]
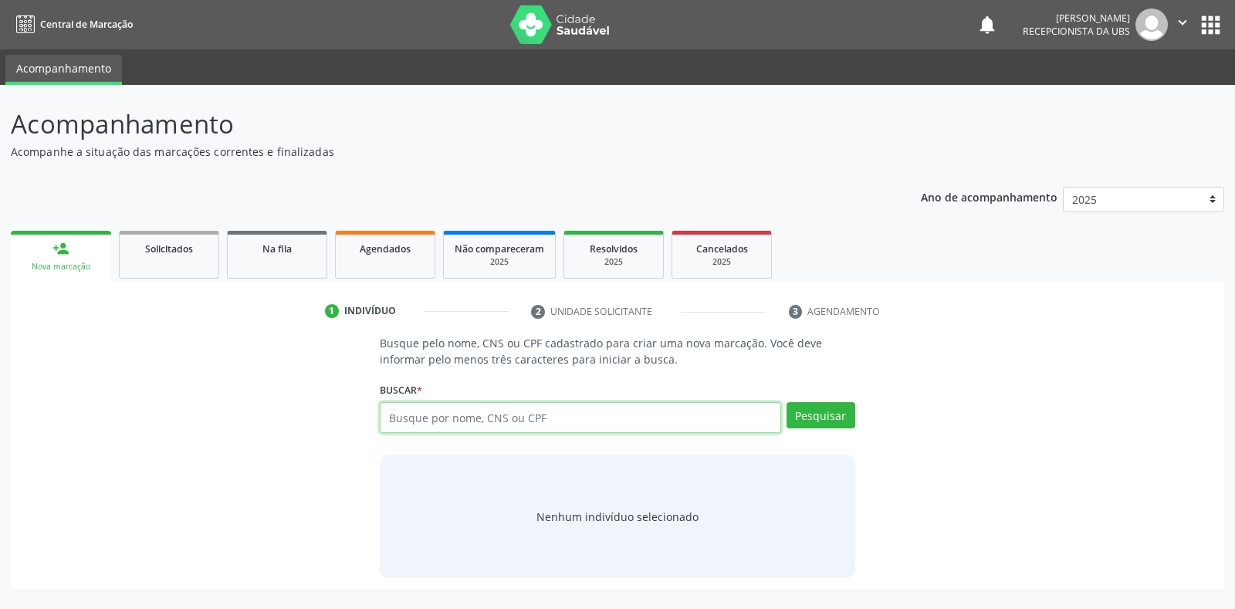
click at [393, 412] on input "text" at bounding box center [580, 417] width 401 height 31
